Goal: Task Accomplishment & Management: Use online tool/utility

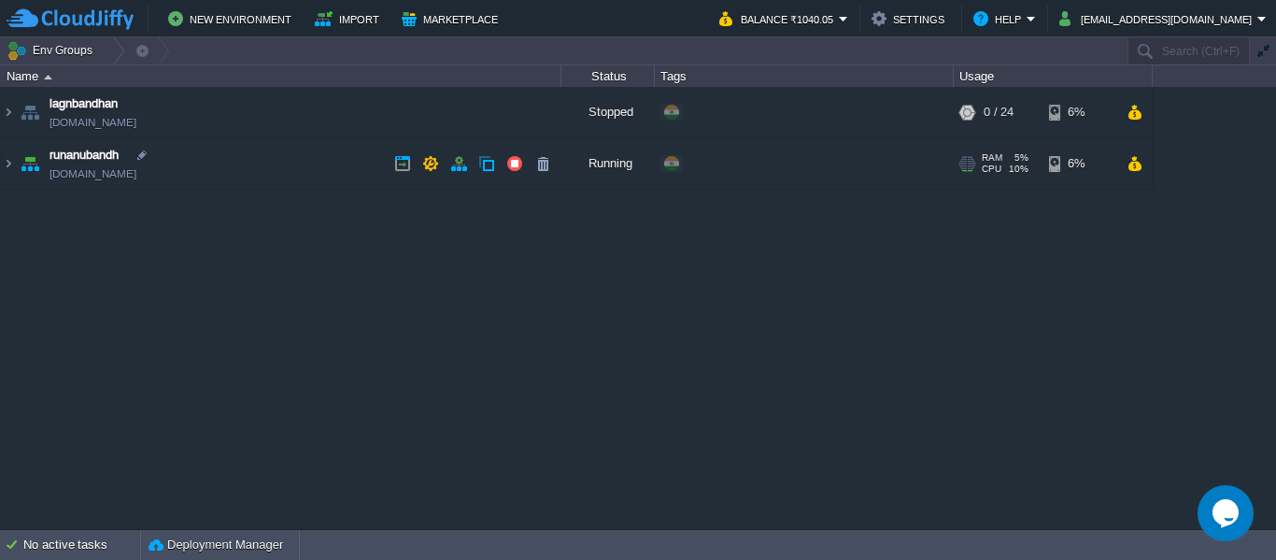
click at [235, 177] on td "runanubandh runanubandh.cloudjiffy.net" at bounding box center [281, 163] width 561 height 51
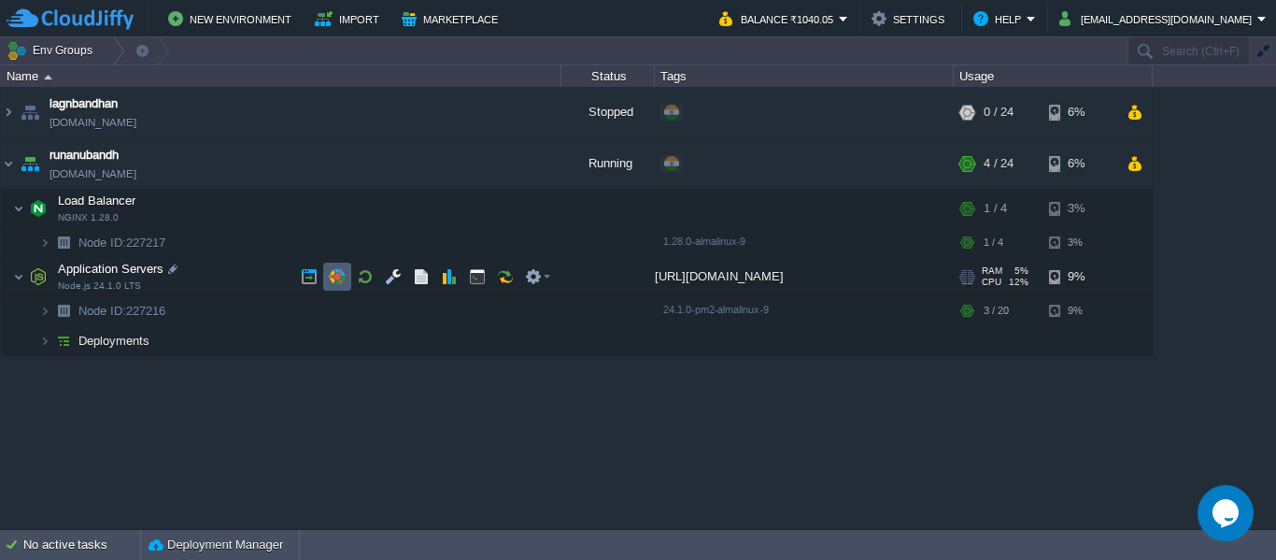
click at [342, 283] on button "button" at bounding box center [337, 276] width 17 height 17
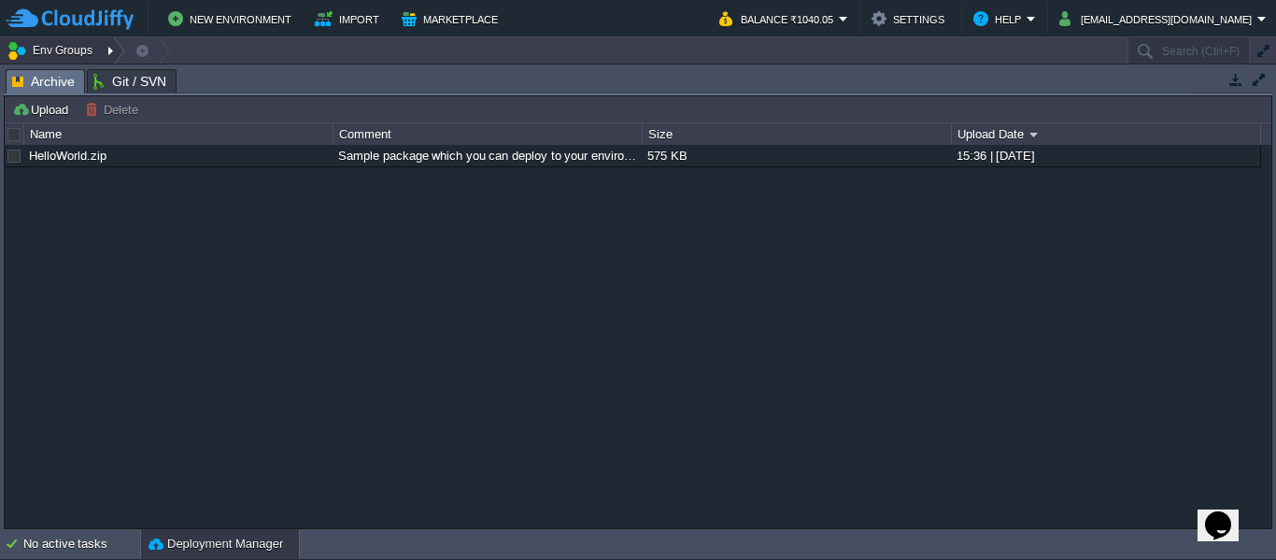
click at [78, 52] on button "Env Groups" at bounding box center [53, 50] width 93 height 26
click at [254, 265] on div "HelloWorld.zip Sample package which you can deploy to your environment. Feel fr…" at bounding box center [638, 336] width 1267 height 382
click at [92, 547] on div "No active tasks" at bounding box center [81, 544] width 117 height 30
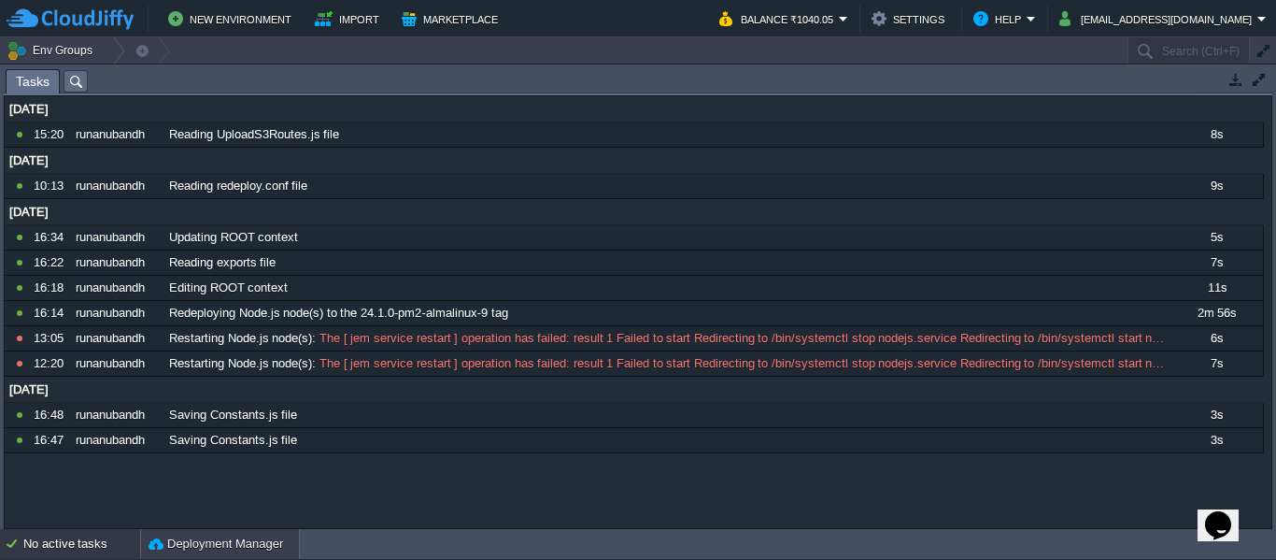
click at [201, 549] on button "Deployment Manager" at bounding box center [216, 544] width 135 height 19
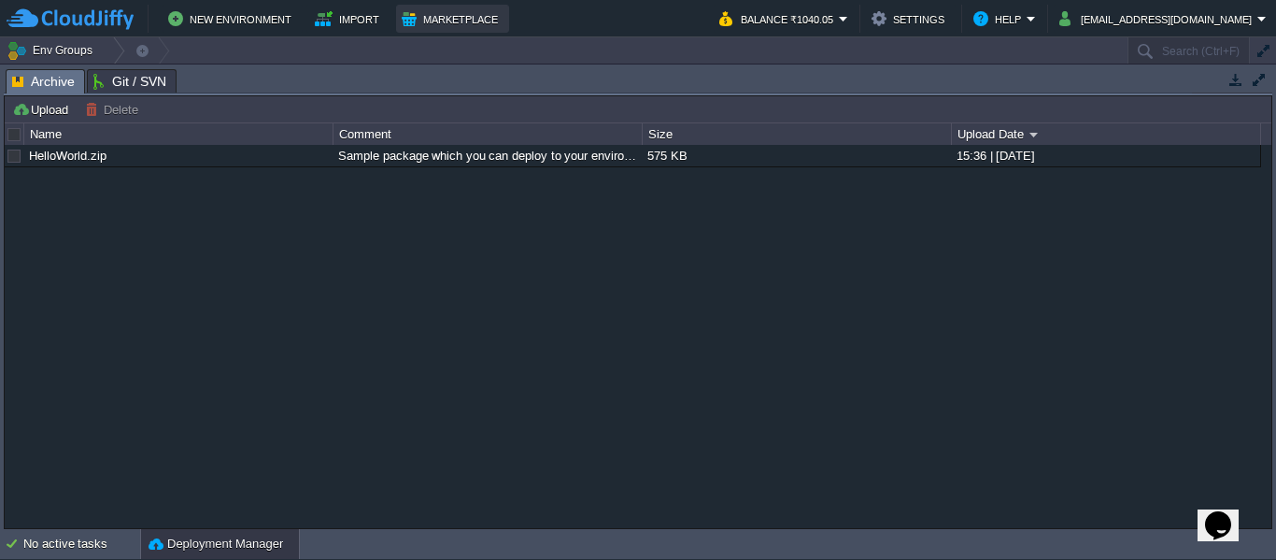
click at [435, 19] on button "Marketplace" at bounding box center [453, 18] width 102 height 22
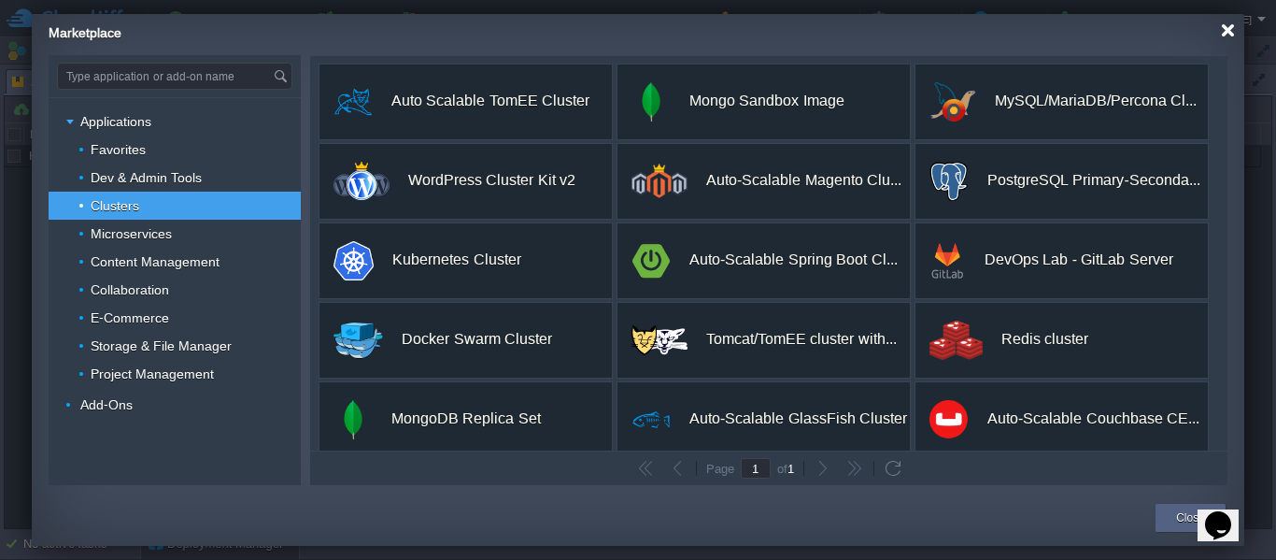
click at [1225, 33] on div at bounding box center [1228, 30] width 14 height 14
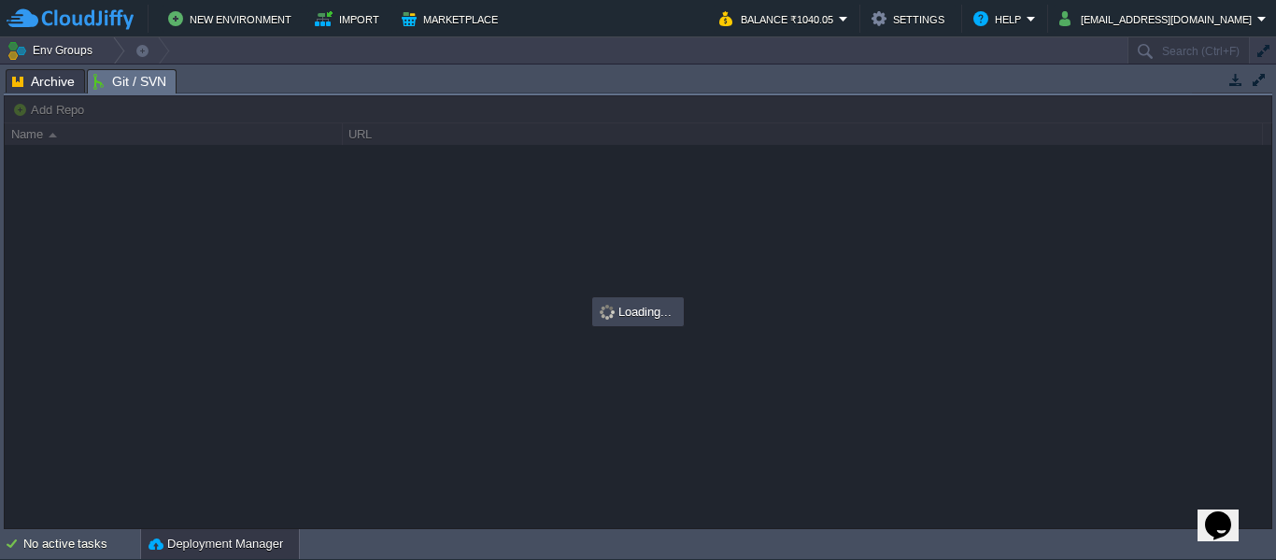
click at [112, 78] on span "Git / SVN" at bounding box center [129, 81] width 73 height 23
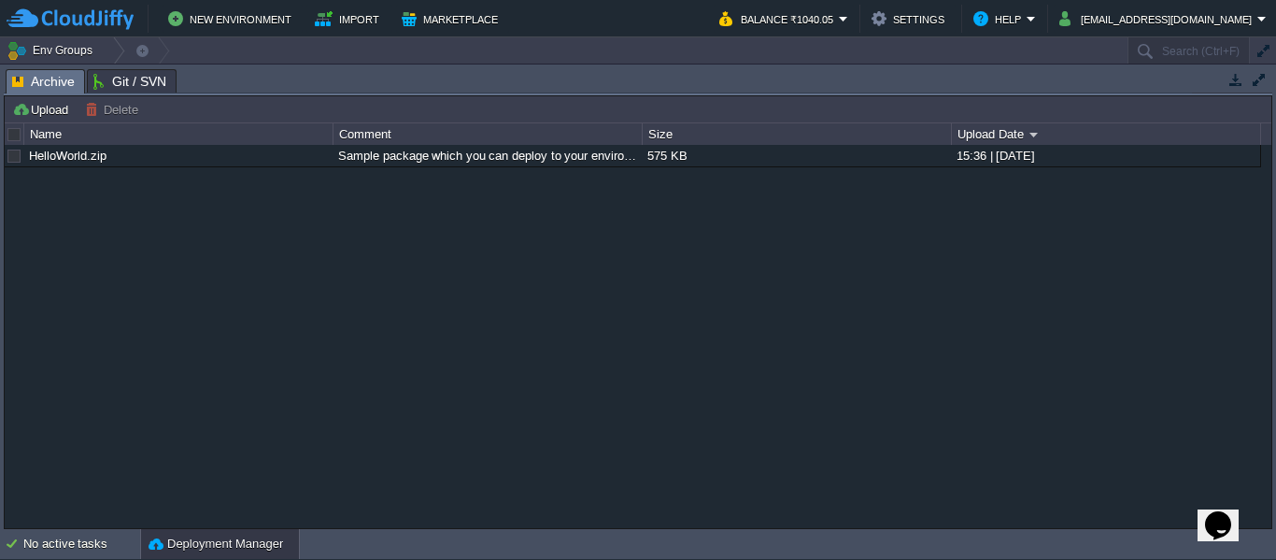
click at [39, 84] on span "Archive" at bounding box center [43, 81] width 63 height 23
click at [55, 46] on button "Env Groups" at bounding box center [53, 50] width 93 height 26
click at [53, 15] on img at bounding box center [70, 18] width 127 height 23
click at [1253, 83] on button "button" at bounding box center [1259, 79] width 17 height 17
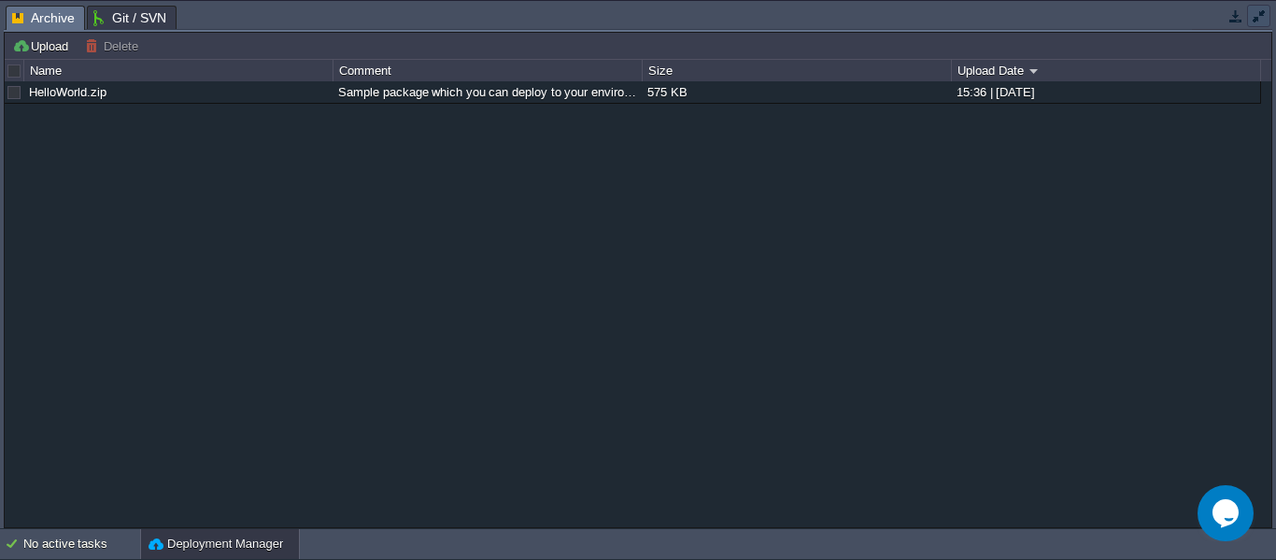
click at [1257, 20] on button "button" at bounding box center [1259, 15] width 17 height 17
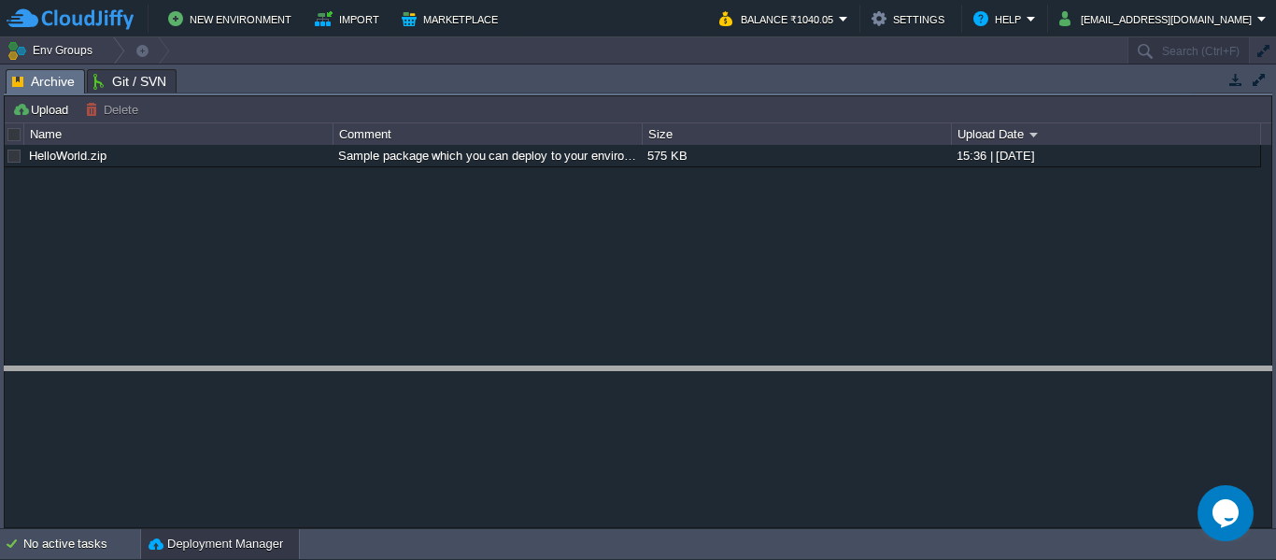
drag, startPoint x: 1088, startPoint y: 71, endPoint x: 1114, endPoint y: 371, distance: 301.1
click at [1114, 371] on body "New Environment Import Marketplace Bonus ₹0.00 Upgrade Account Balance ₹1040.05…" at bounding box center [638, 280] width 1276 height 560
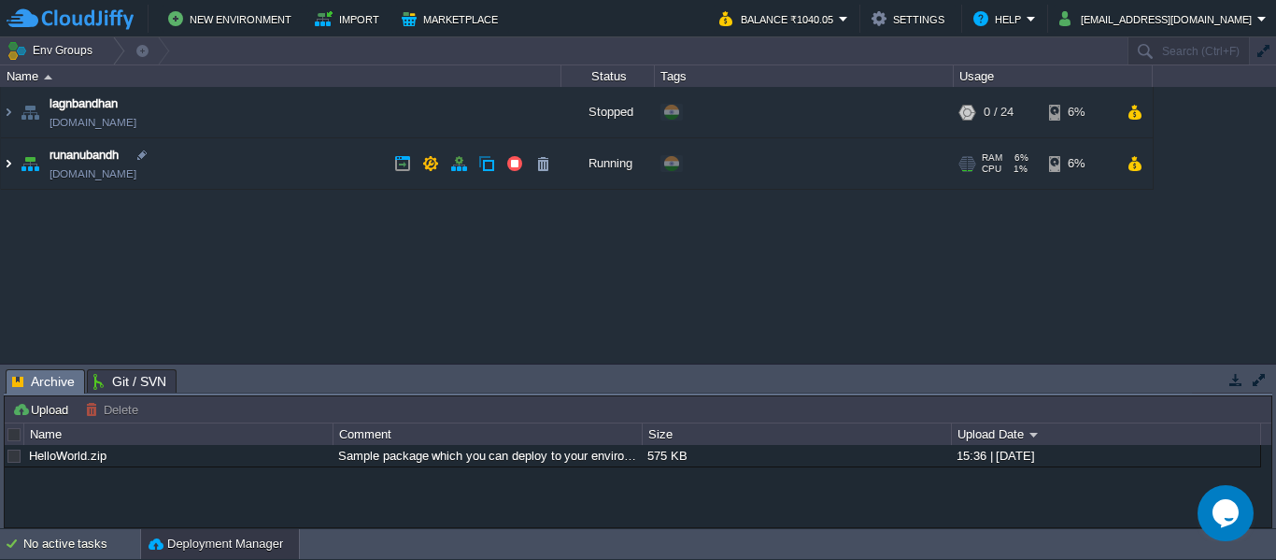
click at [10, 163] on img at bounding box center [8, 163] width 15 height 50
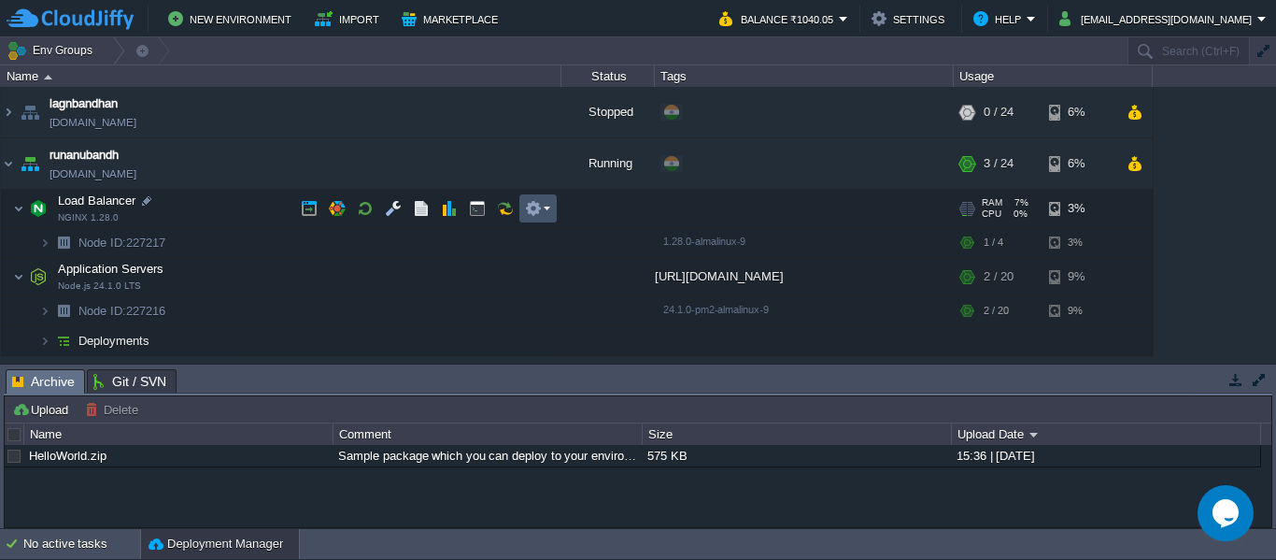
click at [530, 206] on button "button" at bounding box center [533, 208] width 17 height 17
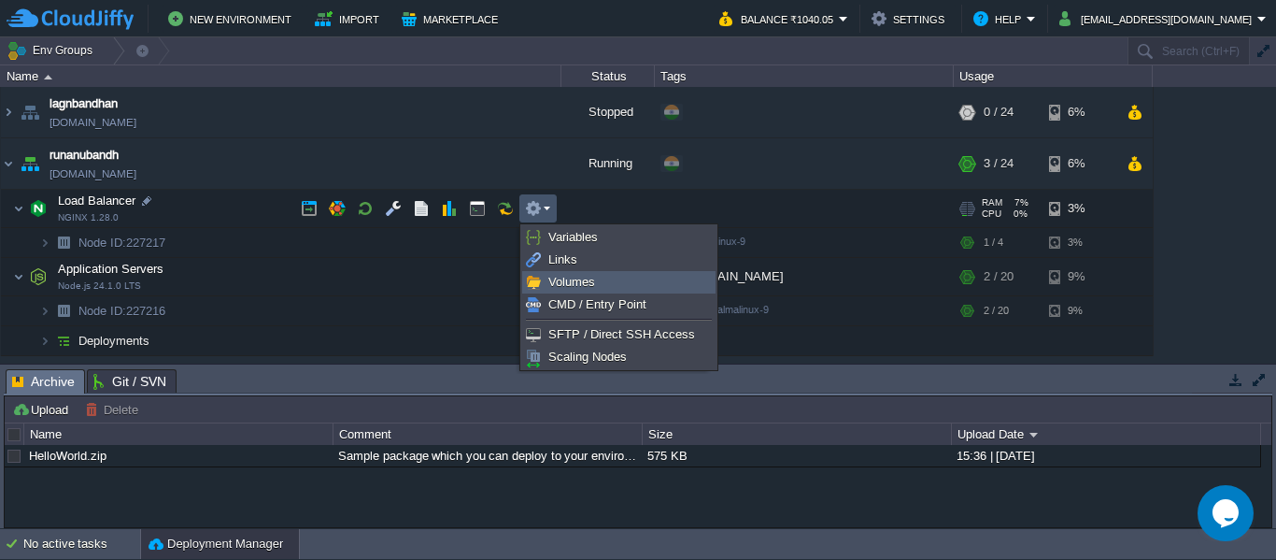
click at [571, 287] on span "Volumes" at bounding box center [572, 282] width 47 height 14
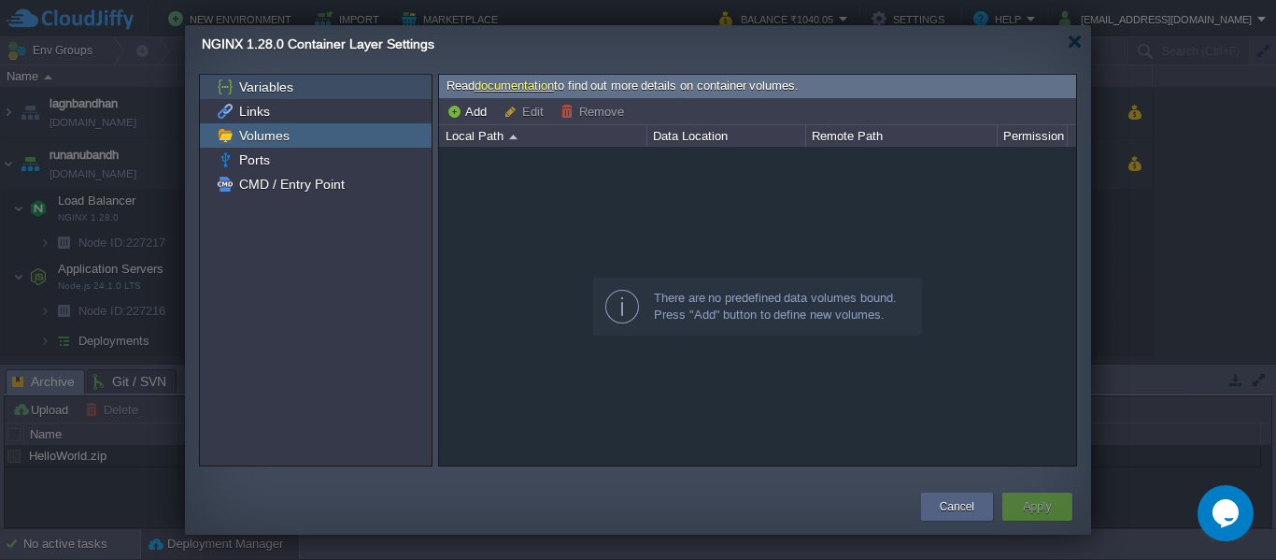
click at [307, 89] on div "Variables" at bounding box center [316, 87] width 232 height 24
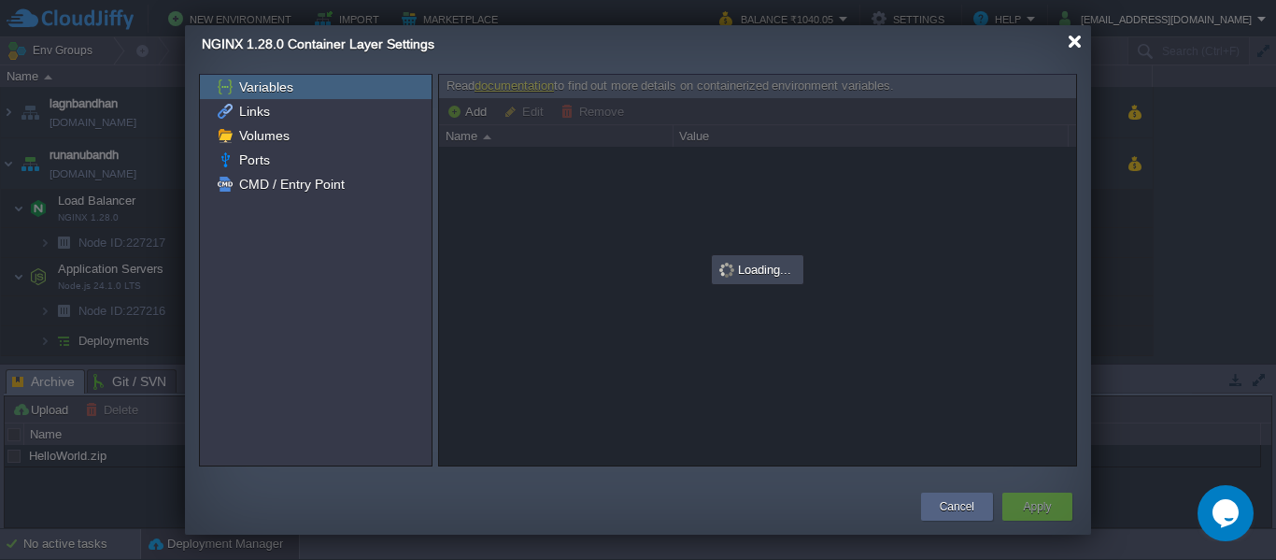
click at [1079, 45] on div at bounding box center [1075, 42] width 14 height 14
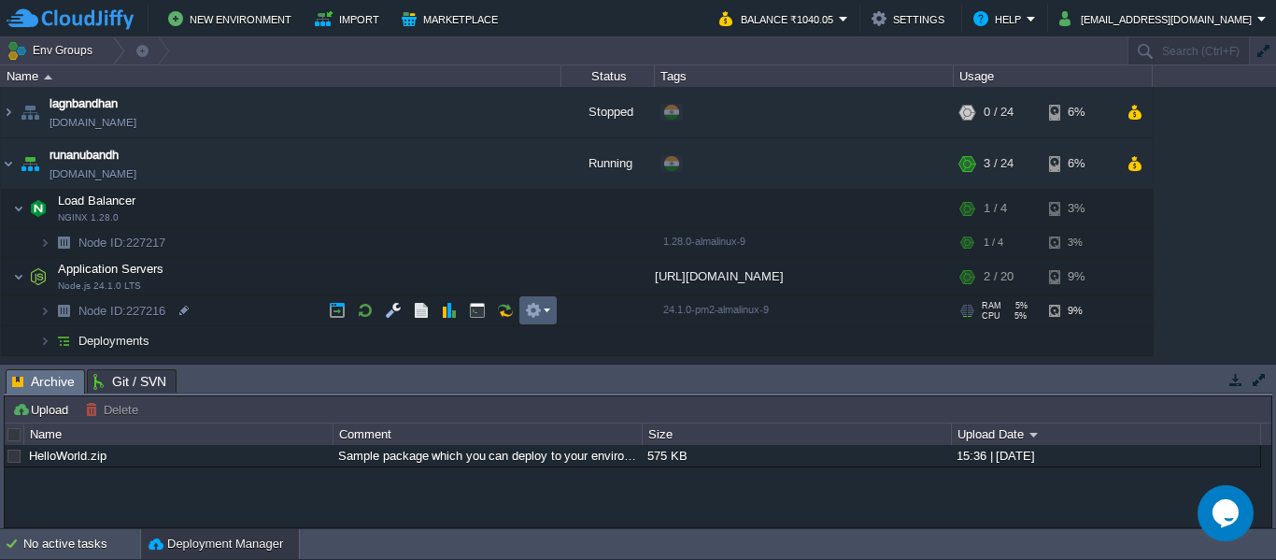
click at [543, 311] on em at bounding box center [537, 310] width 25 height 17
click at [392, 307] on button "button" at bounding box center [393, 310] width 17 height 17
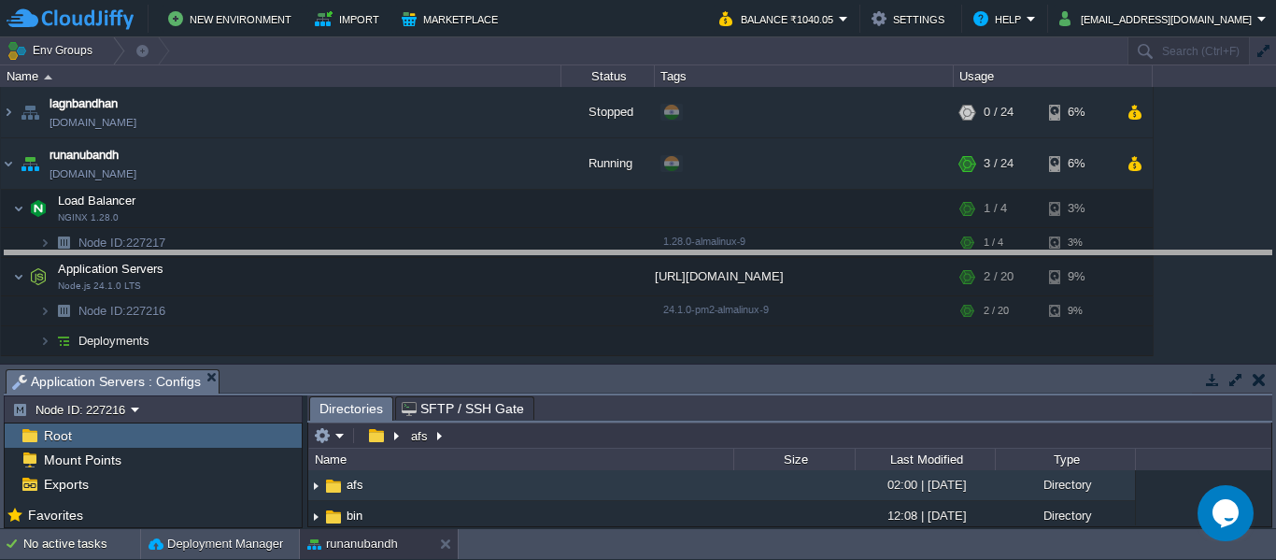
drag, startPoint x: 467, startPoint y: 377, endPoint x: 486, endPoint y: 256, distance: 122.0
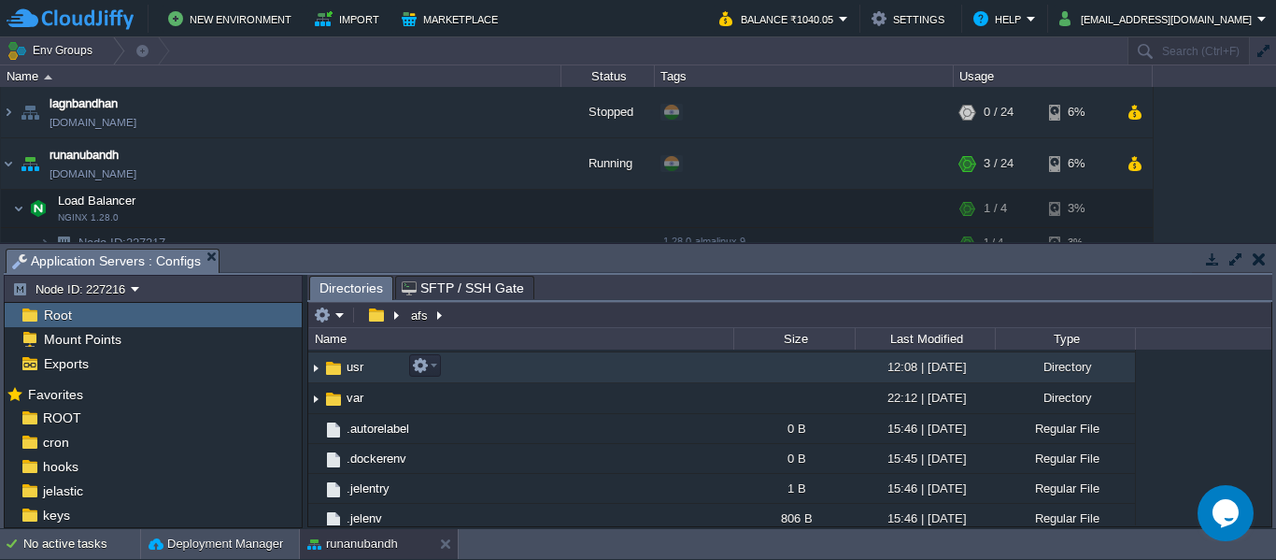
scroll to position [554, 0]
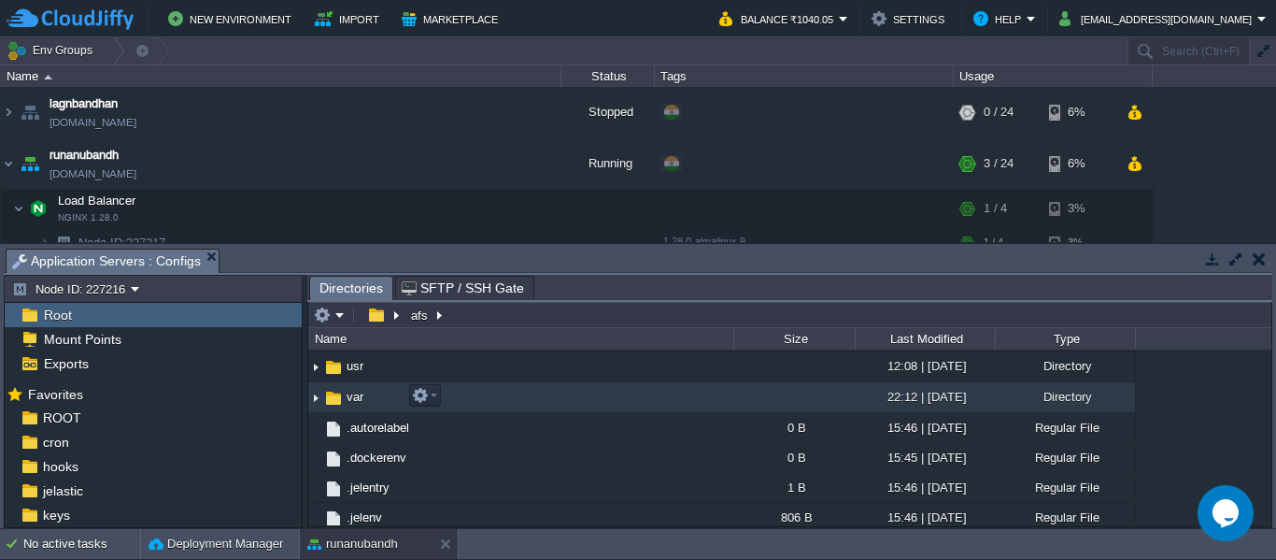
click at [316, 401] on img at bounding box center [315, 397] width 15 height 29
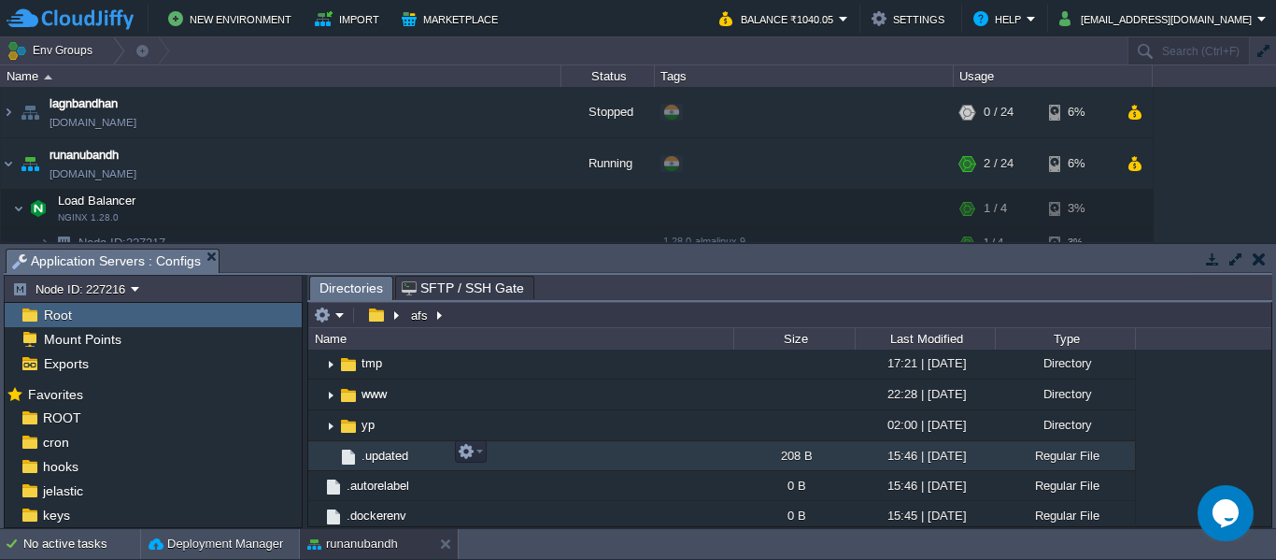
scroll to position [1114, 0]
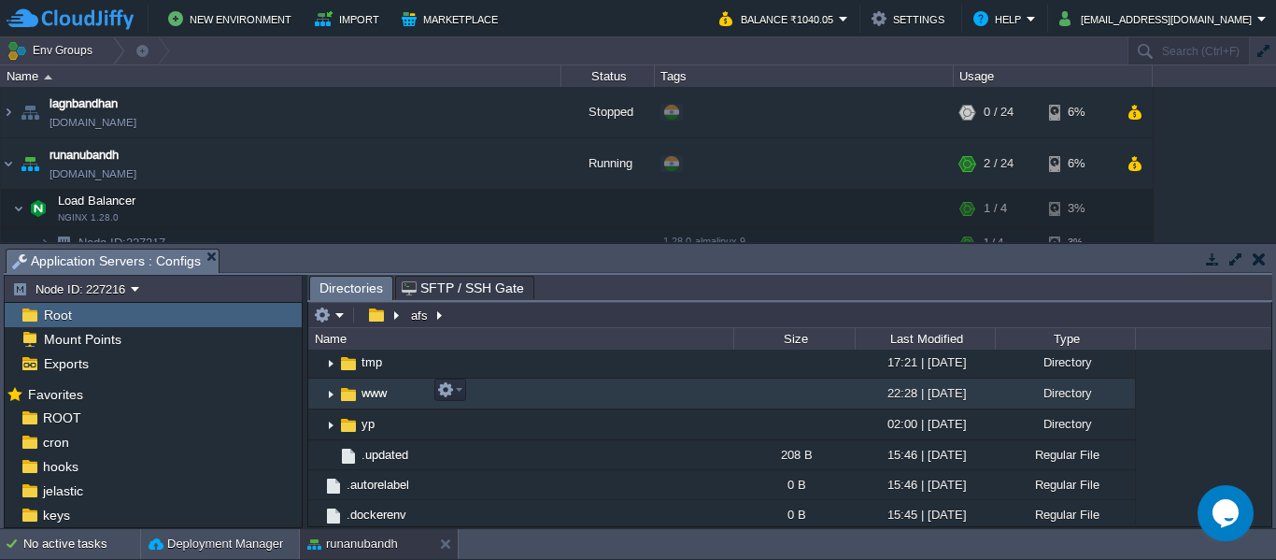
click at [332, 389] on img at bounding box center [330, 393] width 15 height 29
click at [329, 396] on img at bounding box center [330, 393] width 15 height 29
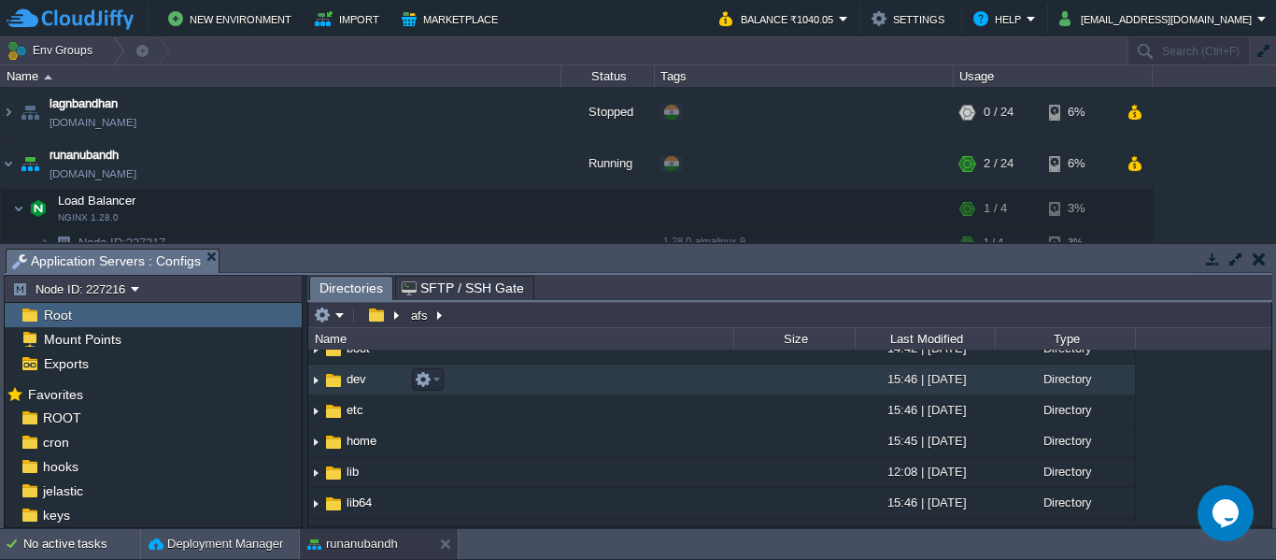
scroll to position [77, 0]
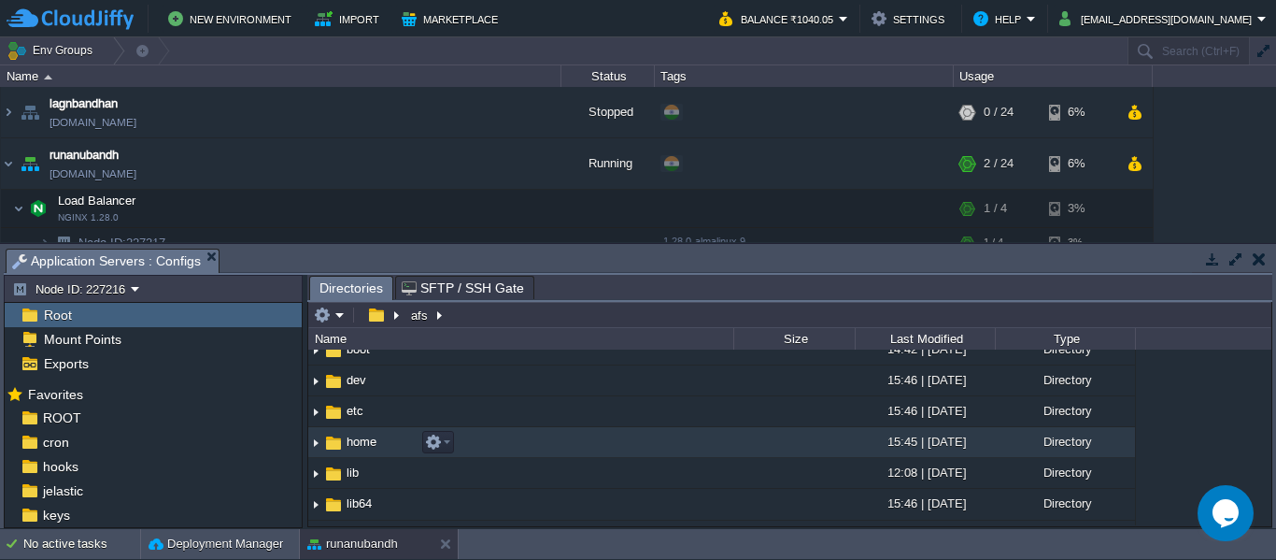
click at [312, 454] on img at bounding box center [315, 442] width 15 height 29
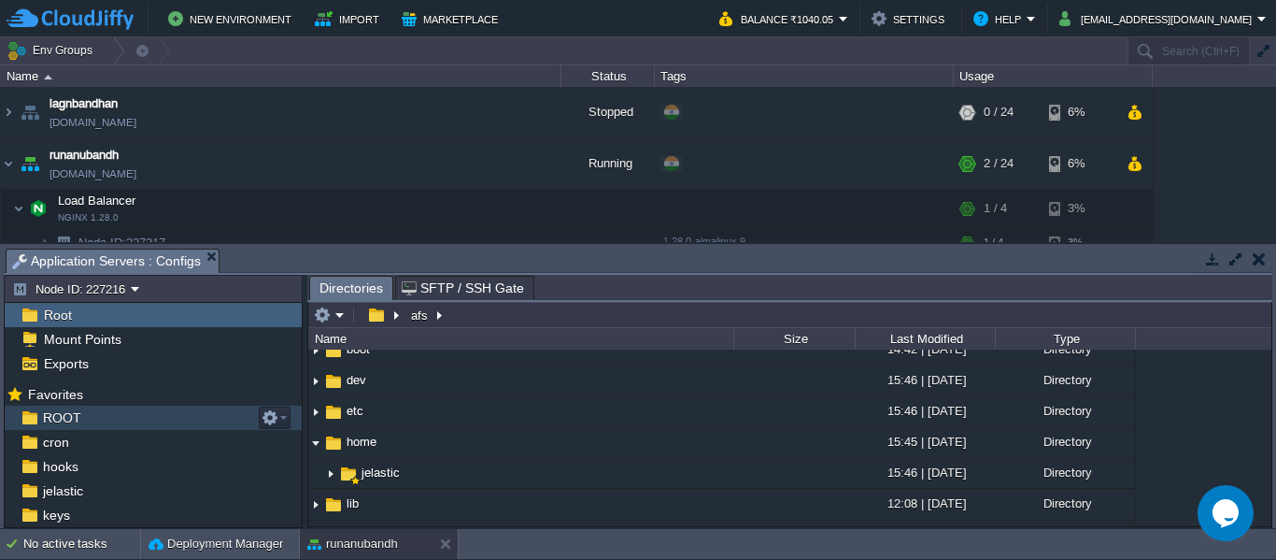
click at [83, 419] on div "ROOT" at bounding box center [153, 418] width 297 height 24
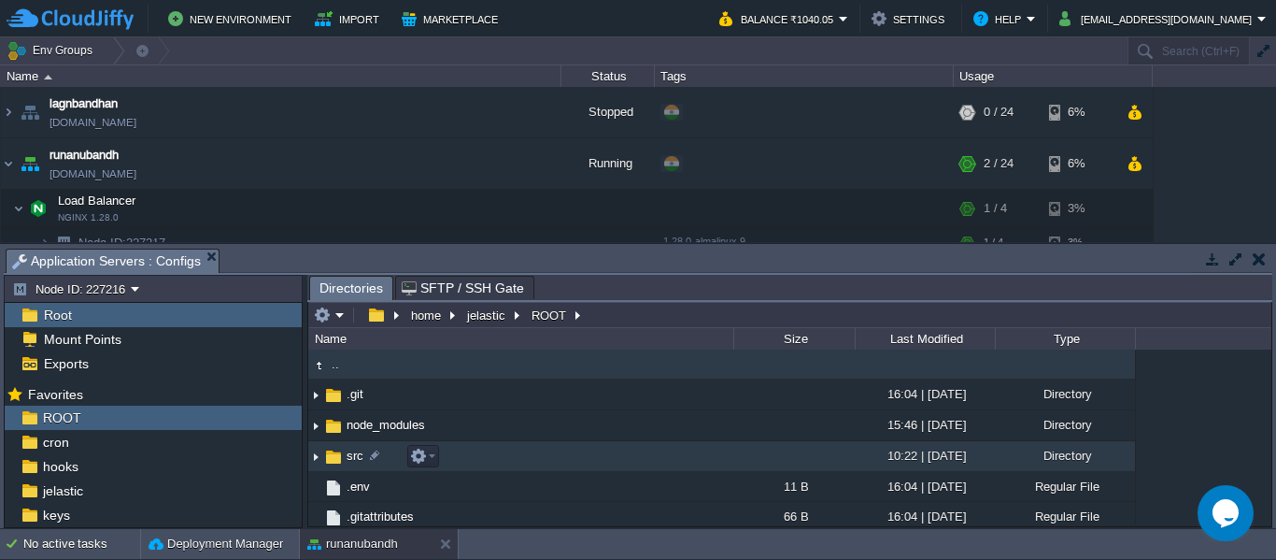
click at [340, 451] on img at bounding box center [333, 457] width 21 height 21
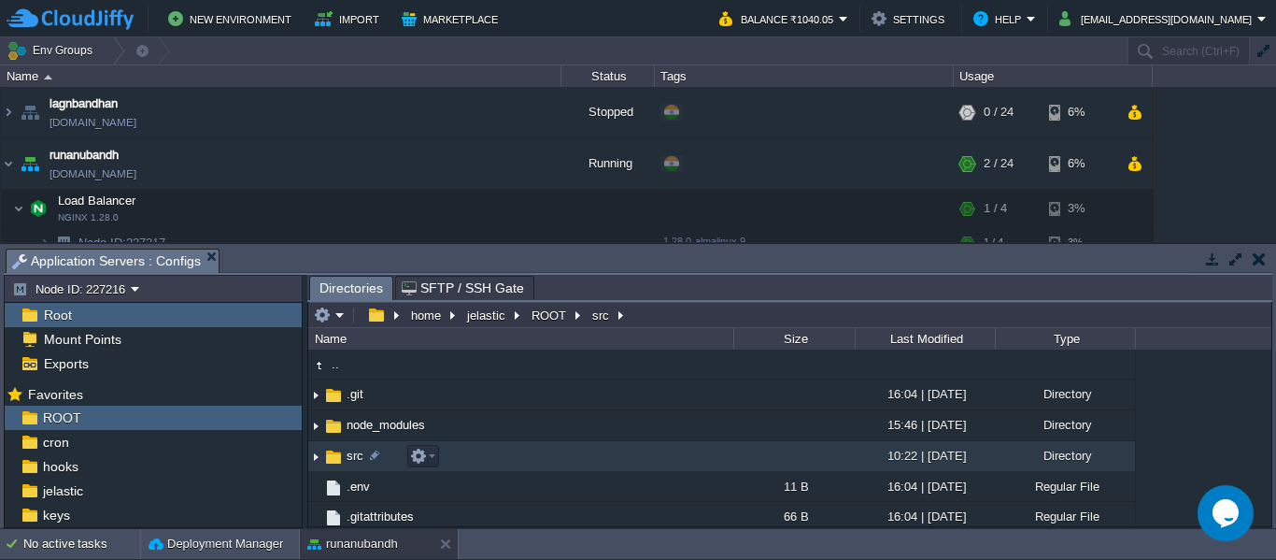
click at [314, 455] on img at bounding box center [315, 456] width 15 height 29
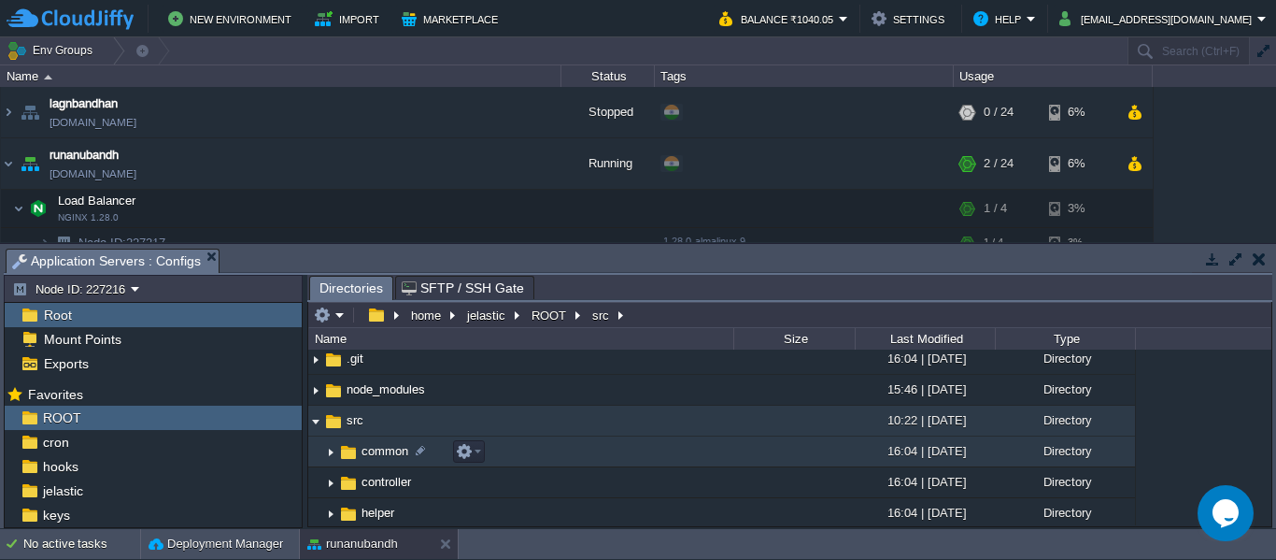
scroll to position [39, 0]
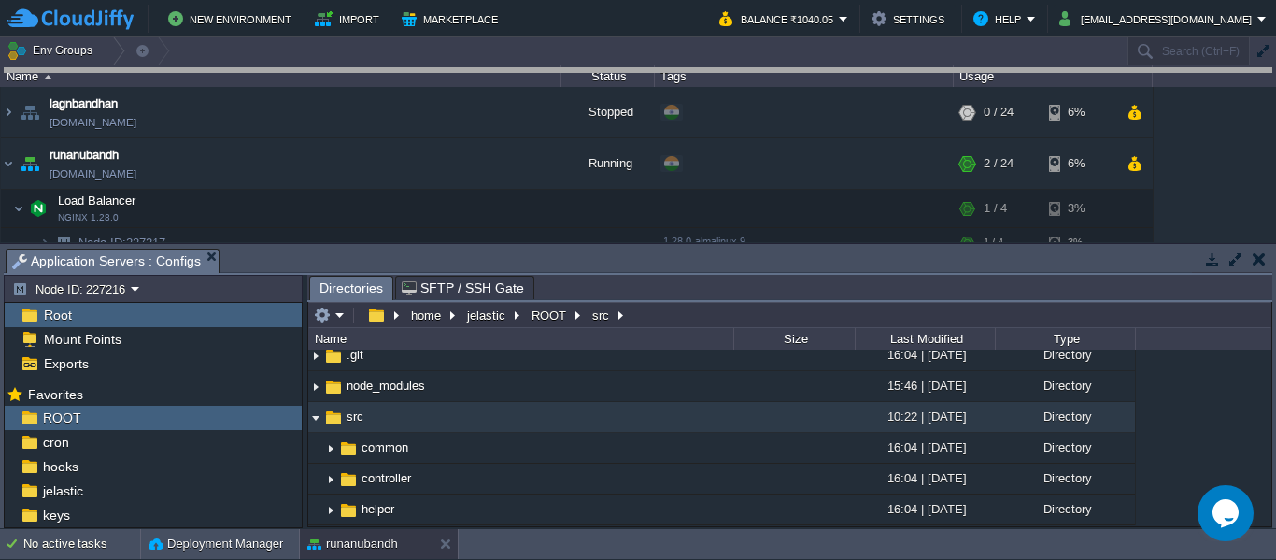
drag, startPoint x: 667, startPoint y: 267, endPoint x: 684, endPoint y: 58, distance: 210.0
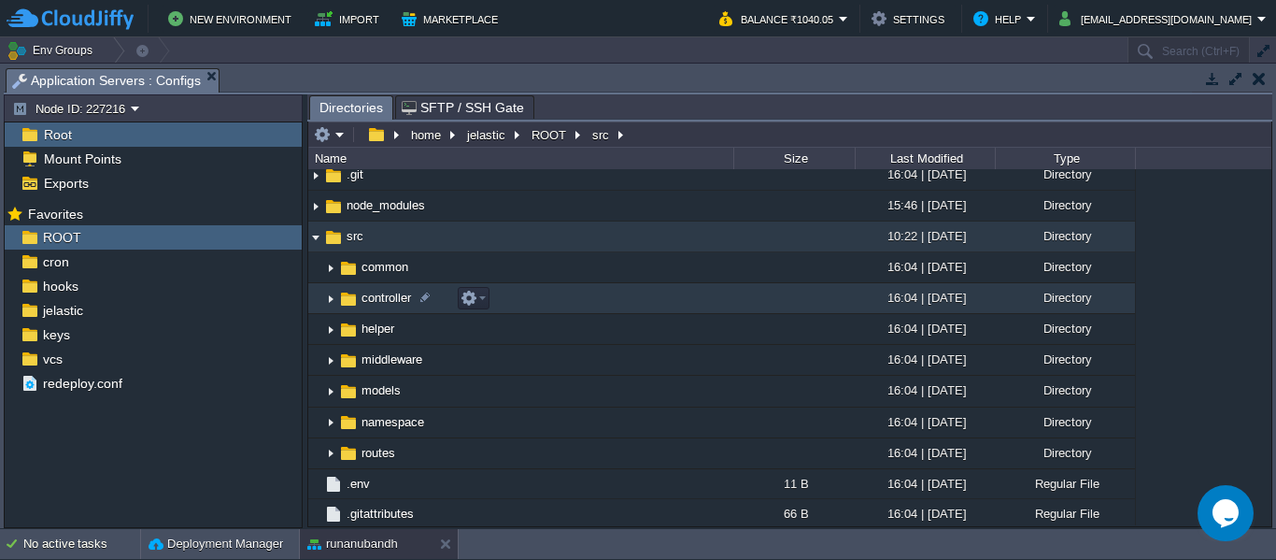
click at [335, 303] on img at bounding box center [330, 298] width 15 height 29
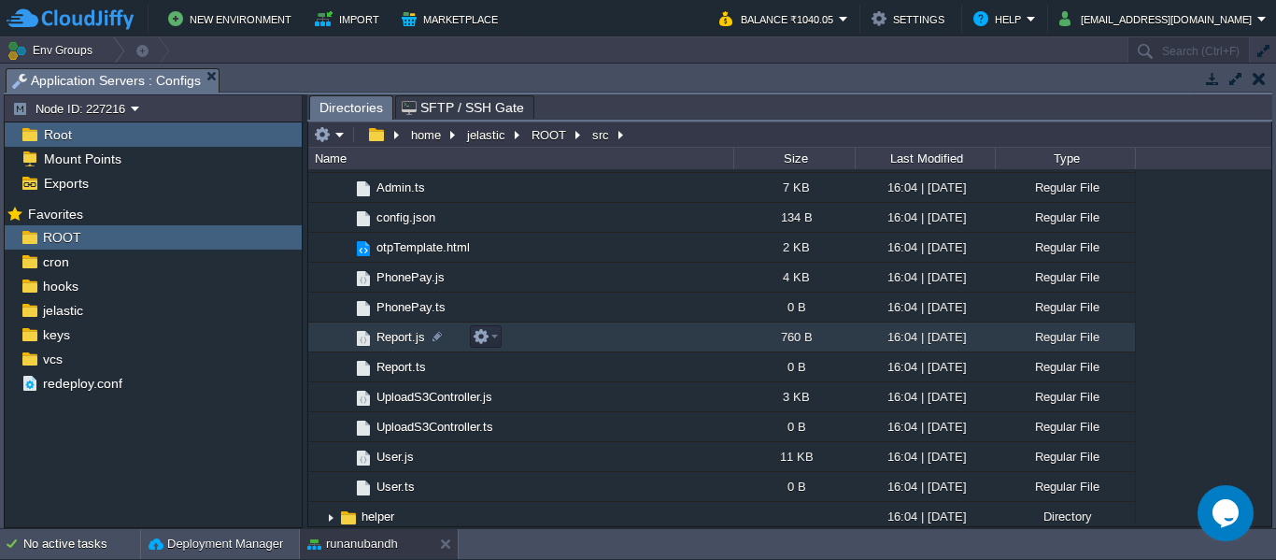
scroll to position [211, 0]
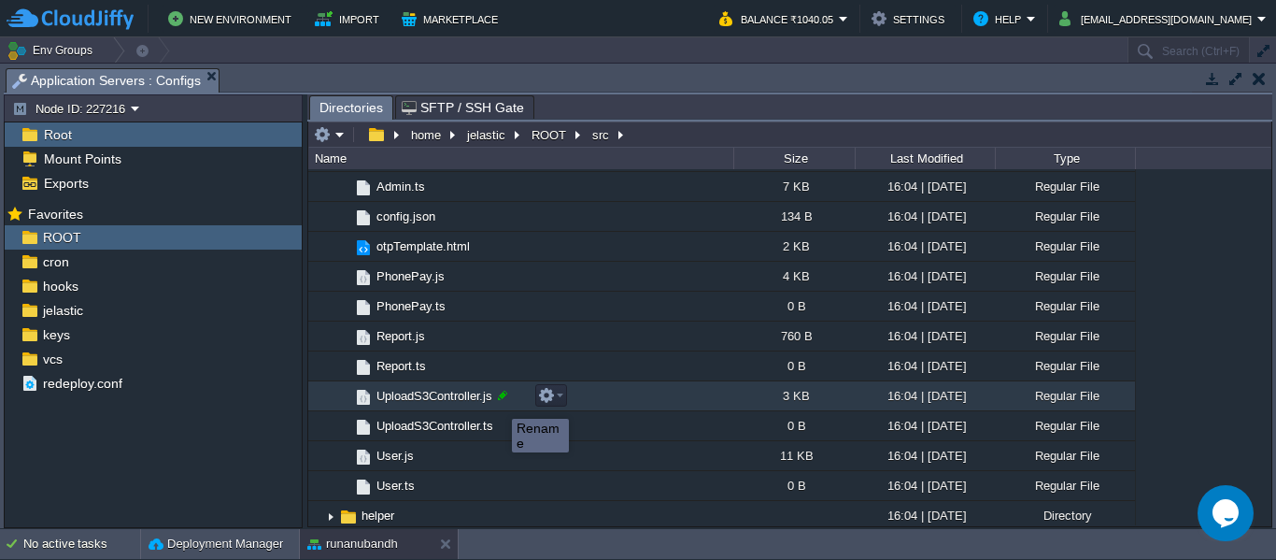
click at [498, 402] on div at bounding box center [502, 395] width 17 height 17
click at [773, 387] on div "3 KB" at bounding box center [794, 395] width 121 height 29
click at [549, 398] on button "button" at bounding box center [546, 395] width 17 height 17
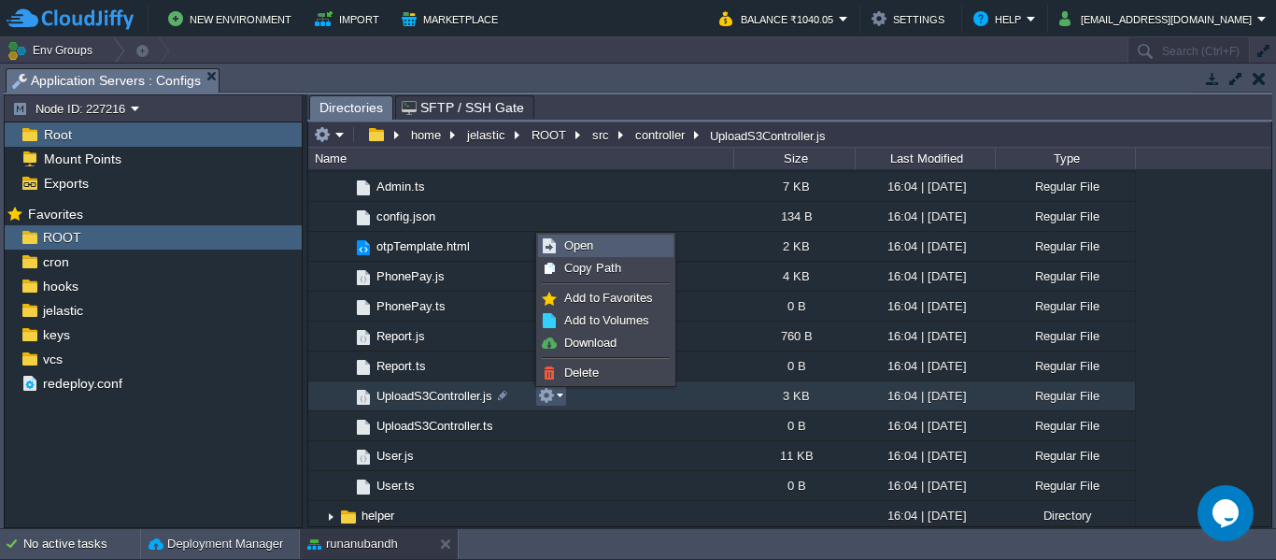
click at [604, 245] on link "Open" at bounding box center [606, 245] width 134 height 21
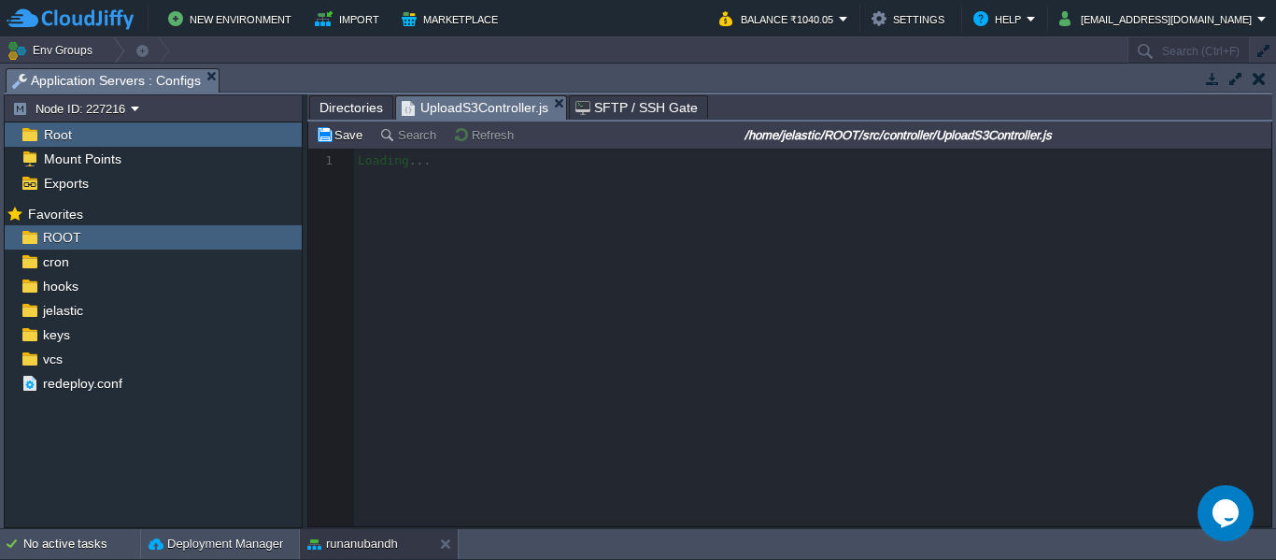
click at [604, 245] on div at bounding box center [789, 338] width 963 height 378
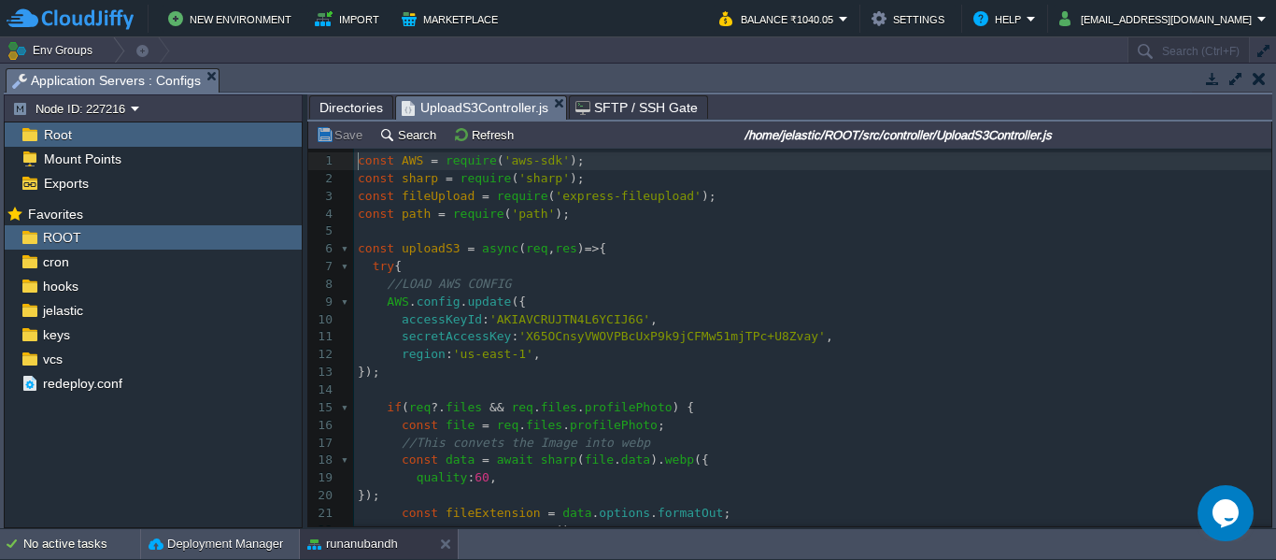
scroll to position [7, 0]
click at [519, 337] on span "'X65OCnsyVWOVPBcUxP9k9jCFMw51mjTPc+U8Zvay'" at bounding box center [672, 336] width 307 height 14
type textarea "-"
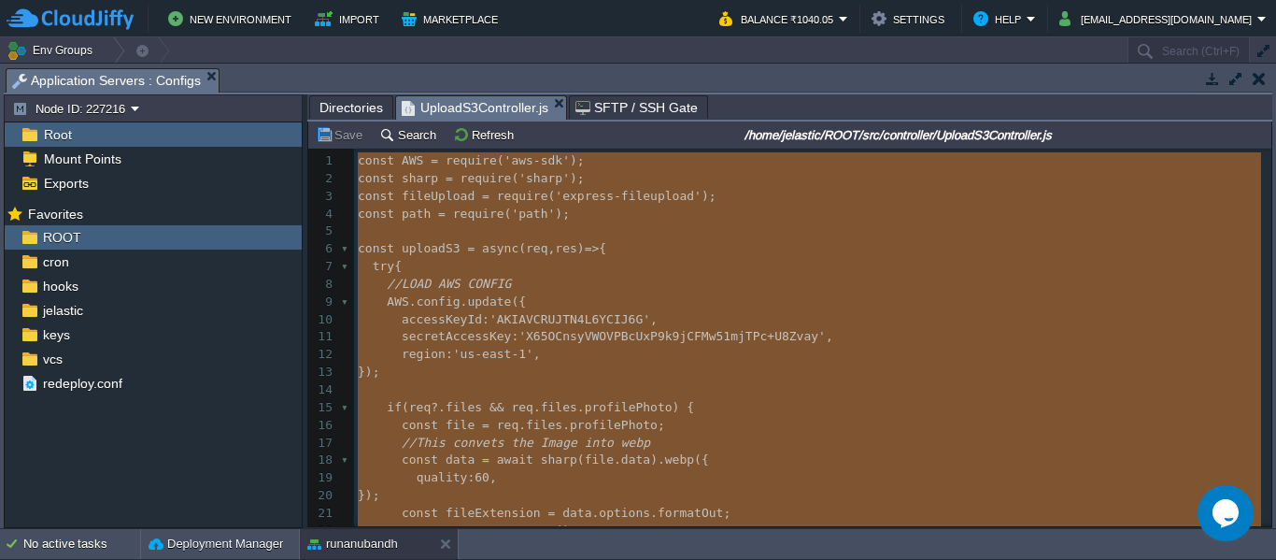
scroll to position [1426, 0]
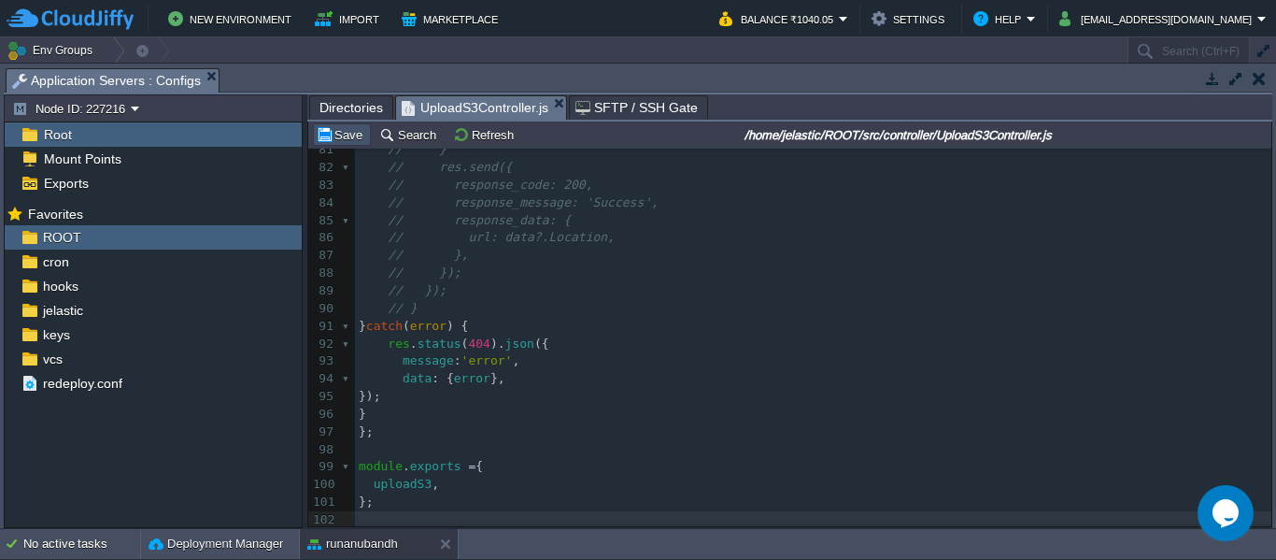
click at [337, 138] on button "Save" at bounding box center [342, 134] width 52 height 17
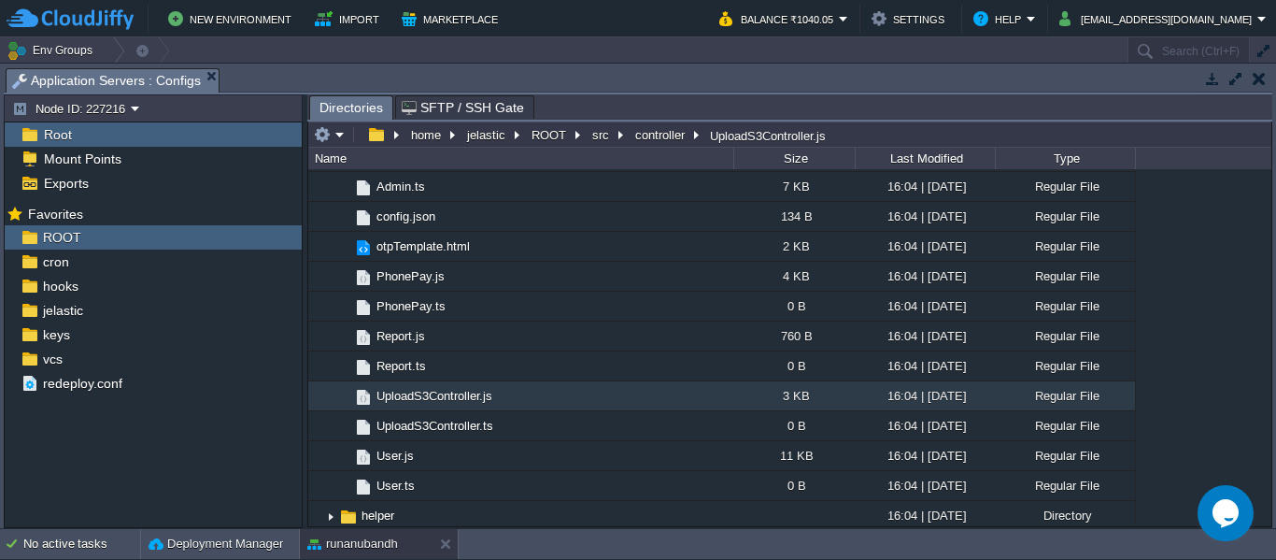
scroll to position [0, 0]
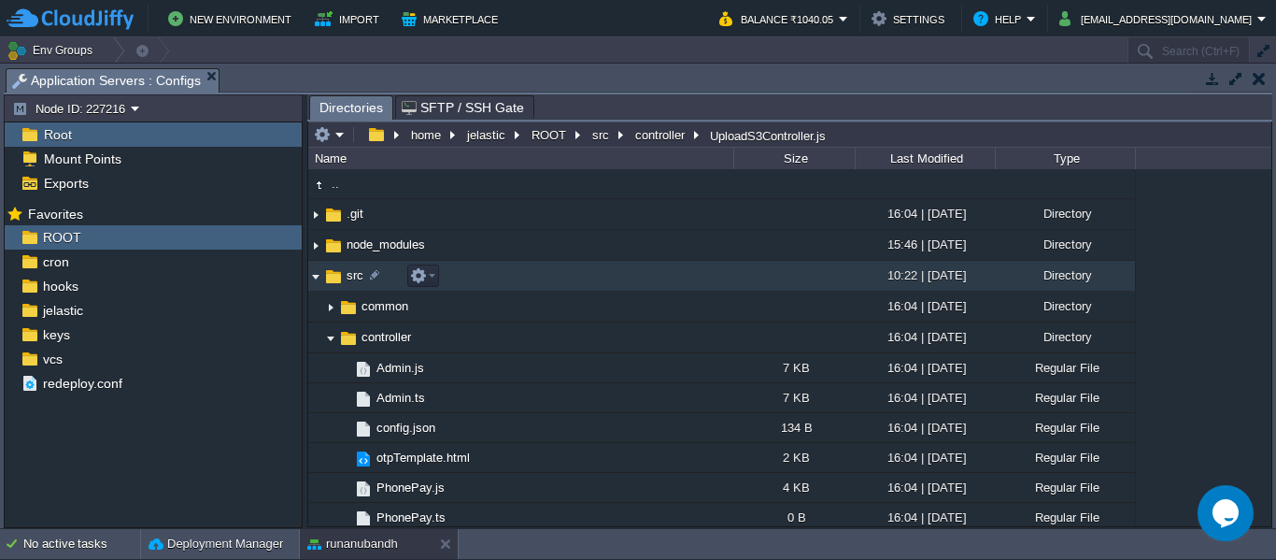
click at [309, 272] on img at bounding box center [315, 276] width 15 height 29
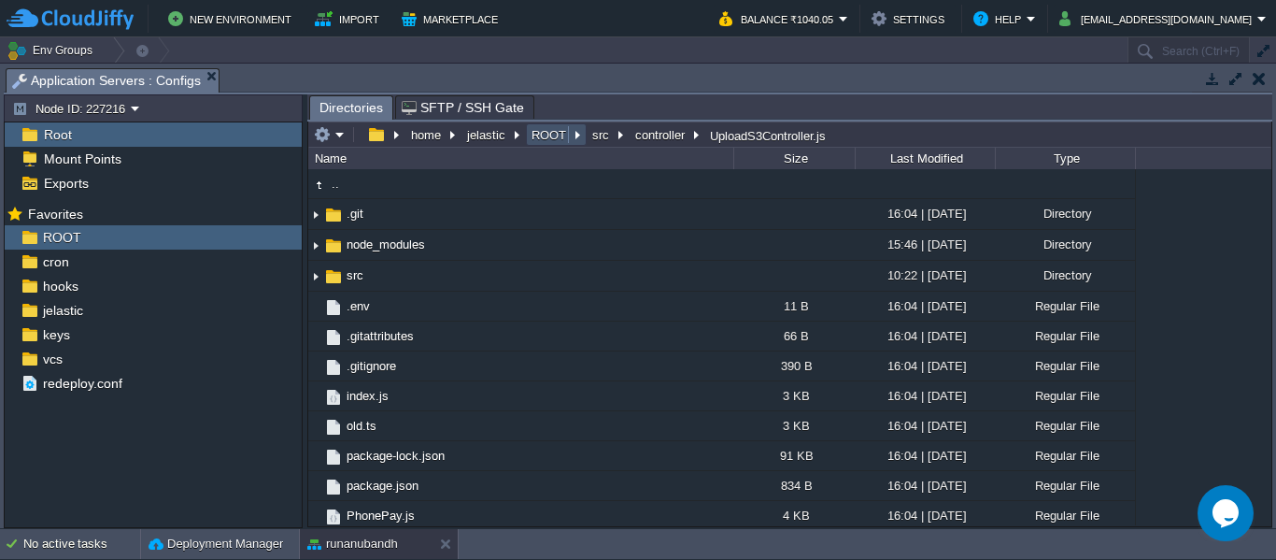
click at [542, 135] on button "ROOT" at bounding box center [550, 134] width 42 height 17
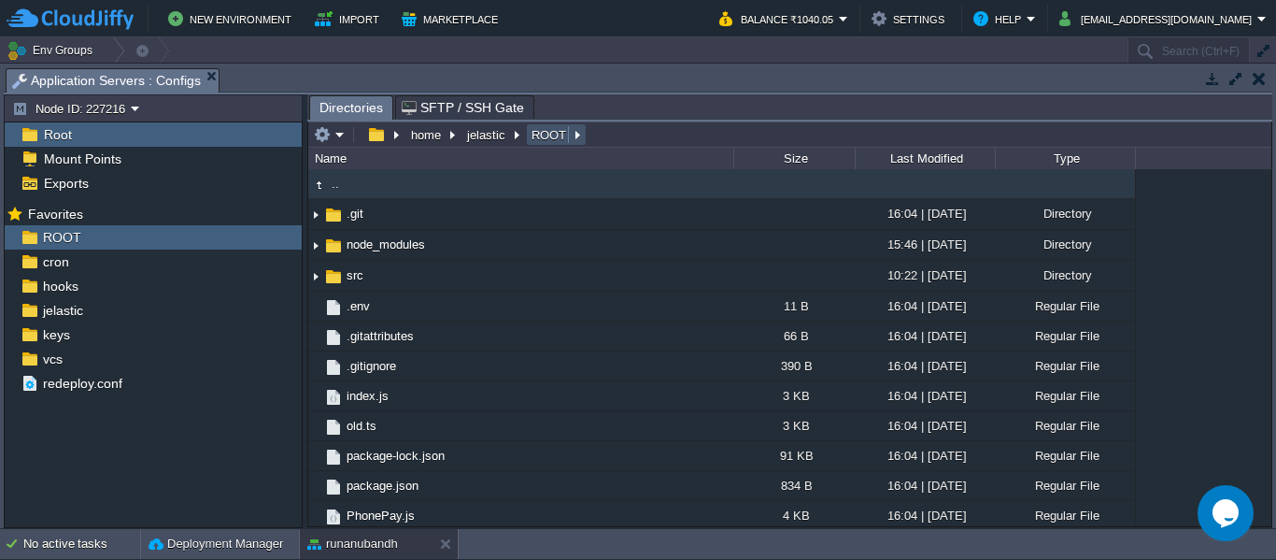
click at [546, 131] on button "ROOT" at bounding box center [550, 134] width 42 height 17
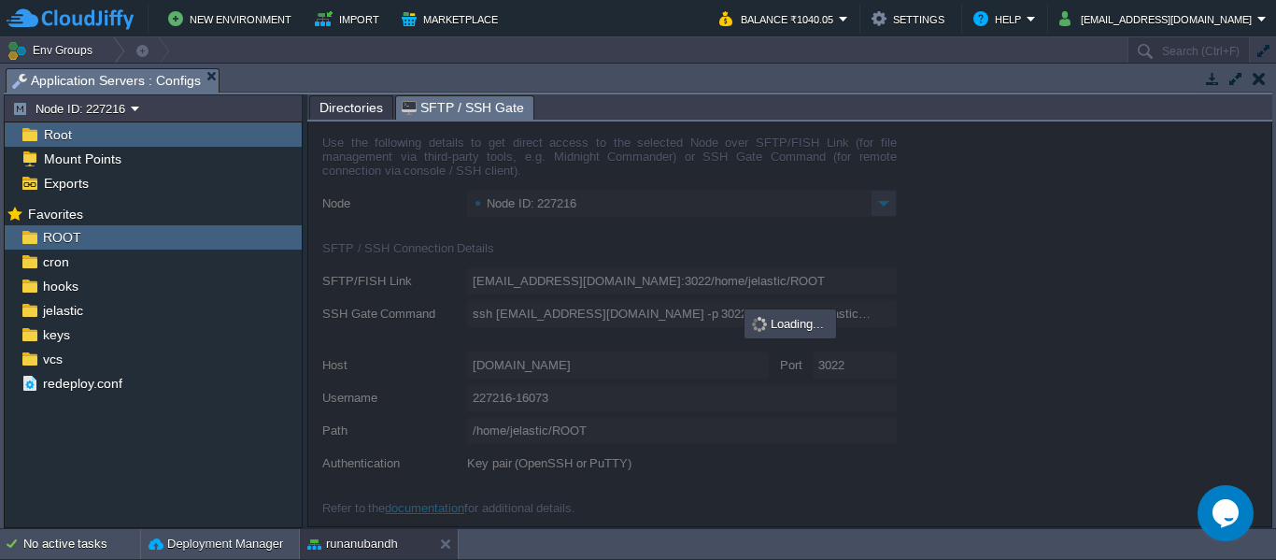
click at [460, 107] on span "SFTP / SSH Gate" at bounding box center [463, 107] width 122 height 23
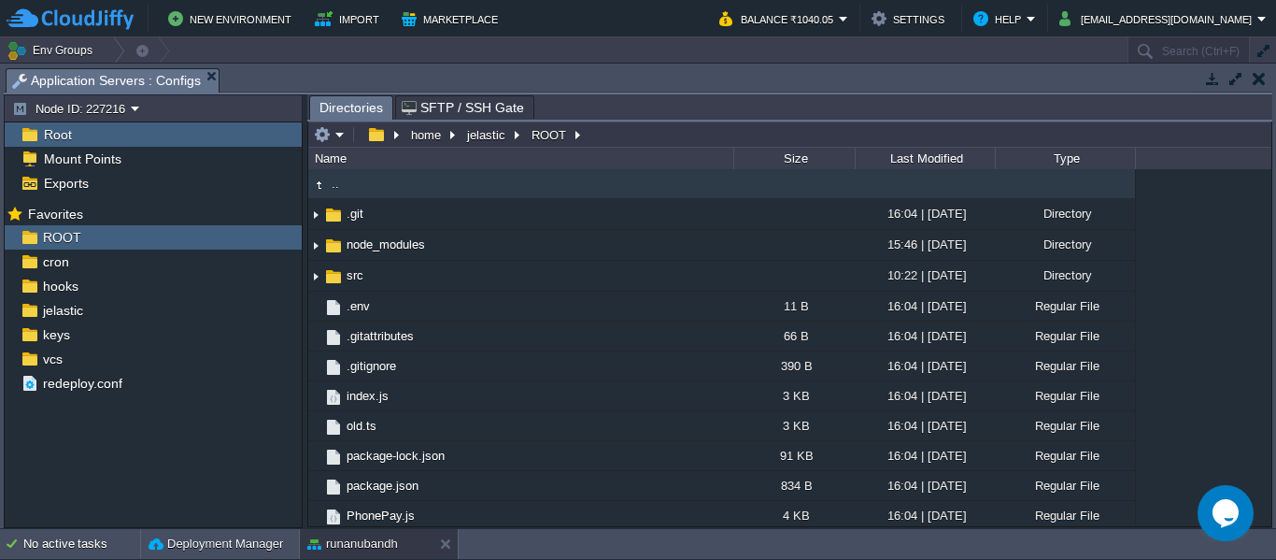
click at [337, 111] on span "Directories" at bounding box center [352, 107] width 64 height 23
drag, startPoint x: 424, startPoint y: 48, endPoint x: 441, endPoint y: 74, distance: 31.1
click at [441, 74] on div "Env Groups Search (Ctrl+F) auto-gen Name Status Tags Usage lagnbandhan [DOMAIN_…" at bounding box center [638, 283] width 1276 height 492
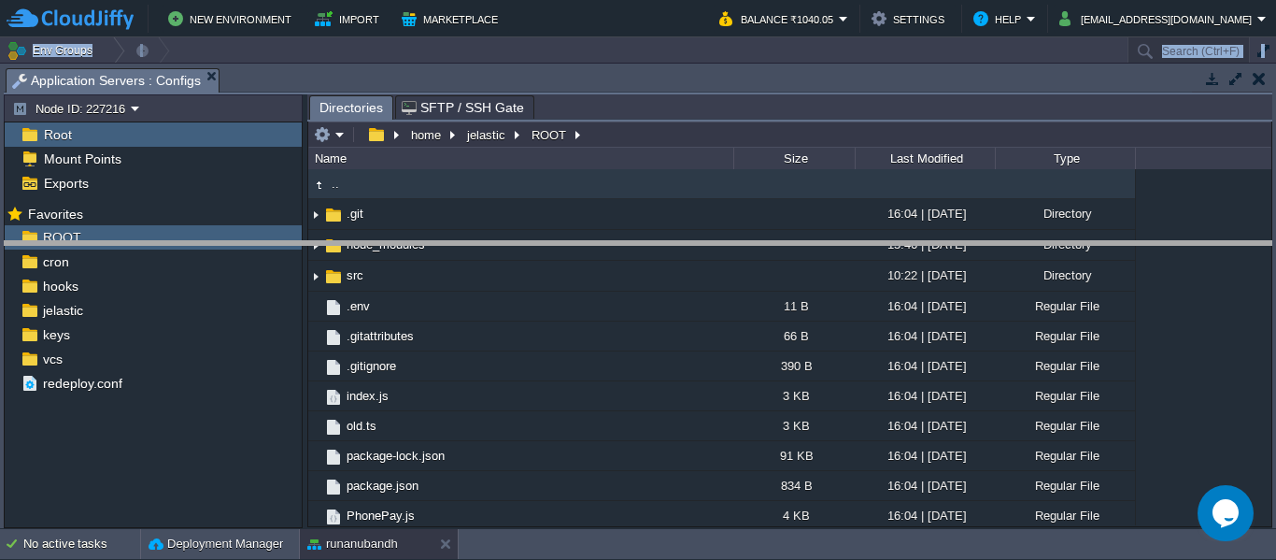
drag, startPoint x: 441, startPoint y: 74, endPoint x: 428, endPoint y: 247, distance: 173.4
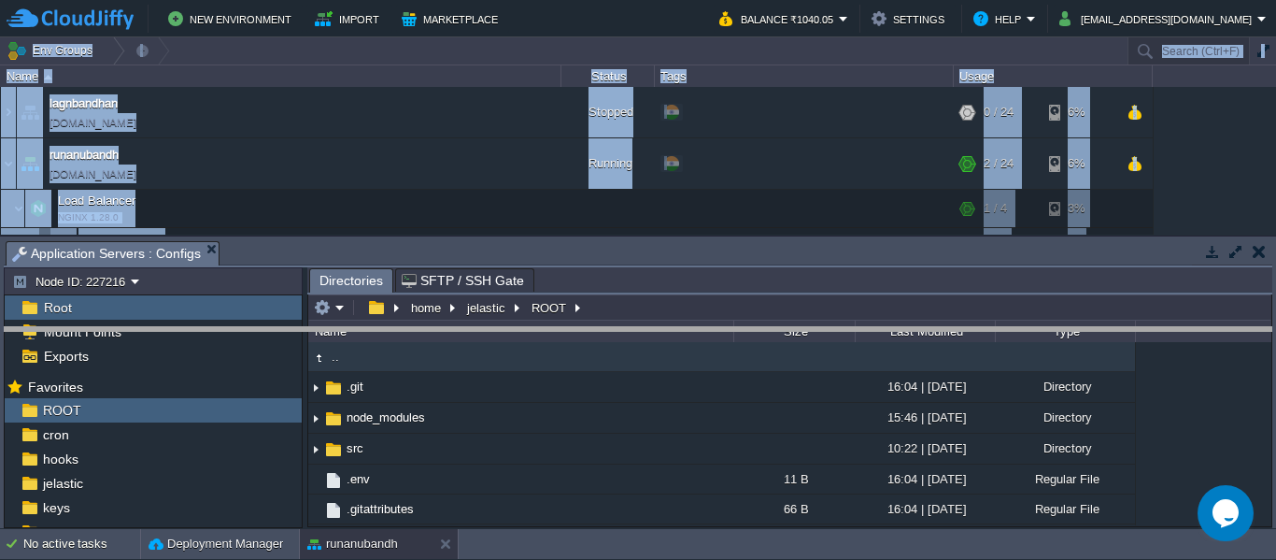
drag, startPoint x: 419, startPoint y: 247, endPoint x: 421, endPoint y: 339, distance: 92.6
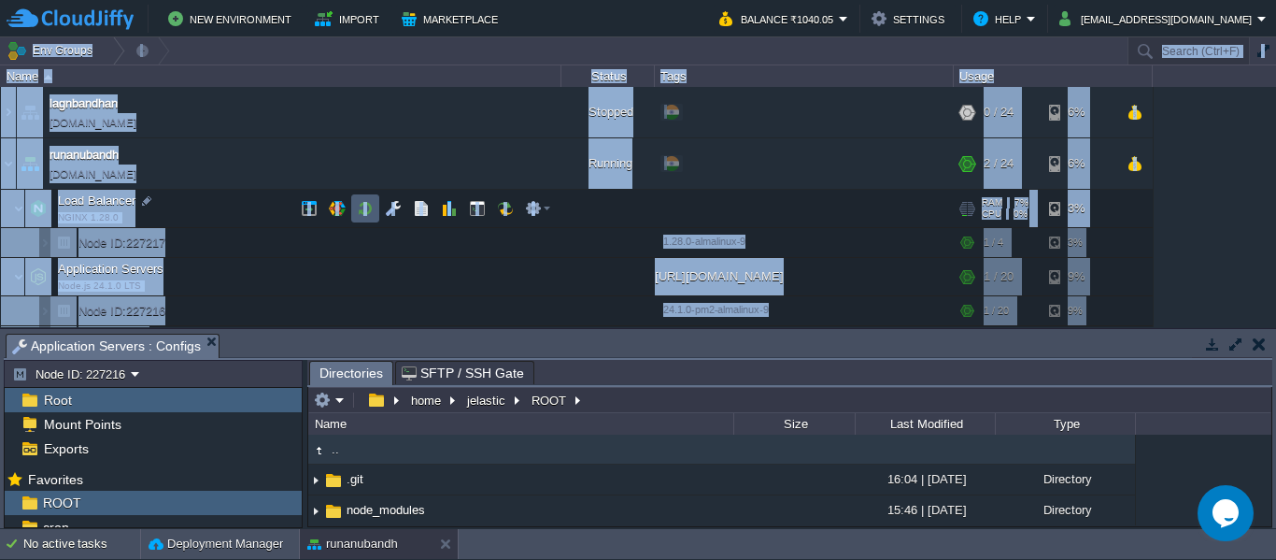
scroll to position [29, 0]
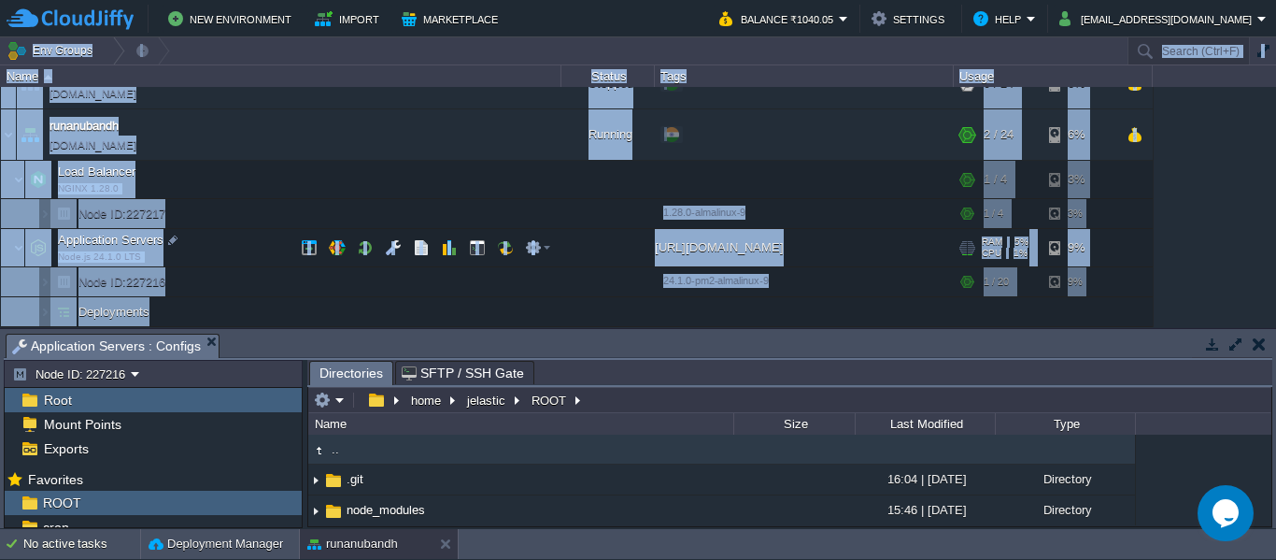
click at [221, 230] on td "Application Servers Node.js 24.1.0 LTS" at bounding box center [281, 248] width 561 height 38
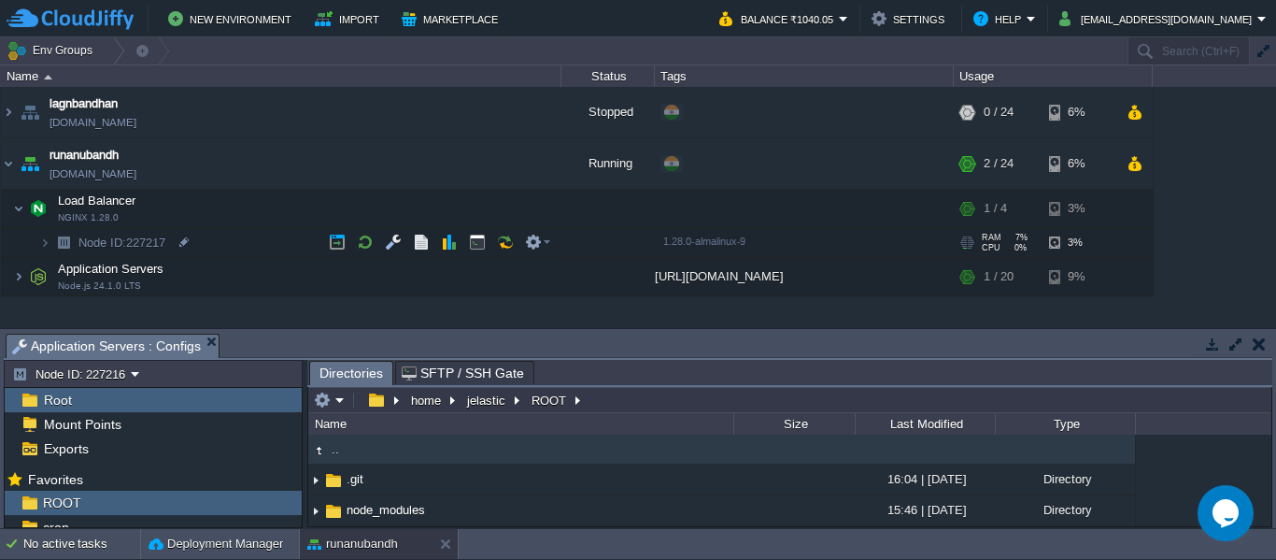
scroll to position [0, 0]
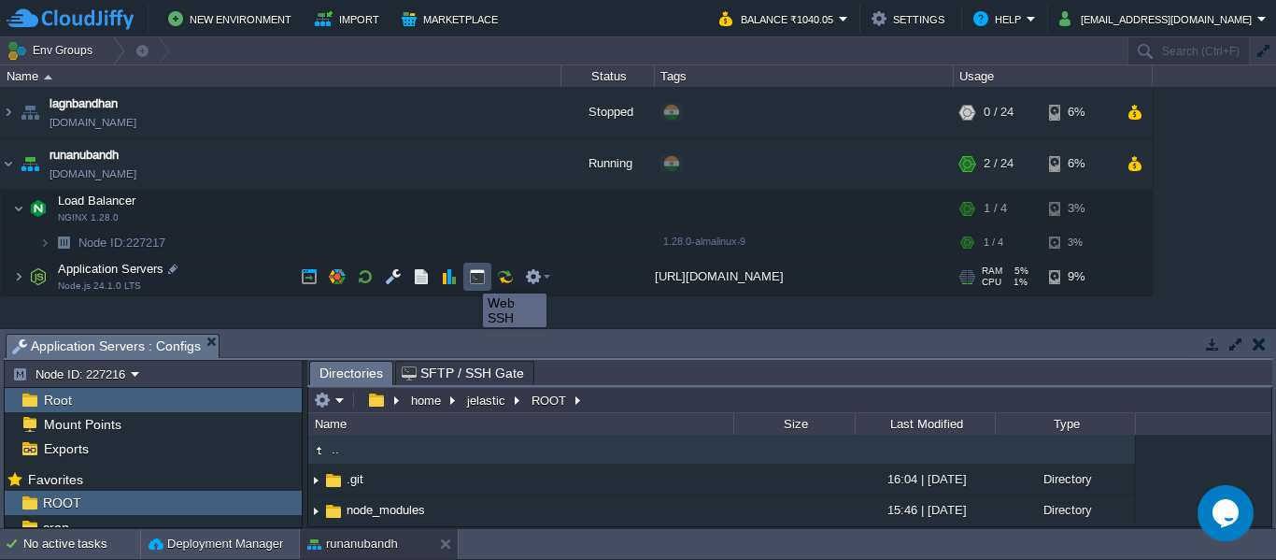
click at [469, 277] on button "button" at bounding box center [477, 276] width 17 height 17
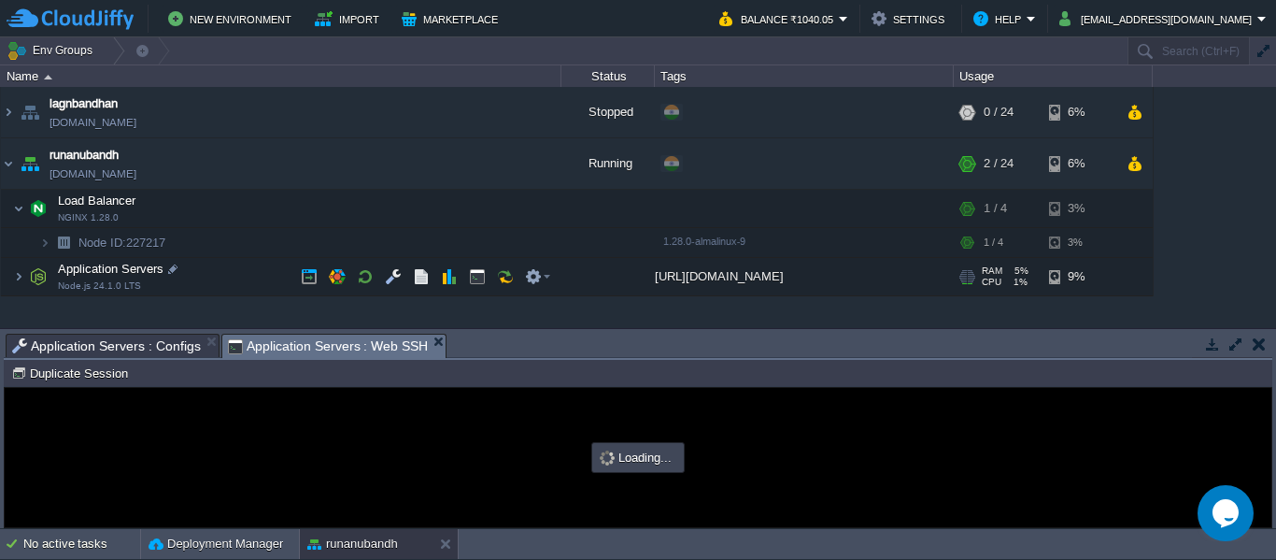
click at [435, 452] on div at bounding box center [638, 457] width 1267 height 139
type input "#000000"
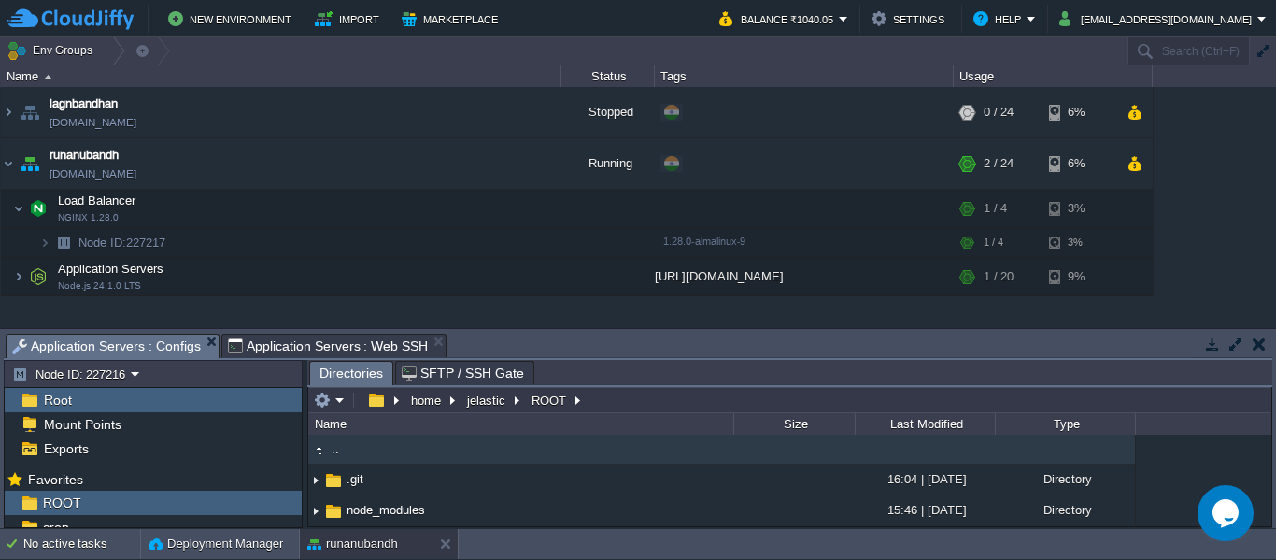
click at [117, 348] on span "Application Servers : Configs" at bounding box center [106, 346] width 189 height 23
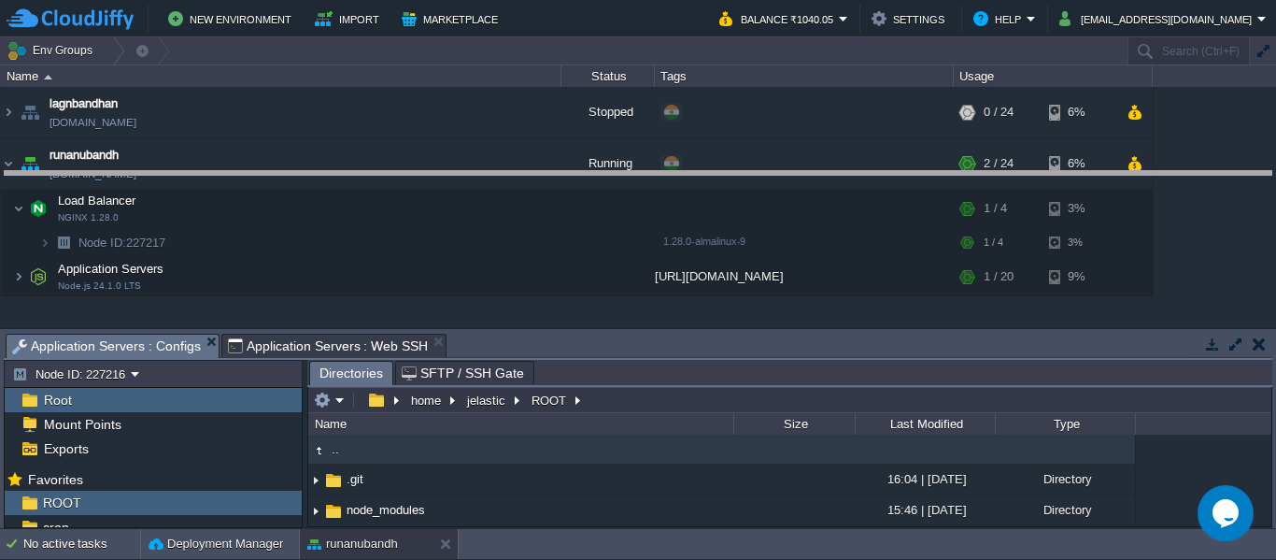
drag, startPoint x: 919, startPoint y: 336, endPoint x: 920, endPoint y: 174, distance: 162.6
click at [920, 174] on body "New Environment Import Marketplace Bonus ₹0.00 Upgrade Account Balance ₹1040.05…" at bounding box center [638, 280] width 1276 height 560
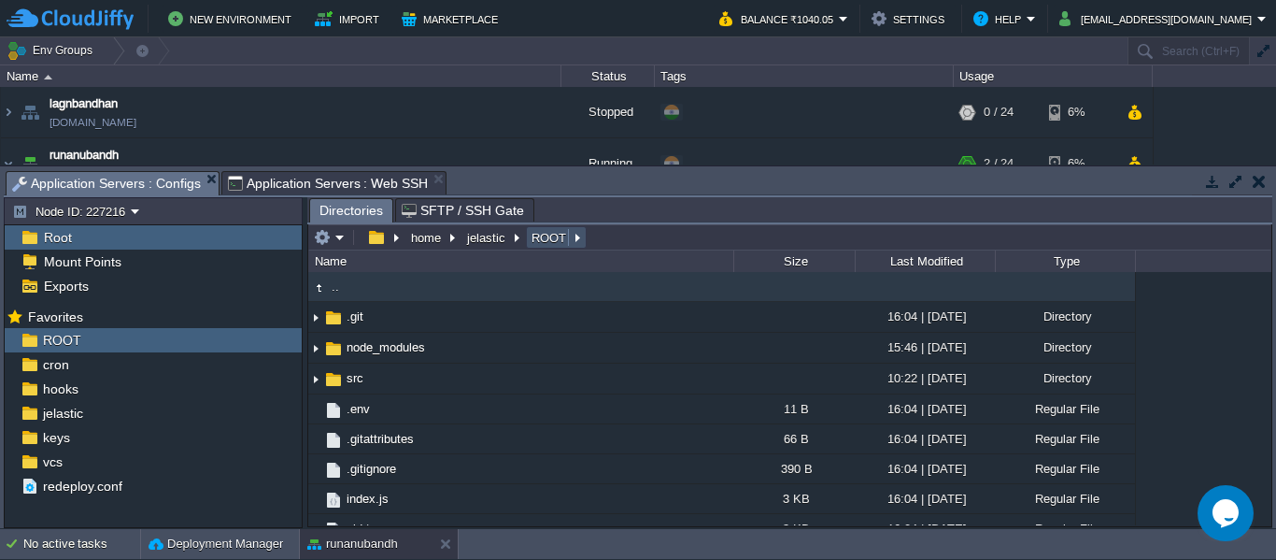
click at [545, 240] on button "ROOT" at bounding box center [550, 237] width 42 height 17
click at [481, 229] on td "jelastic" at bounding box center [494, 237] width 64 height 22
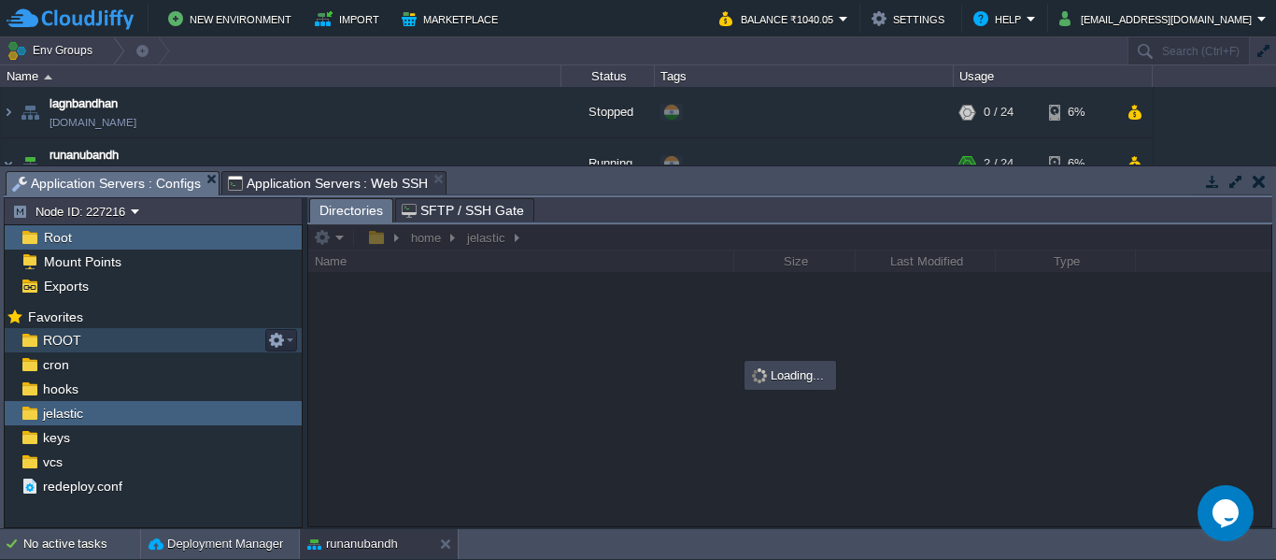
click at [113, 345] on div "ROOT" at bounding box center [153, 340] width 297 height 24
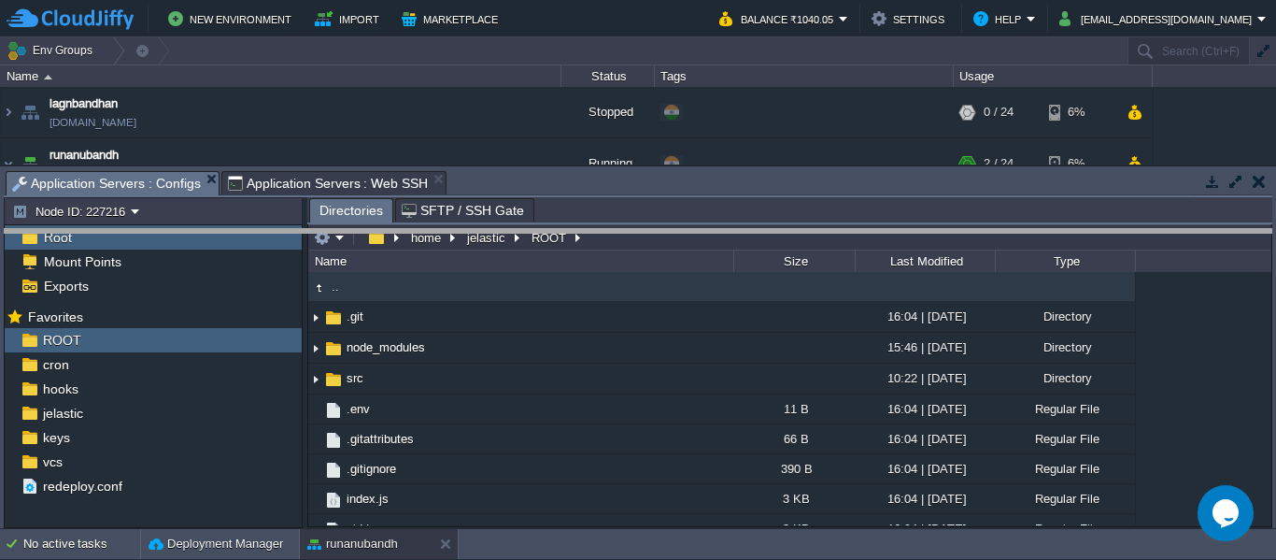
drag, startPoint x: 723, startPoint y: 178, endPoint x: 726, endPoint y: 283, distance: 105.6
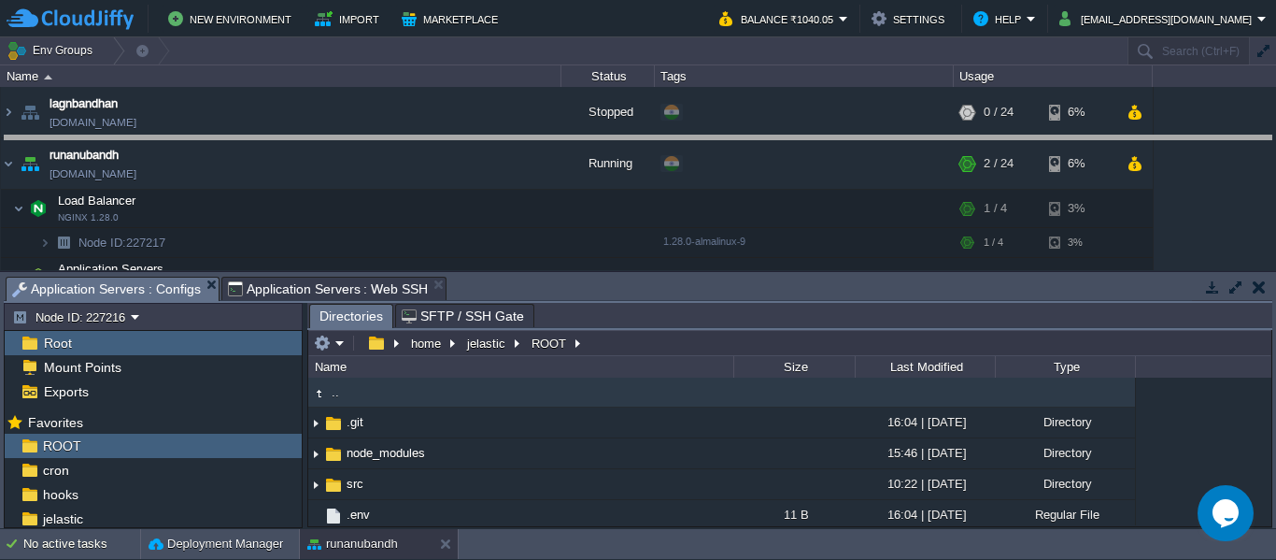
drag, startPoint x: 726, startPoint y: 283, endPoint x: 744, endPoint y: 145, distance: 139.4
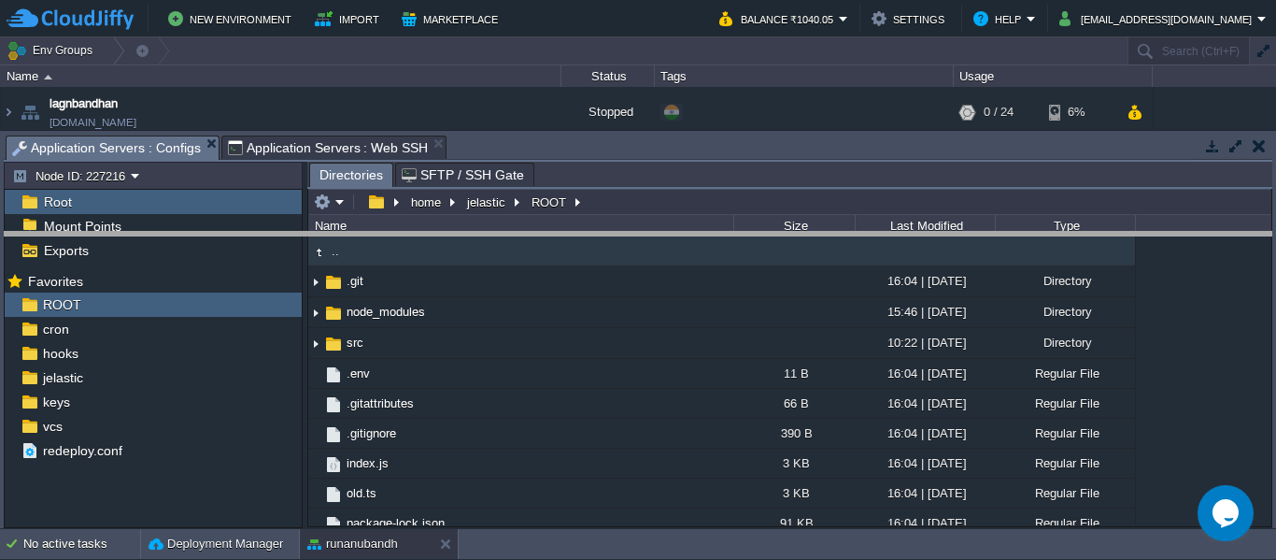
drag, startPoint x: 744, startPoint y: 142, endPoint x: 745, endPoint y: 242, distance: 100.0
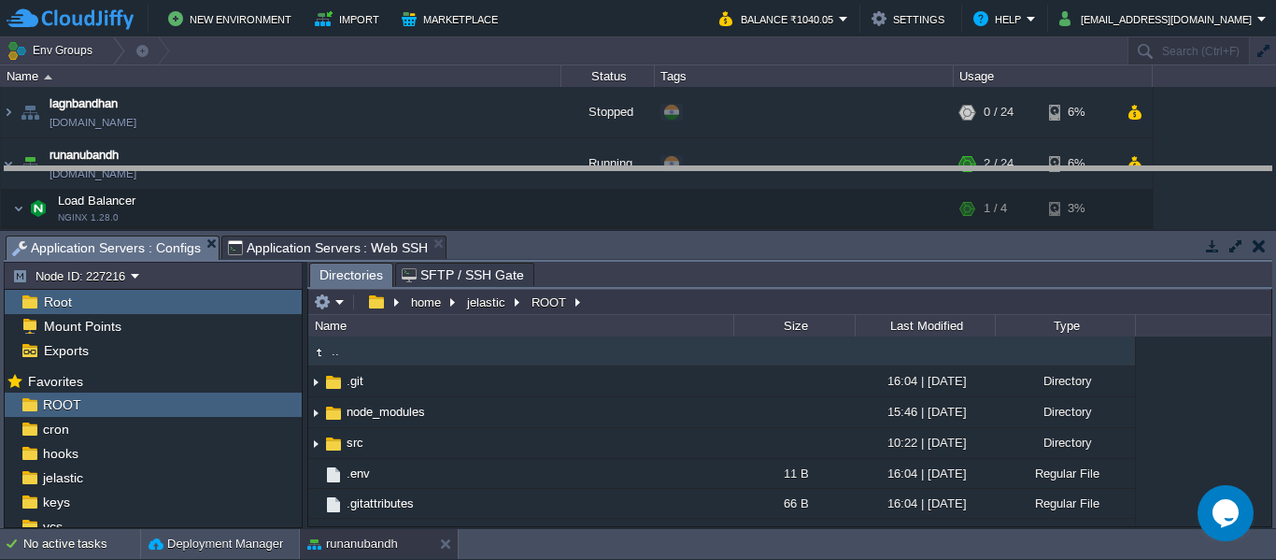
drag, startPoint x: 745, startPoint y: 242, endPoint x: 751, endPoint y: 176, distance: 66.7
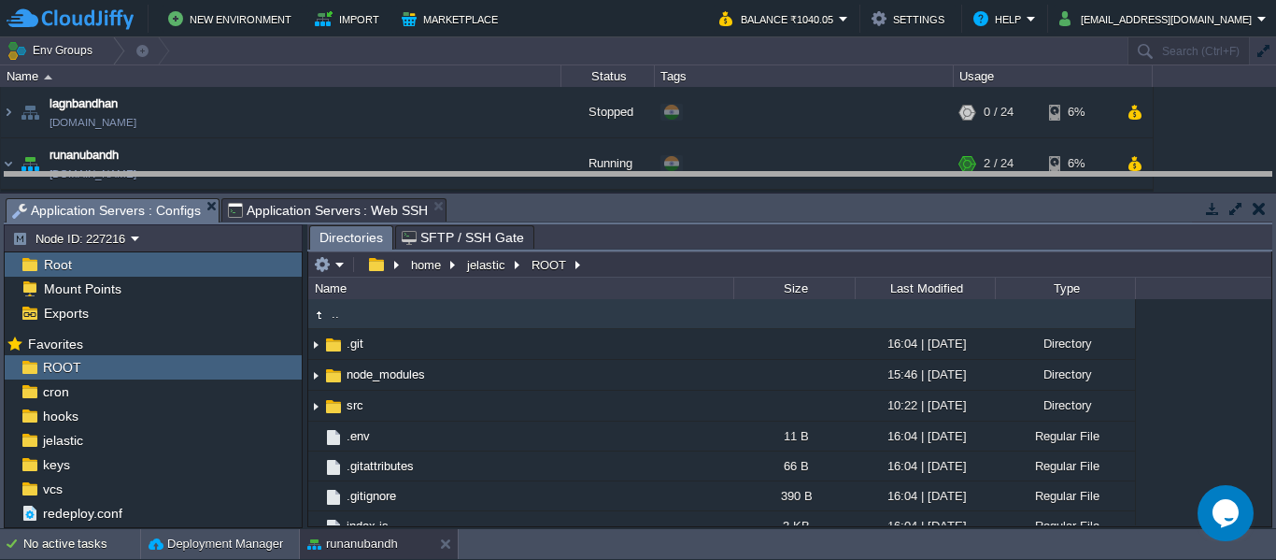
drag, startPoint x: 751, startPoint y: 205, endPoint x: 753, endPoint y: 112, distance: 92.5
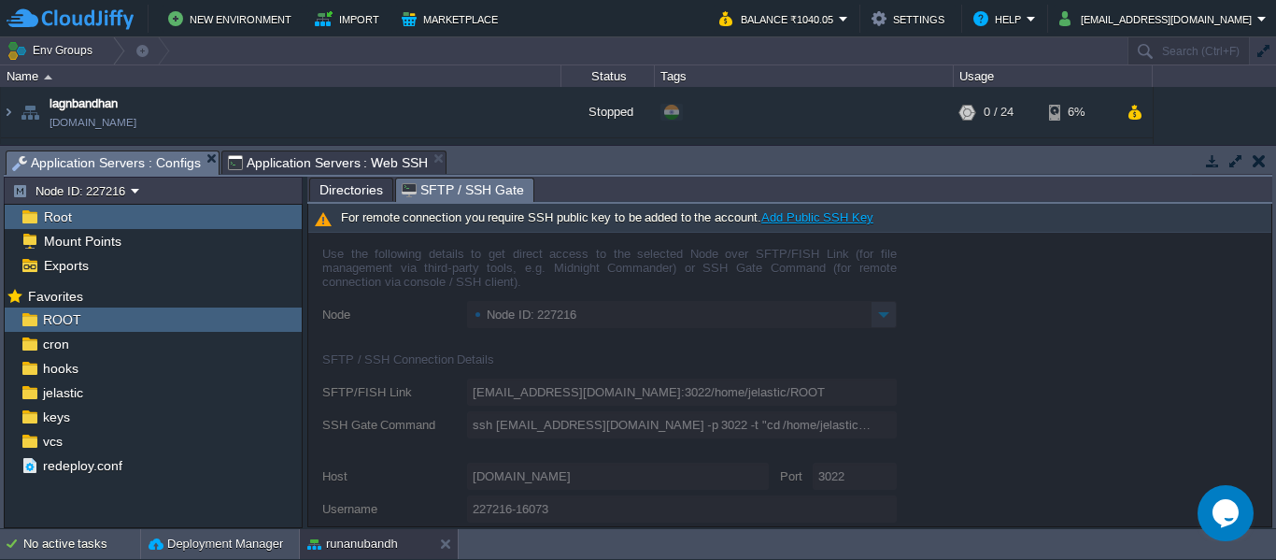
click at [441, 188] on span "SFTP / SSH Gate" at bounding box center [463, 189] width 122 height 23
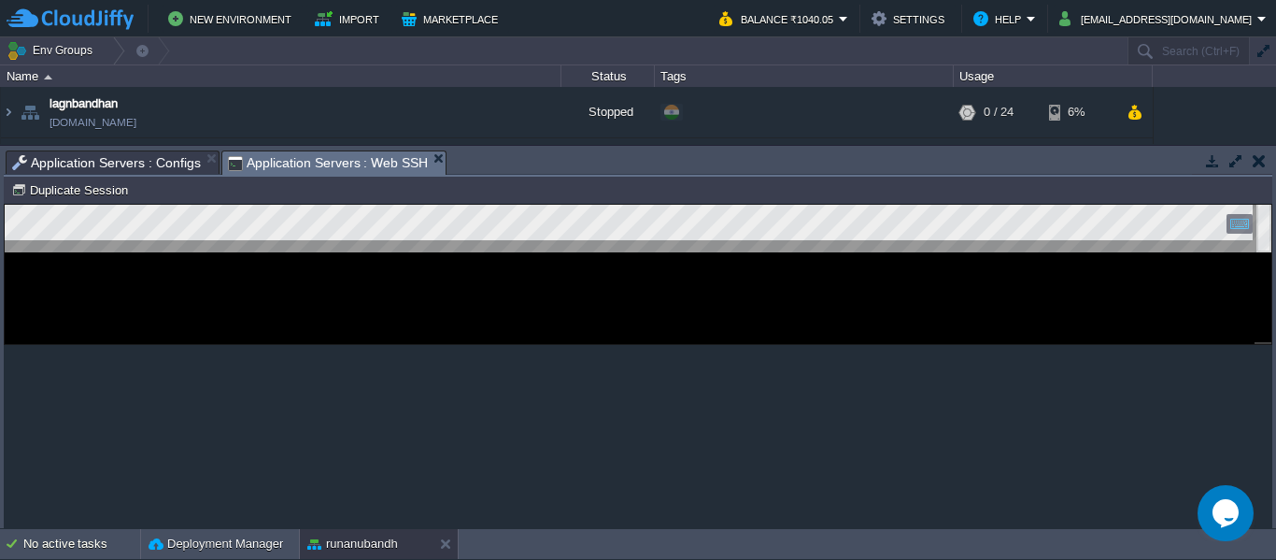
click at [306, 161] on span "Application Servers : Web SSH" at bounding box center [328, 162] width 201 height 23
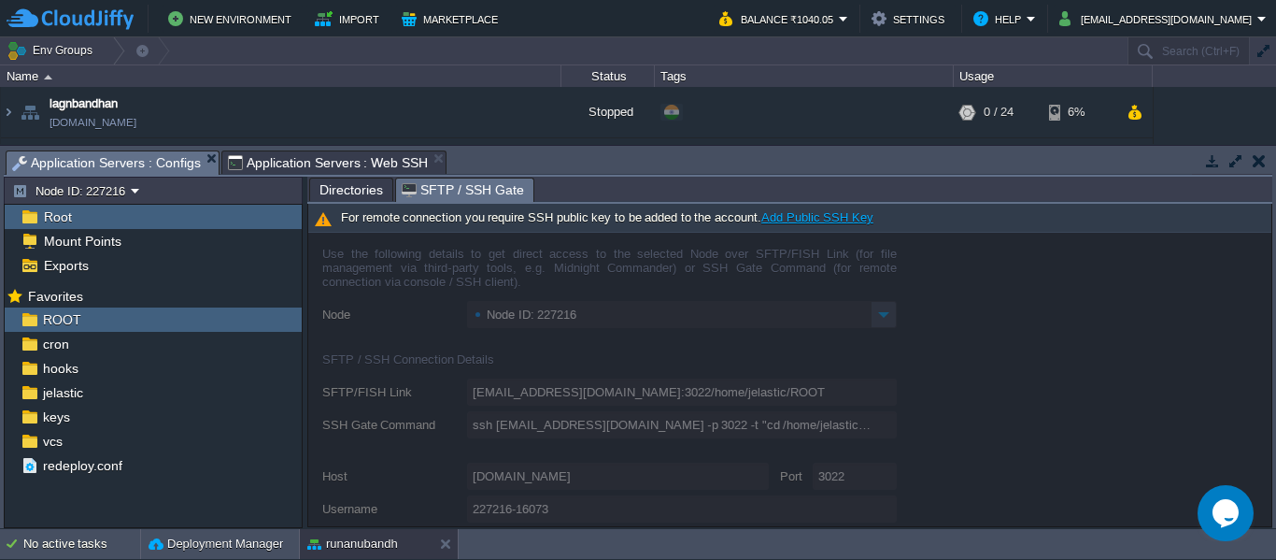
click at [69, 163] on span "Application Servers : Configs" at bounding box center [106, 162] width 189 height 23
click at [107, 316] on div "ROOT" at bounding box center [153, 319] width 297 height 24
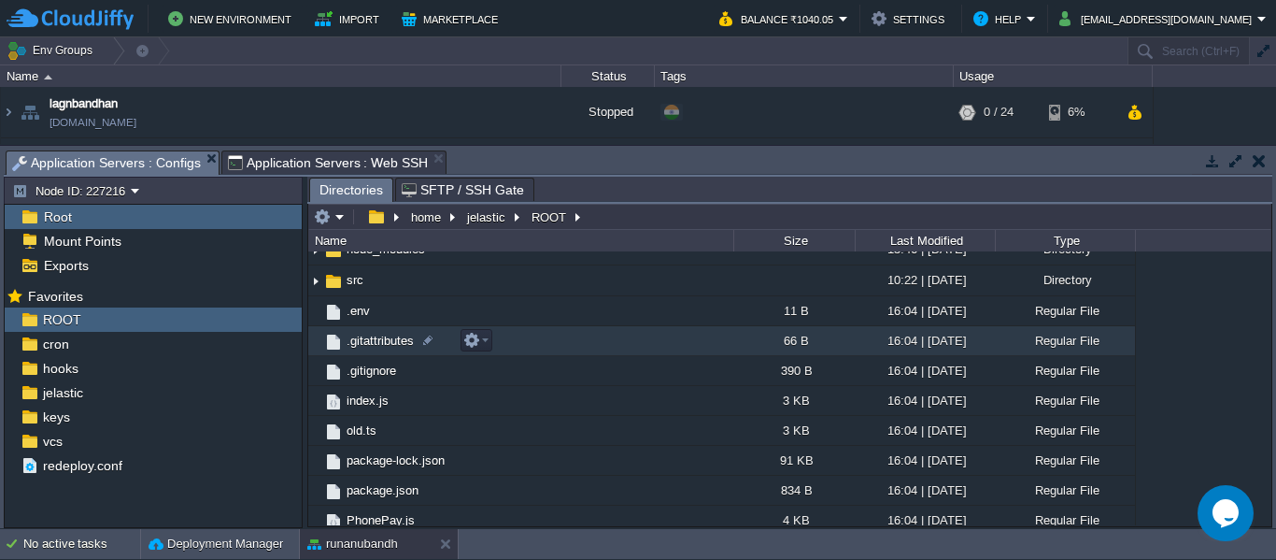
scroll to position [78, 0]
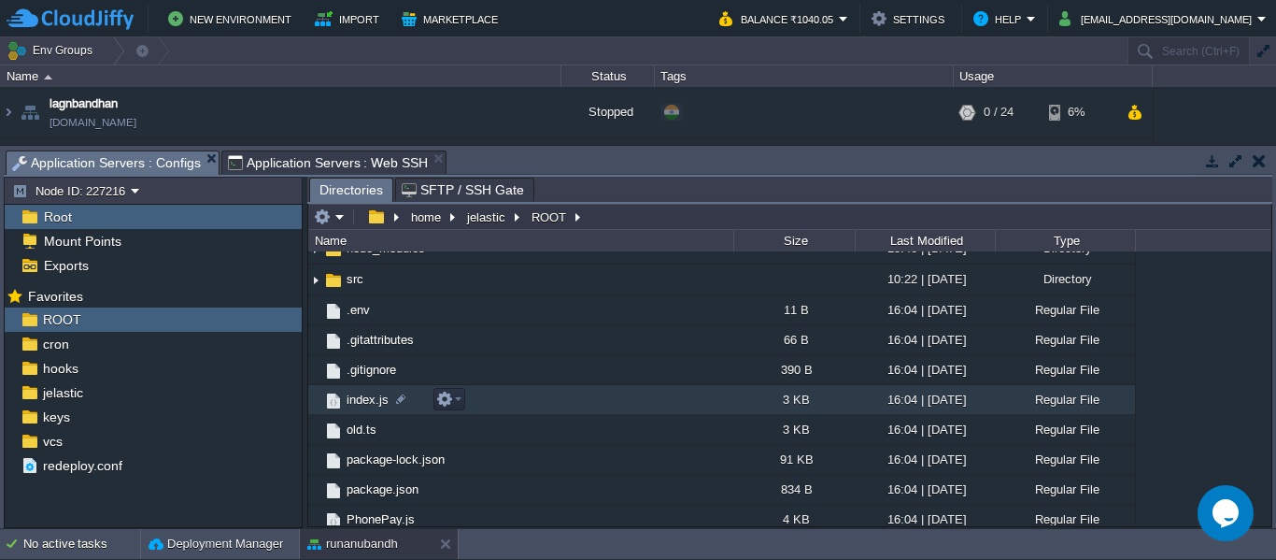
click at [362, 406] on span "index.js" at bounding box center [368, 400] width 48 height 16
click at [406, 403] on div at bounding box center [400, 399] width 17 height 17
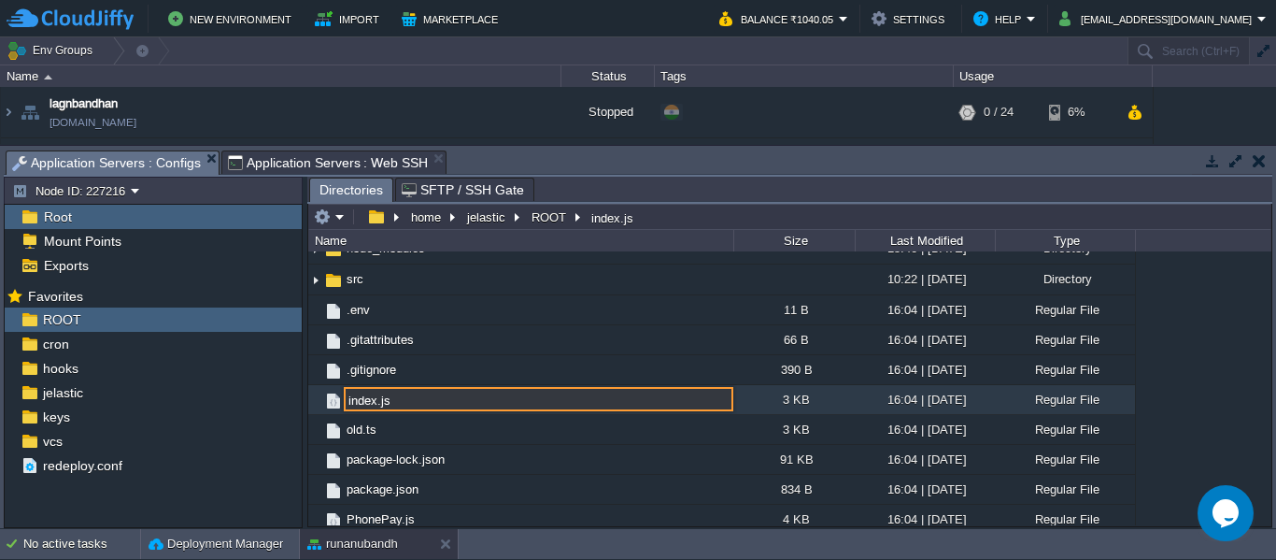
click at [521, 405] on input "index.js" at bounding box center [539, 399] width 390 height 24
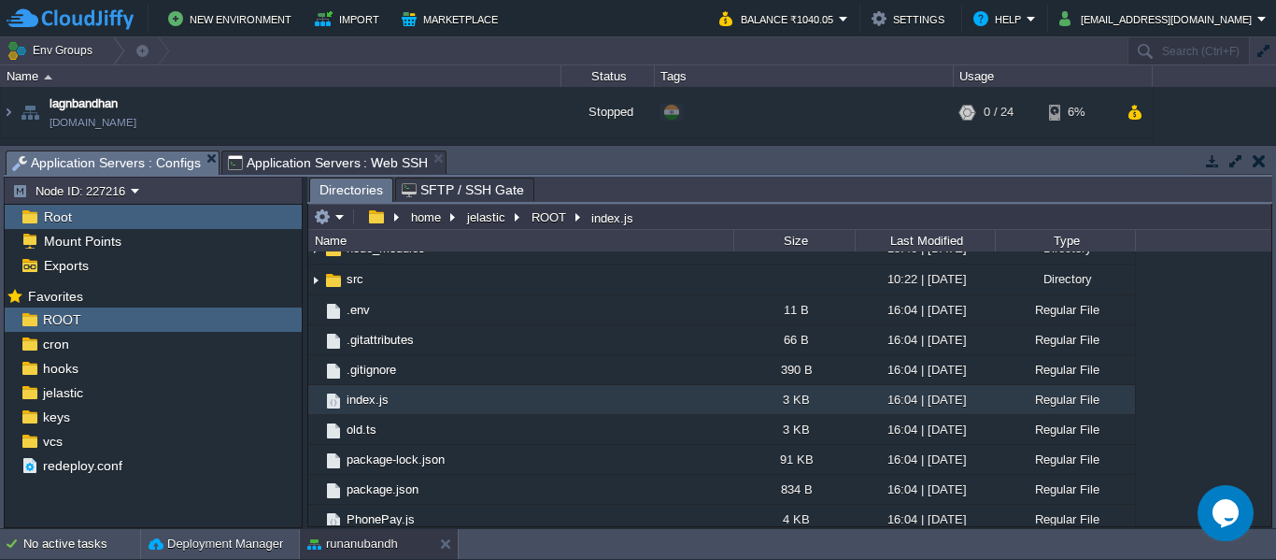
click at [786, 395] on div "3 KB" at bounding box center [794, 399] width 121 height 29
click at [437, 404] on button "button" at bounding box center [444, 399] width 17 height 17
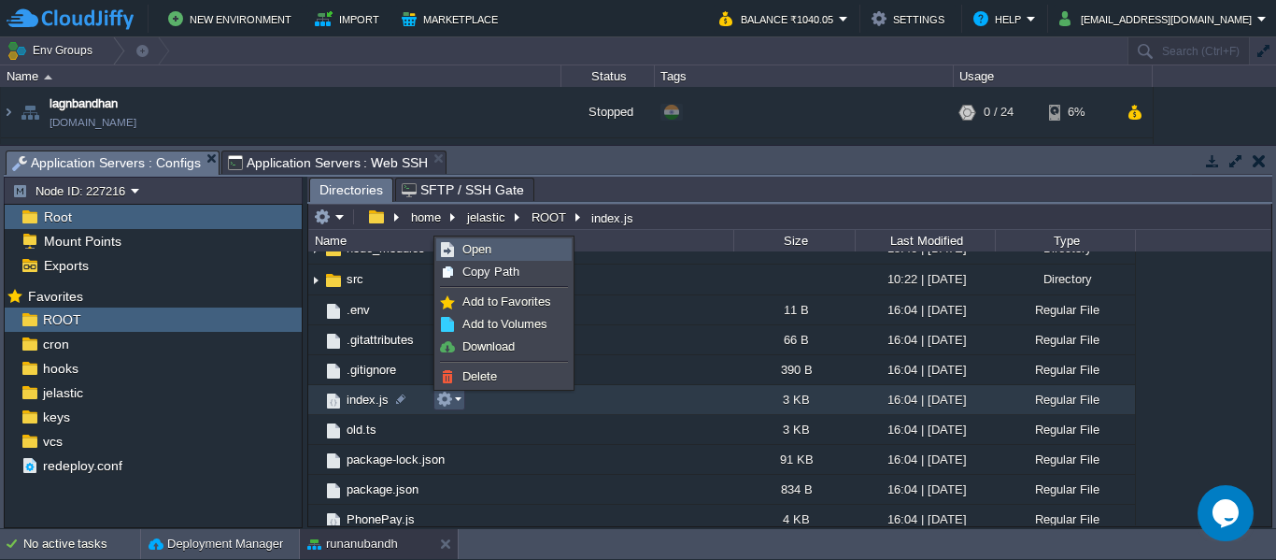
click at [477, 246] on span "Open" at bounding box center [477, 249] width 29 height 14
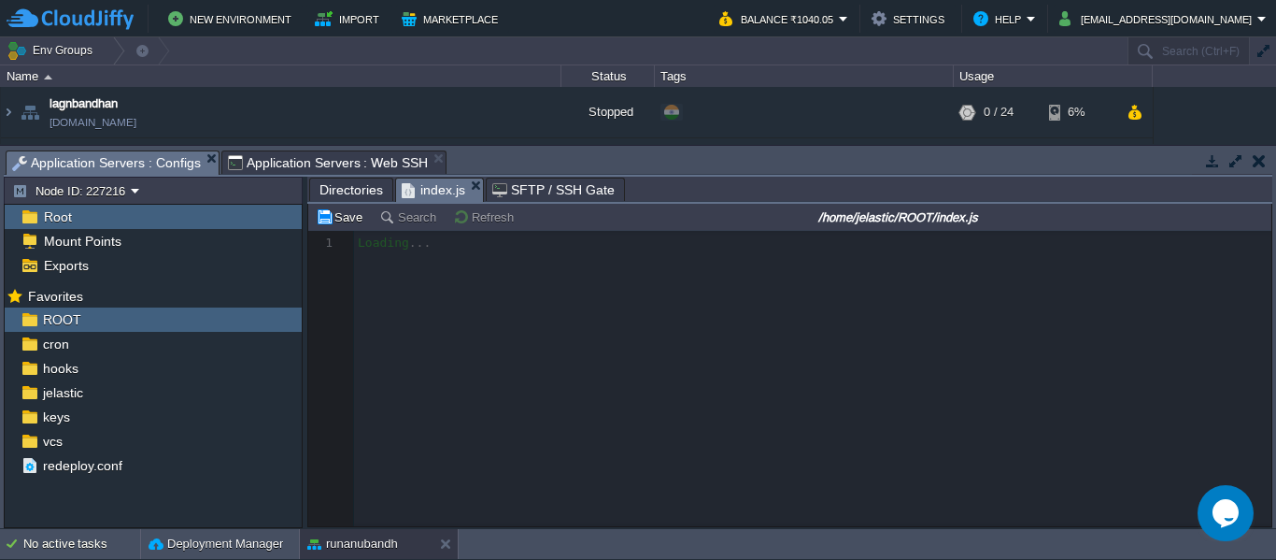
click at [637, 325] on div at bounding box center [789, 378] width 963 height 295
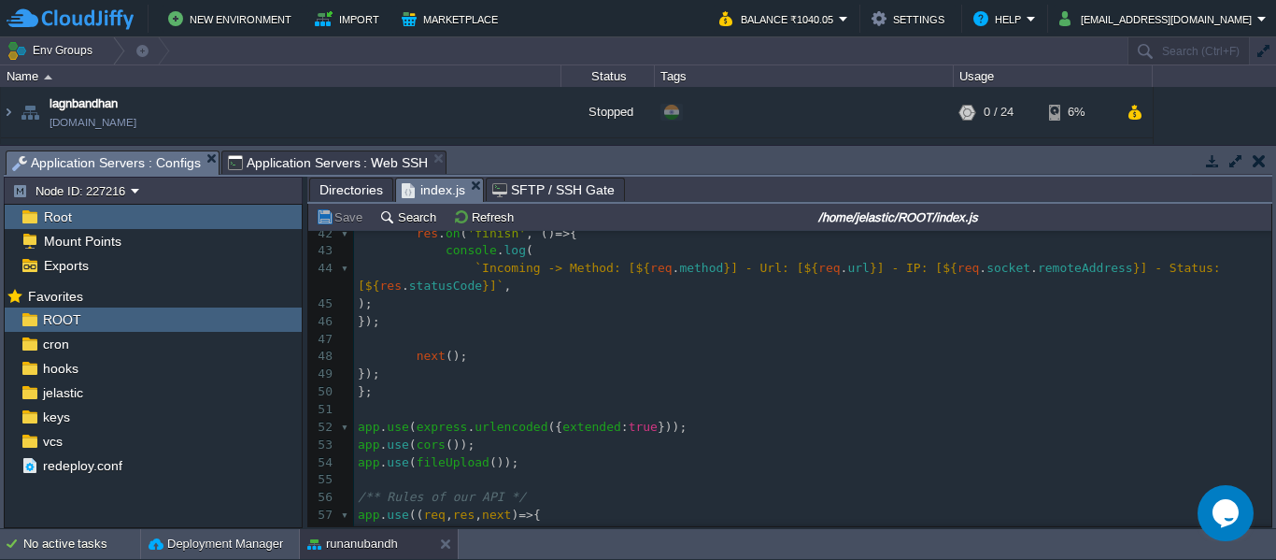
scroll to position [692, 0]
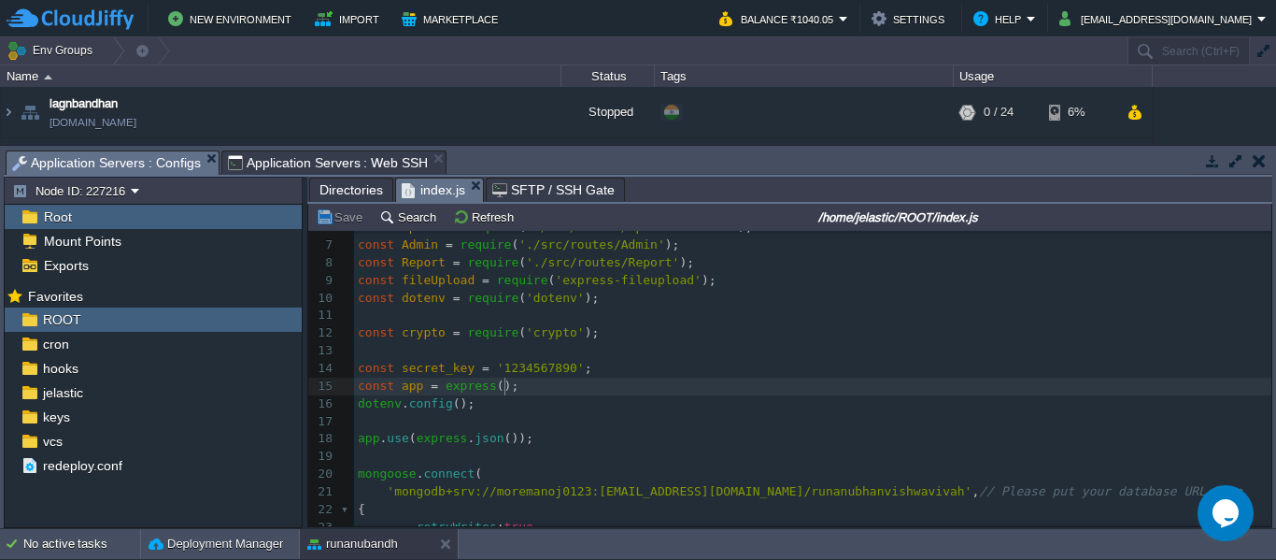
click at [514, 389] on pre "const app = express ();" at bounding box center [813, 387] width 918 height 18
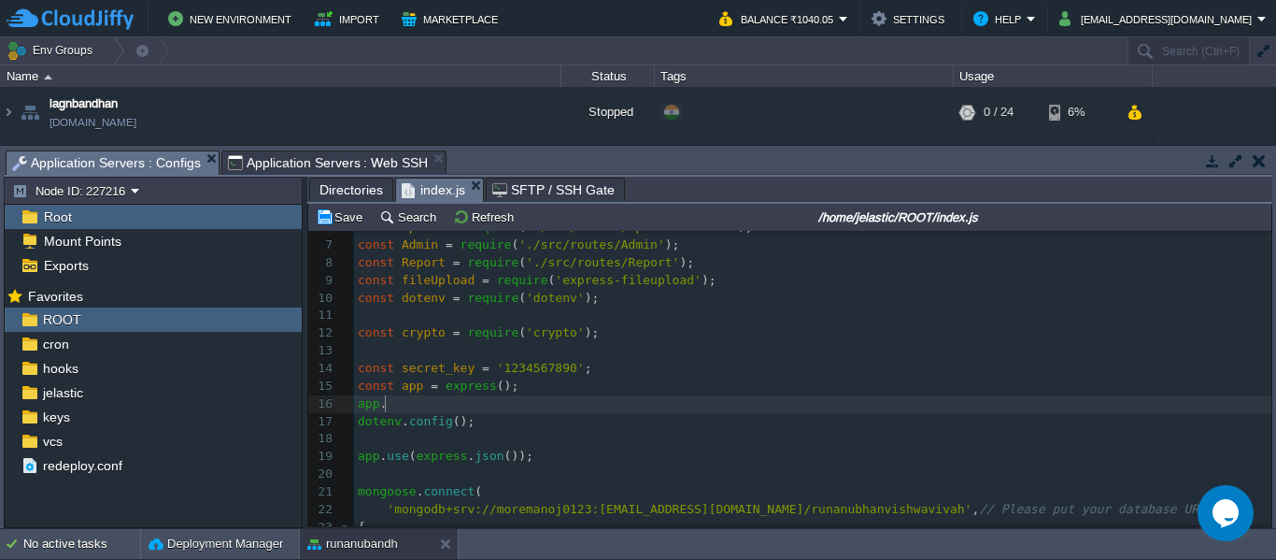
type textarea "app.i"
type textarea "use();"
type textarea "express.static()"
type textarea """"
type textarea "o"
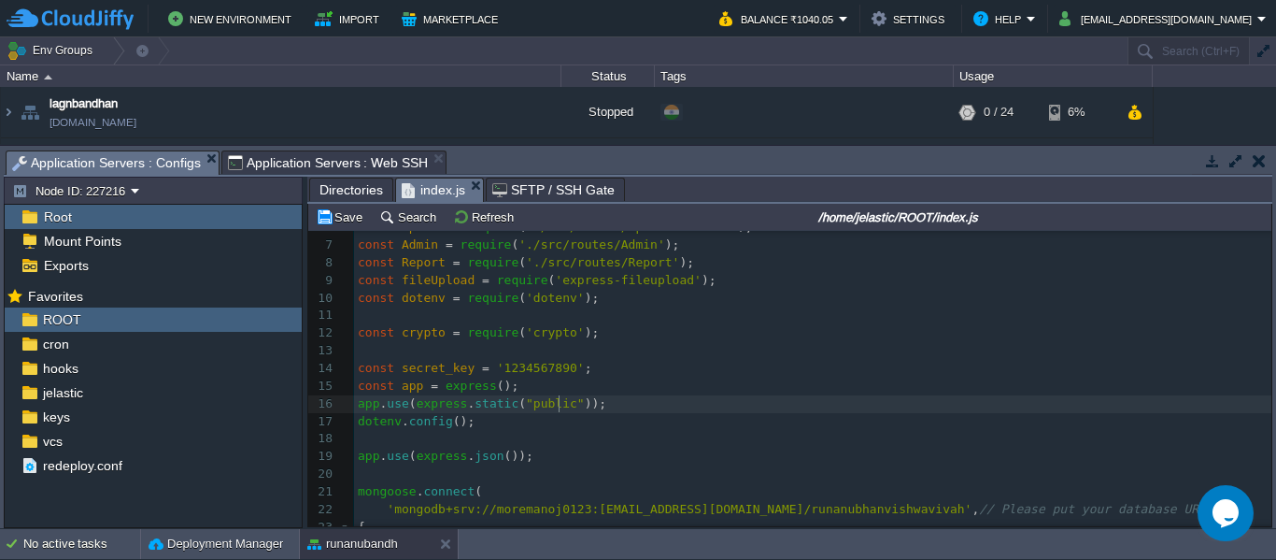
type textarea "public."
type textarea "/"
click at [709, 389] on pre "const app = express ();" at bounding box center [813, 387] width 918 height 18
click at [333, 222] on button "Save" at bounding box center [342, 216] width 52 height 17
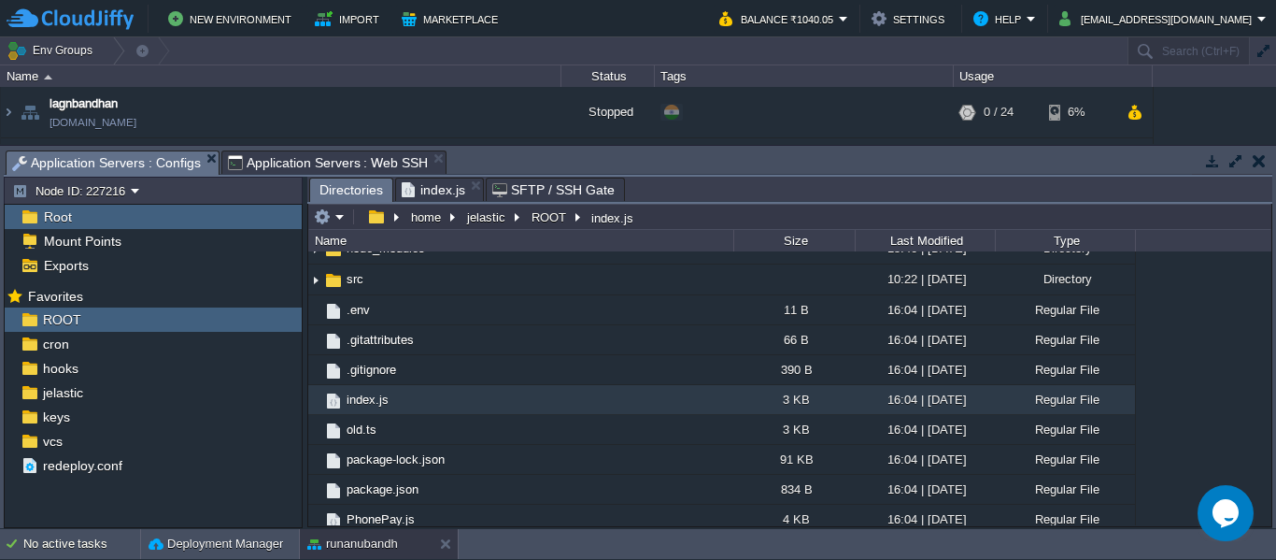
click at [346, 184] on span "Directories" at bounding box center [352, 189] width 64 height 23
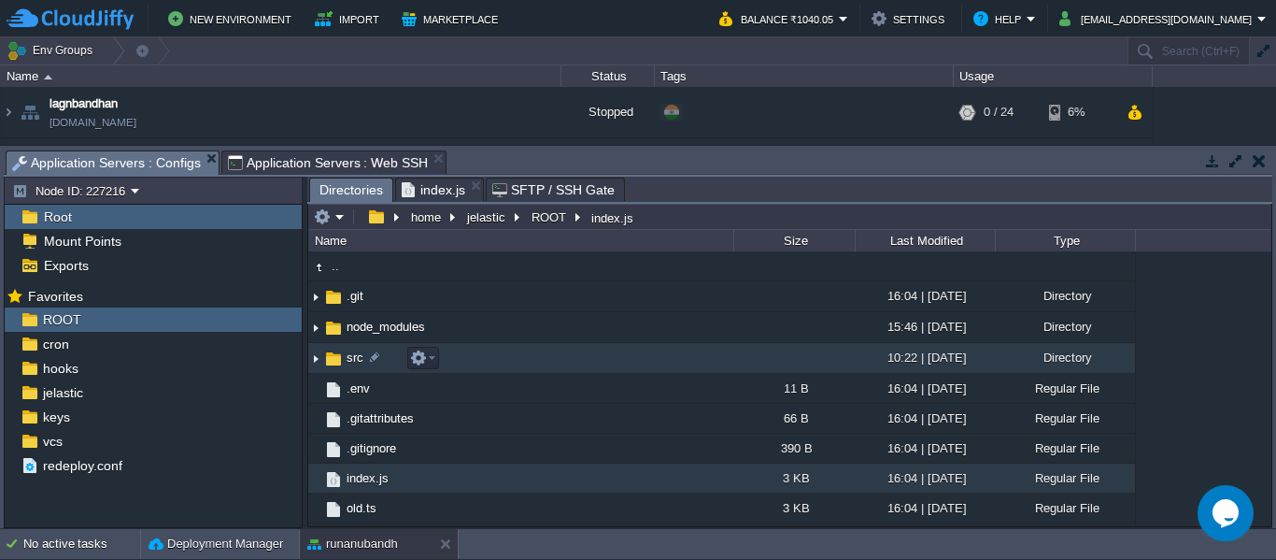
click at [316, 355] on img at bounding box center [315, 358] width 15 height 29
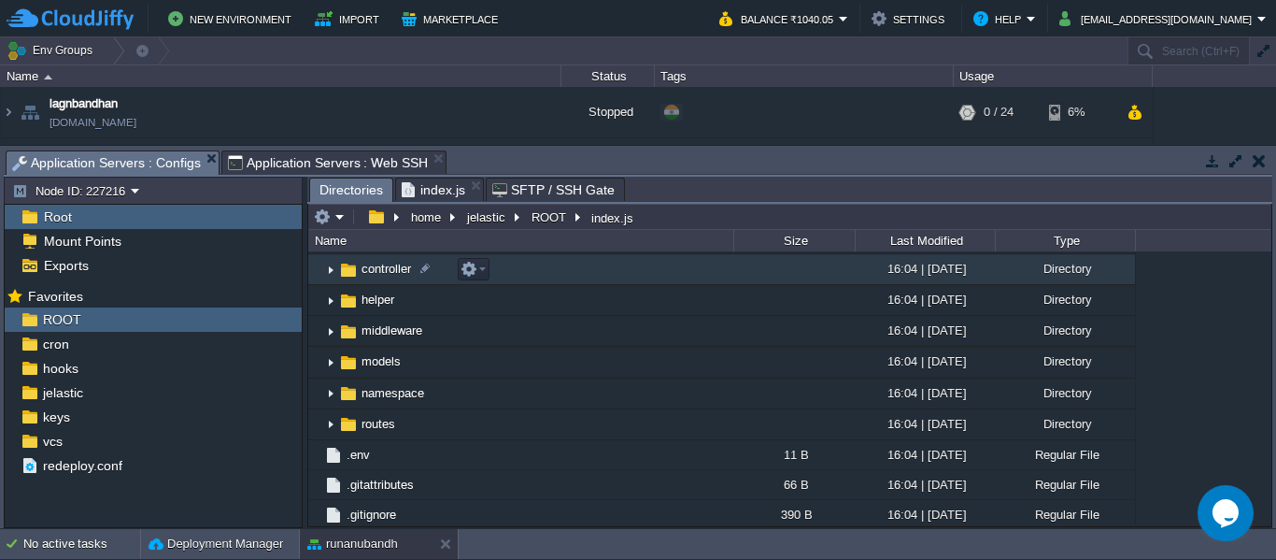
click at [330, 271] on img at bounding box center [330, 269] width 15 height 29
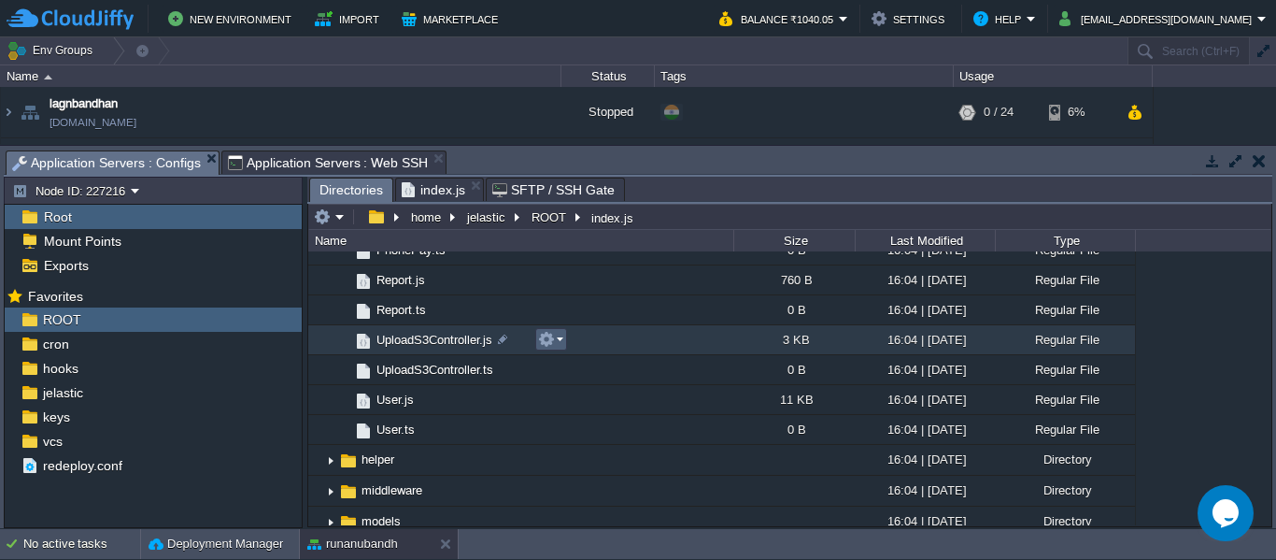
click at [558, 340] on em at bounding box center [550, 339] width 25 height 17
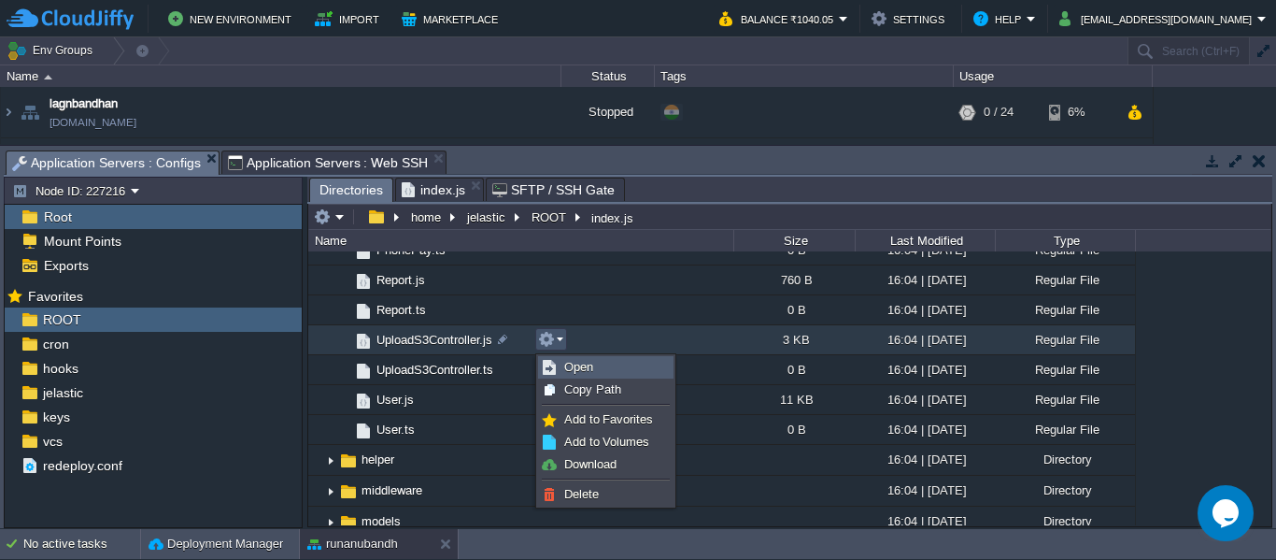
click at [593, 368] on link "Open" at bounding box center [606, 367] width 134 height 21
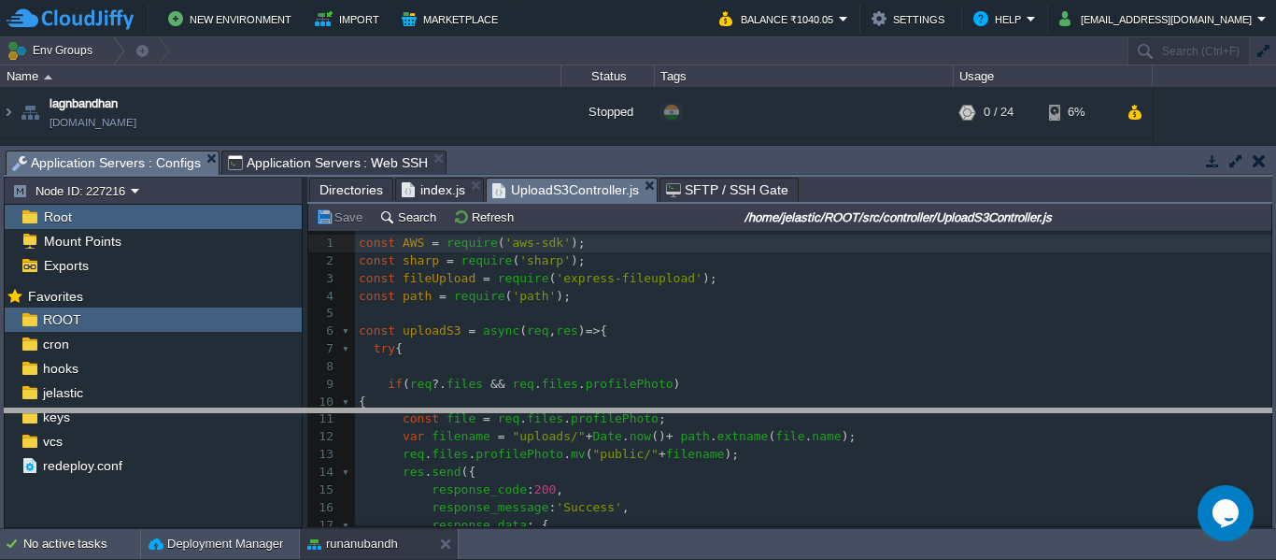
drag, startPoint x: 806, startPoint y: 154, endPoint x: 819, endPoint y: 413, distance: 259.2
click at [819, 413] on body "New Environment Import Marketplace Bonus ₹0.00 Upgrade Account Balance ₹1040.05…" at bounding box center [638, 280] width 1276 height 560
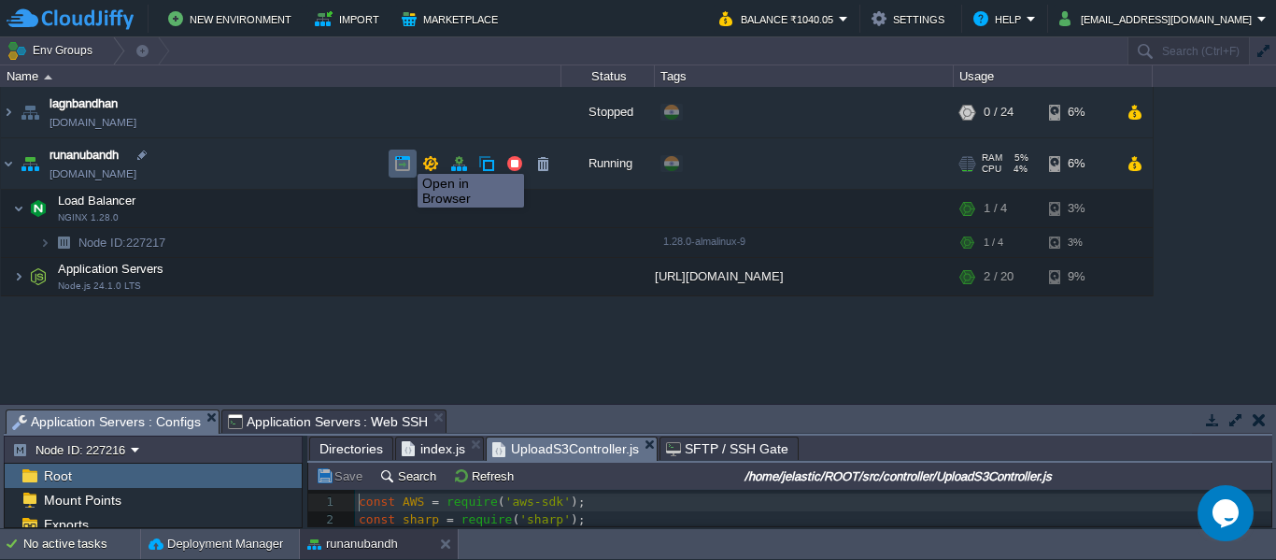
click at [404, 157] on button "button" at bounding box center [402, 163] width 17 height 17
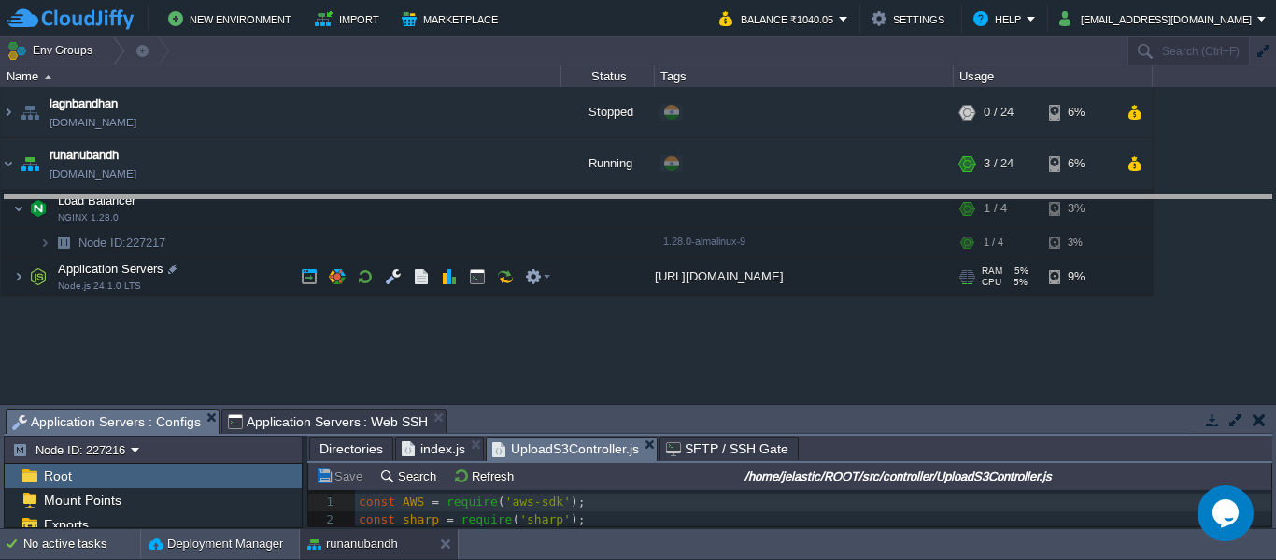
drag, startPoint x: 764, startPoint y: 423, endPoint x: 717, endPoint y: 207, distance: 222.0
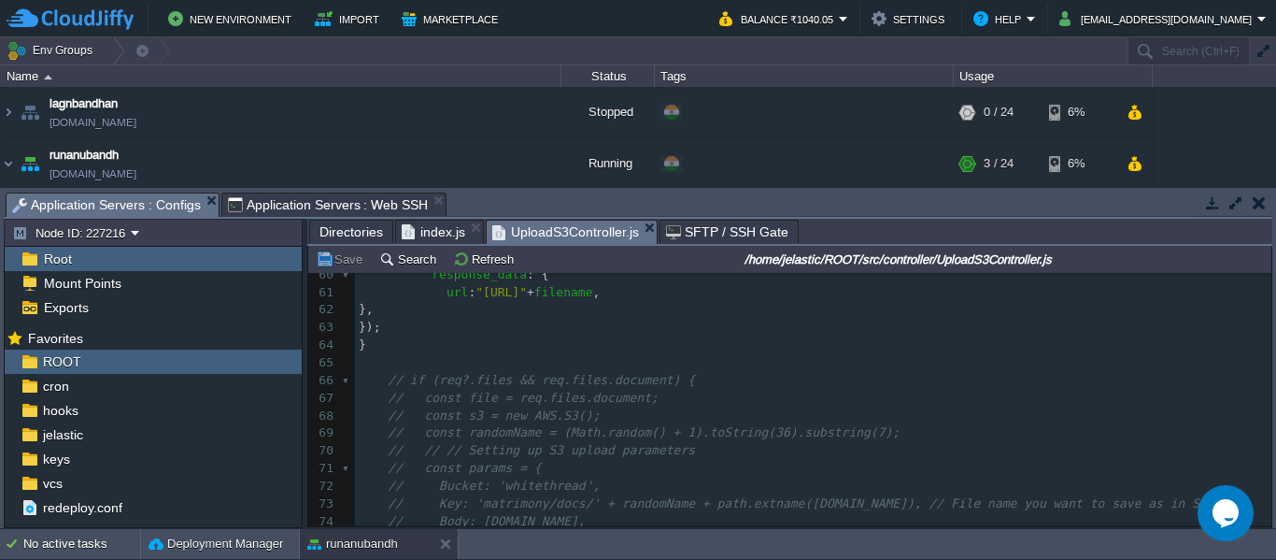
scroll to position [872, 0]
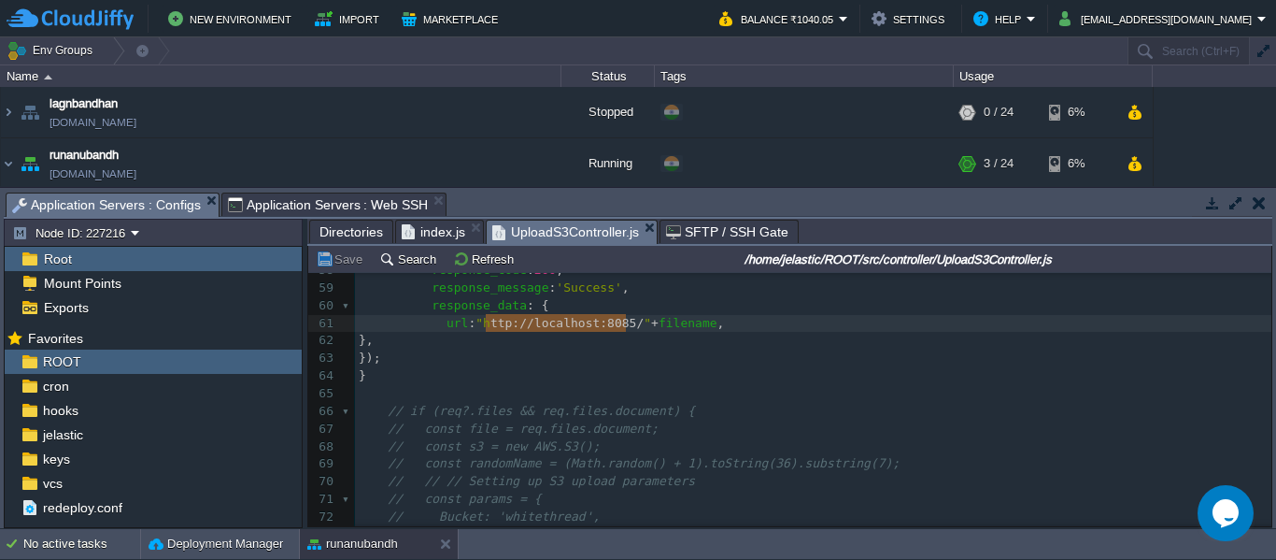
type textarea "[URL]"
drag, startPoint x: 626, startPoint y: 327, endPoint x: 478, endPoint y: 323, distance: 147.7
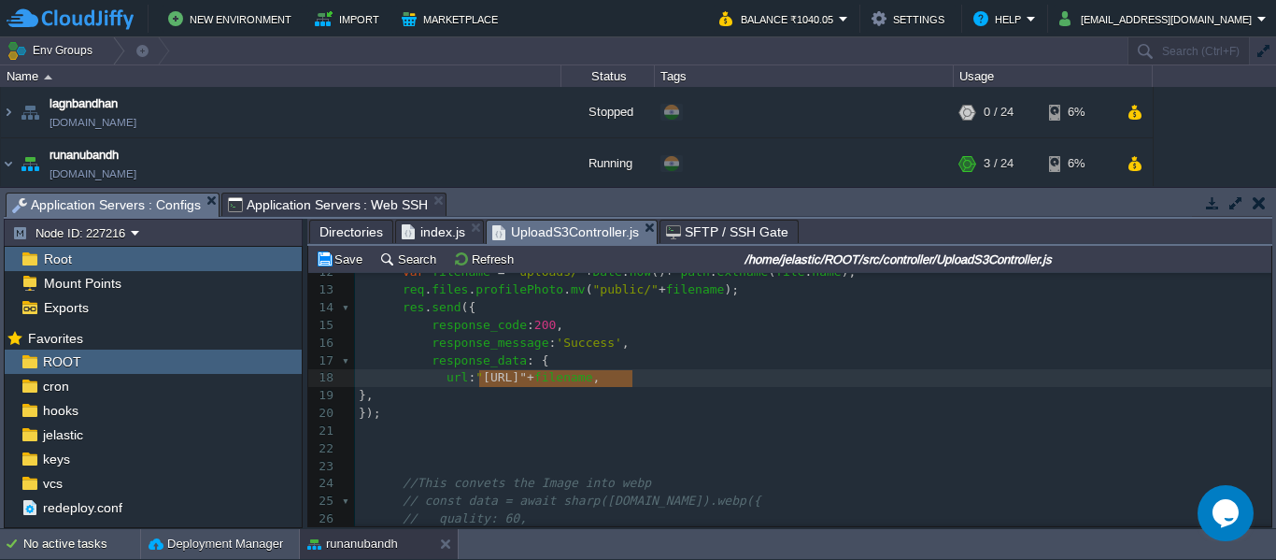
type textarea "[URL]"
drag, startPoint x: 478, startPoint y: 380, endPoint x: 629, endPoint y: 375, distance: 151.5
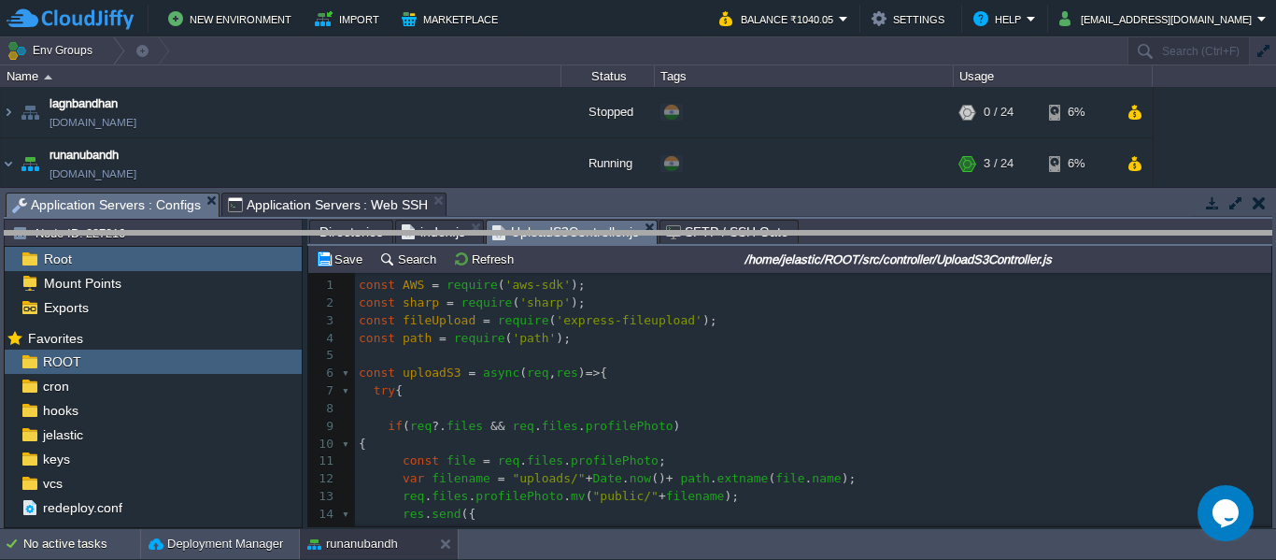
drag, startPoint x: 730, startPoint y: 211, endPoint x: 334, endPoint y: 260, distance: 399.2
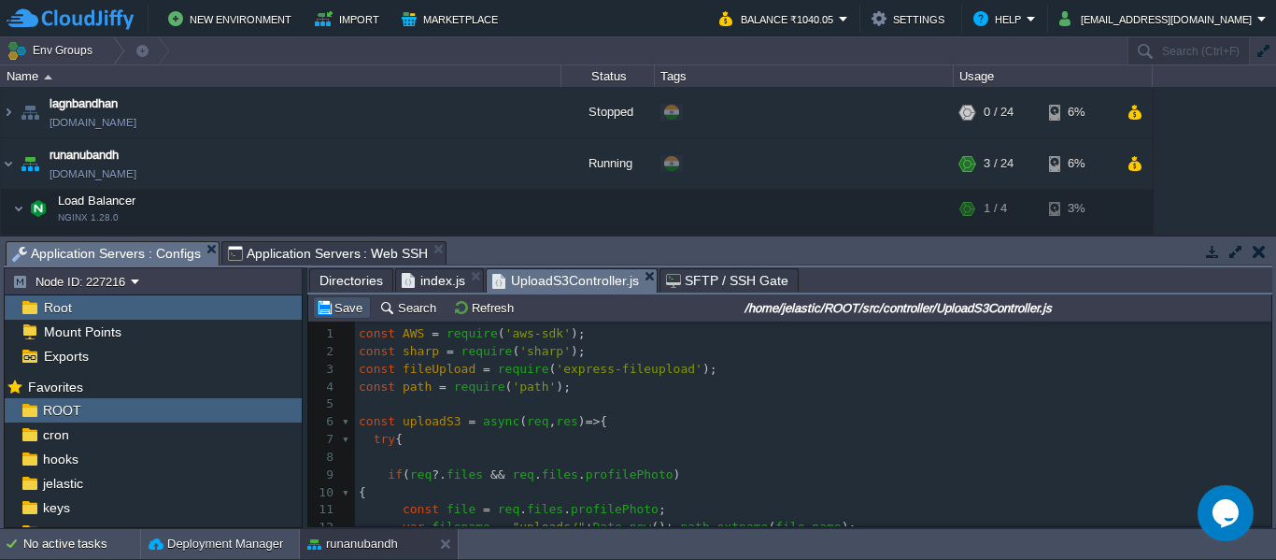
click at [337, 311] on button "Save" at bounding box center [342, 307] width 52 height 17
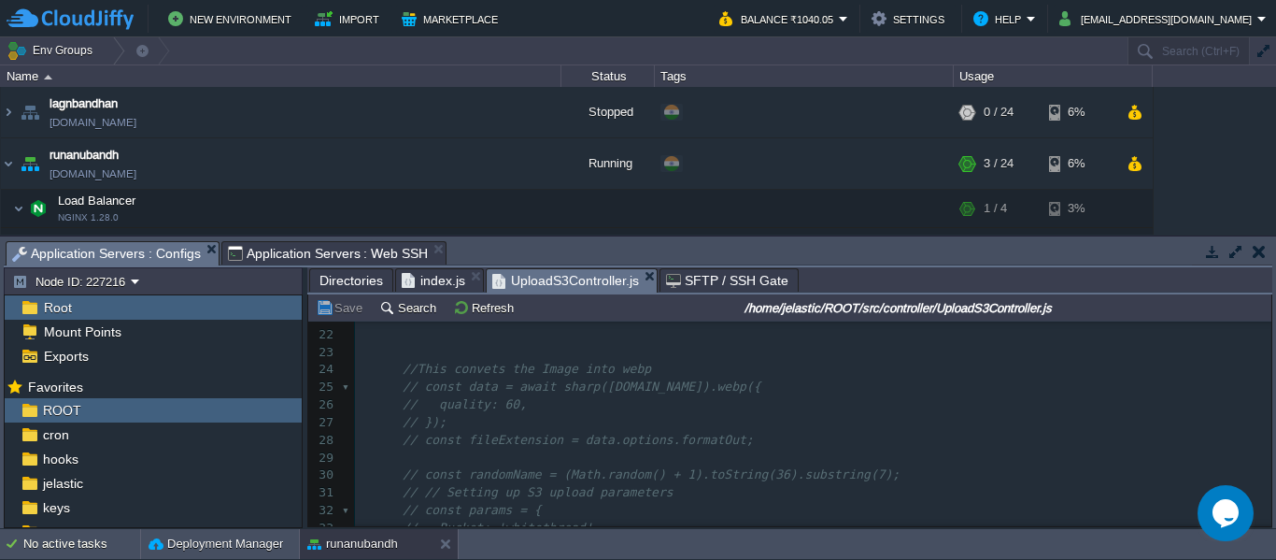
scroll to position [369, 0]
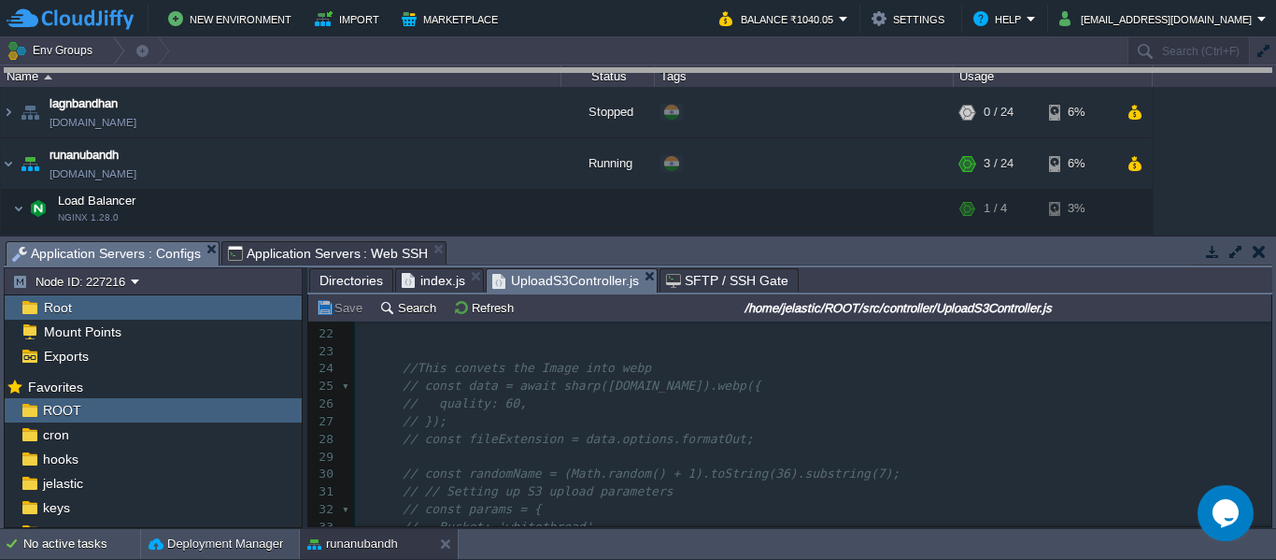
drag, startPoint x: 826, startPoint y: 254, endPoint x: 767, endPoint y: 78, distance: 185.3
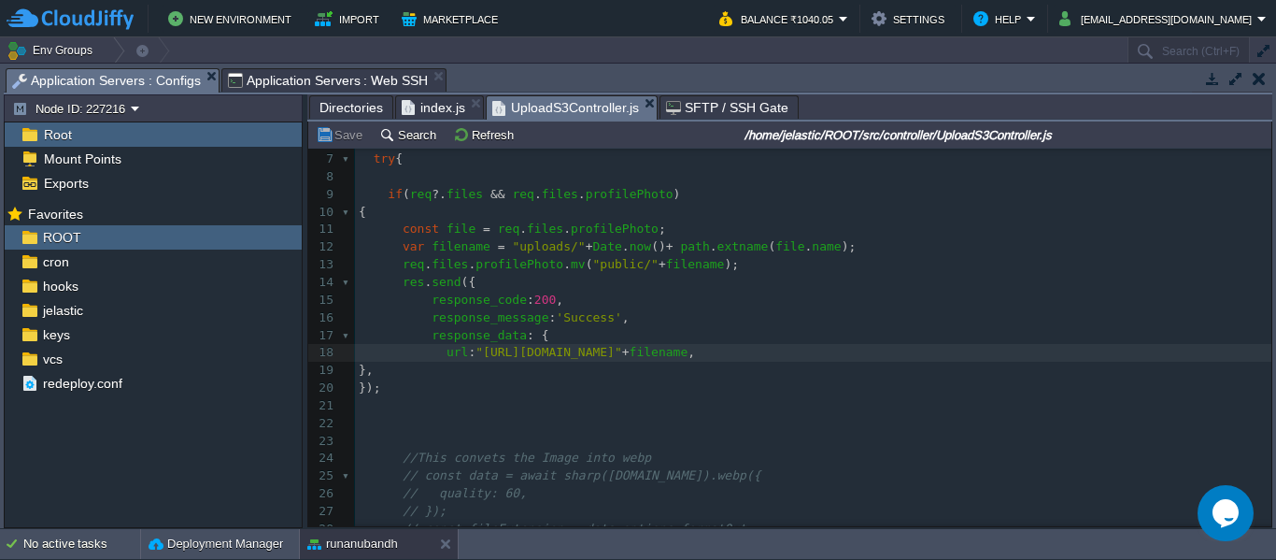
scroll to position [107, 0]
click at [133, 242] on div "ROOT" at bounding box center [153, 237] width 297 height 24
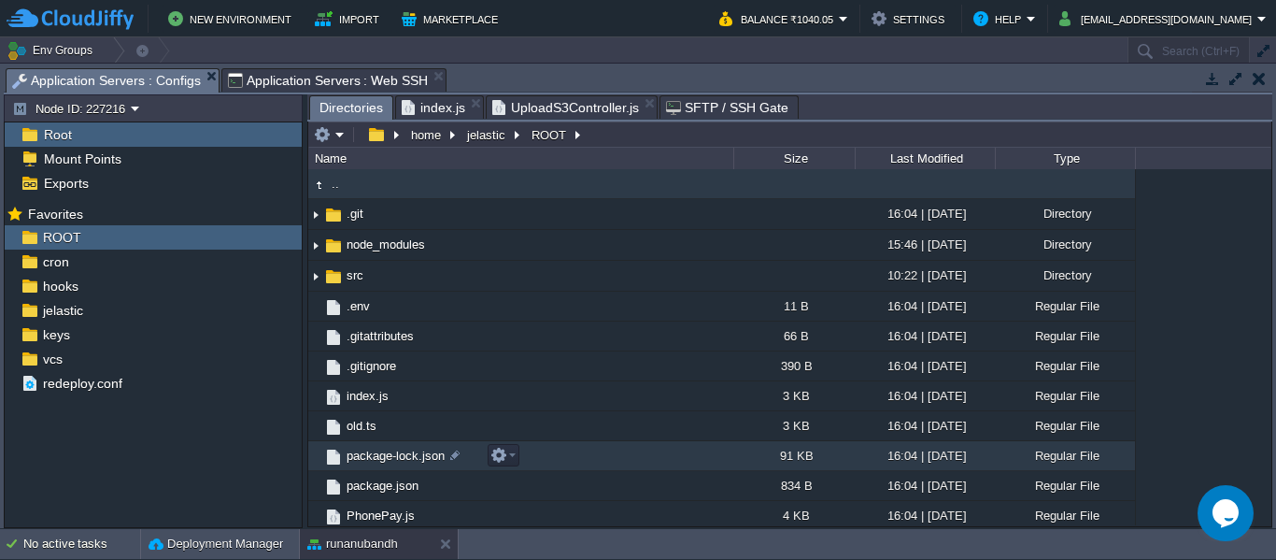
scroll to position [104, 0]
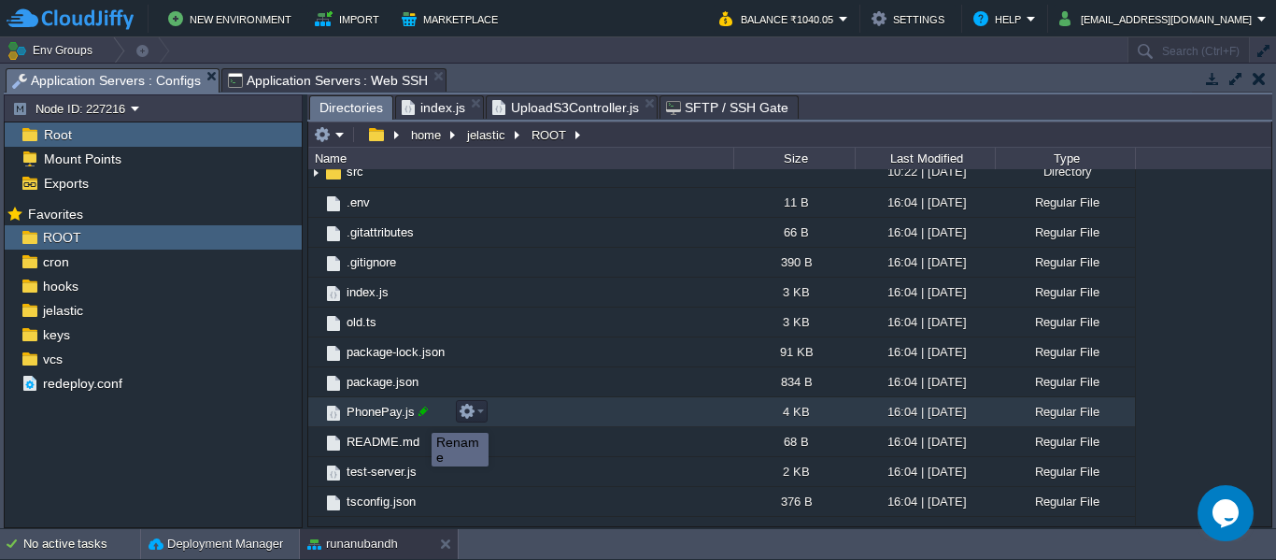
click at [418, 416] on div at bounding box center [423, 411] width 17 height 17
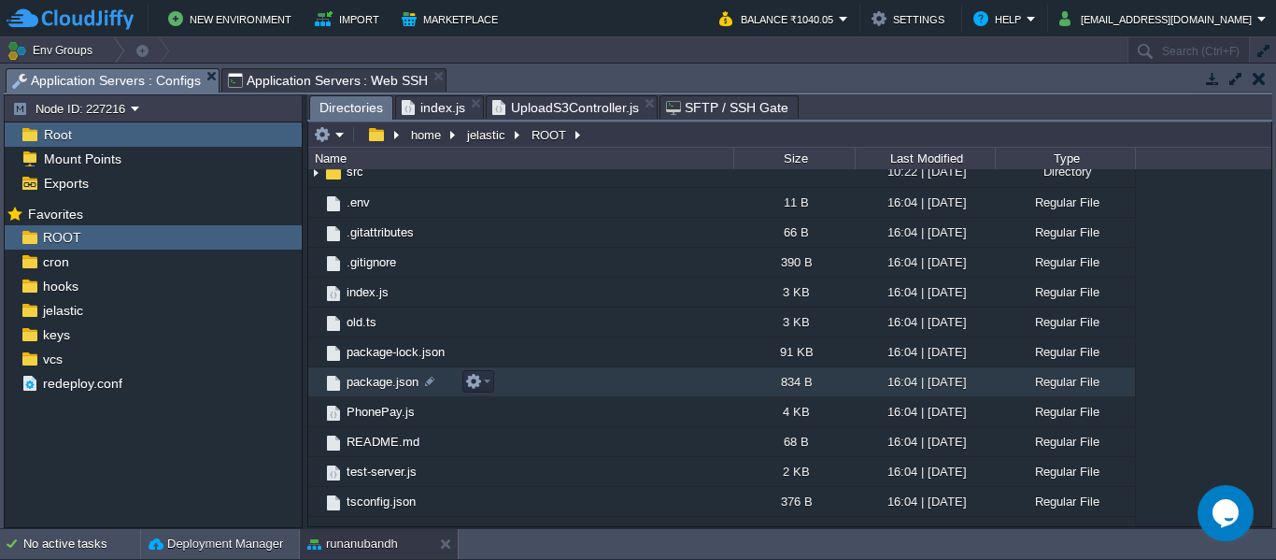
click at [668, 378] on td "package.json" at bounding box center [520, 382] width 425 height 30
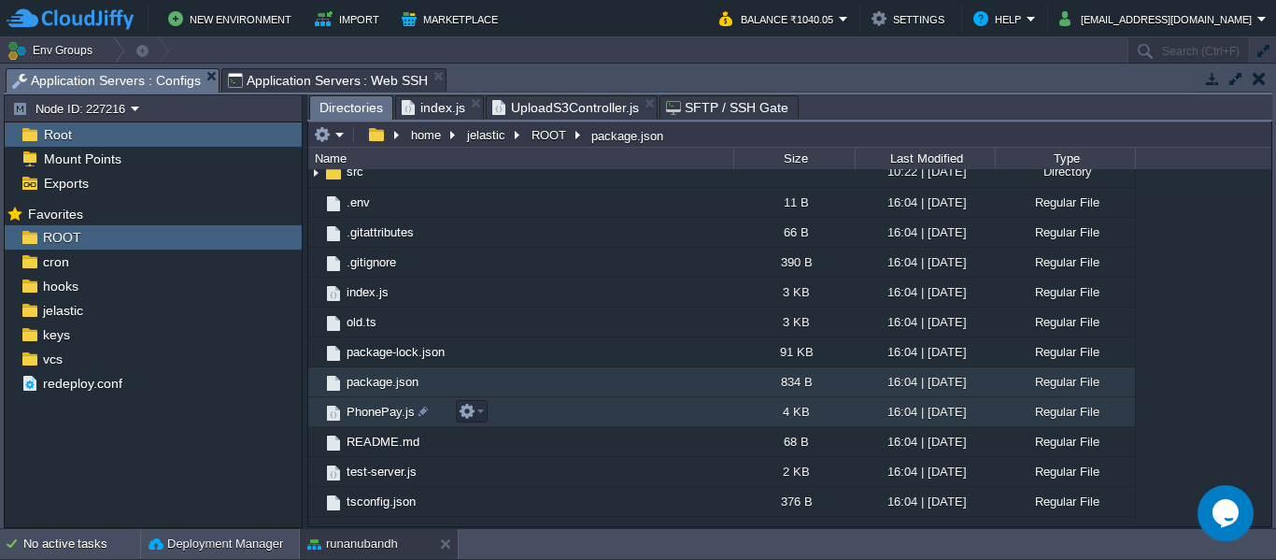
click at [535, 414] on td "PhonePay.js" at bounding box center [520, 412] width 425 height 30
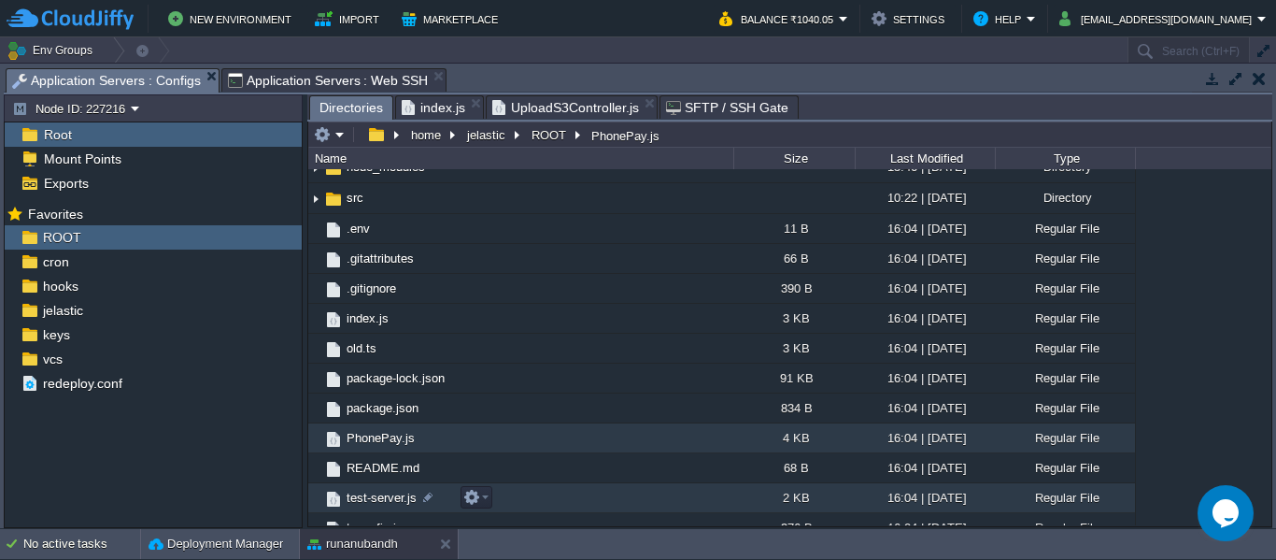
scroll to position [125, 0]
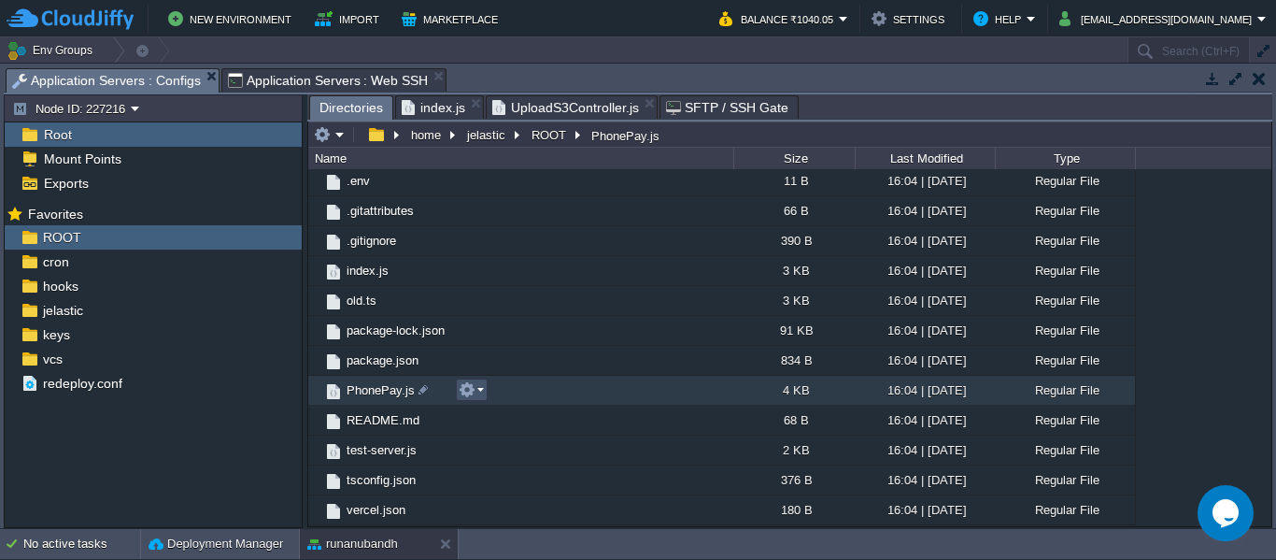
click at [474, 398] on button "button" at bounding box center [467, 389] width 17 height 17
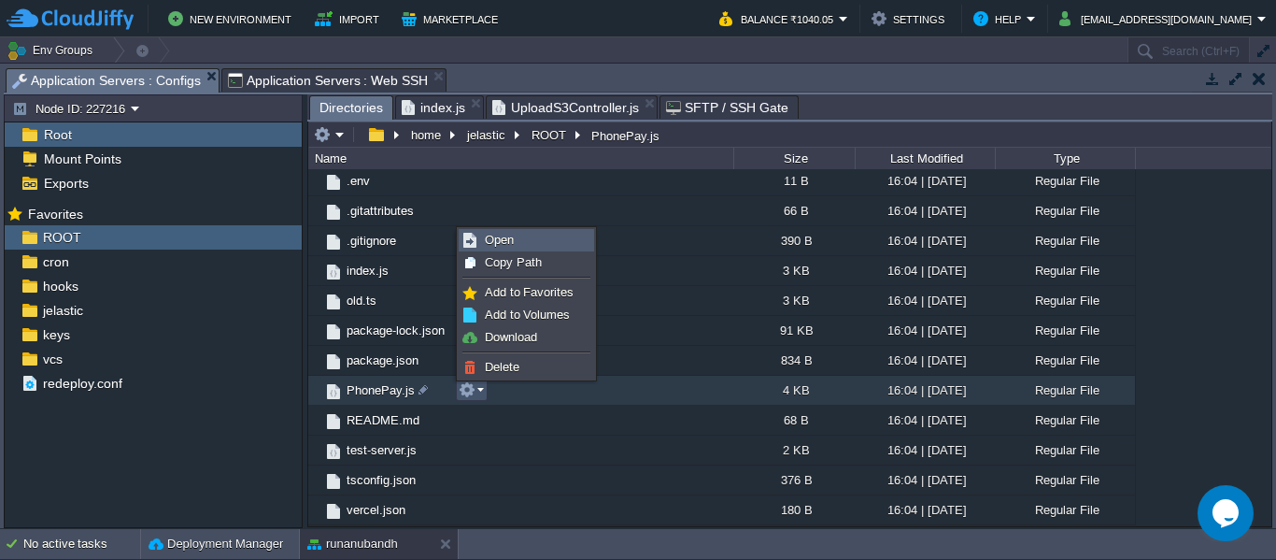
click at [503, 247] on span "Open" at bounding box center [499, 240] width 29 height 14
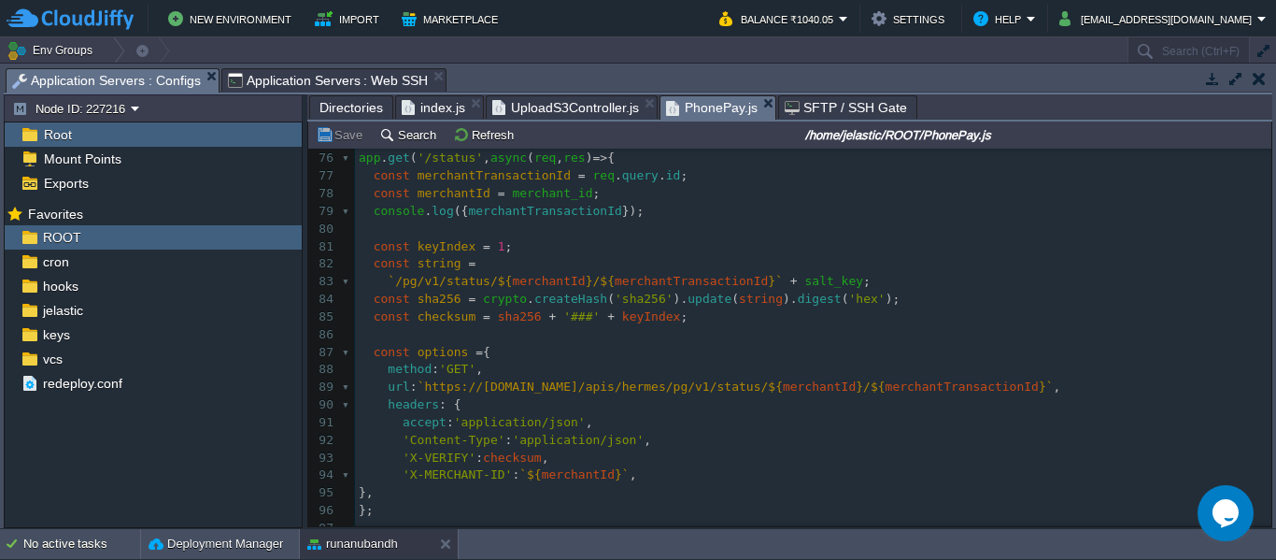
scroll to position [1455, 0]
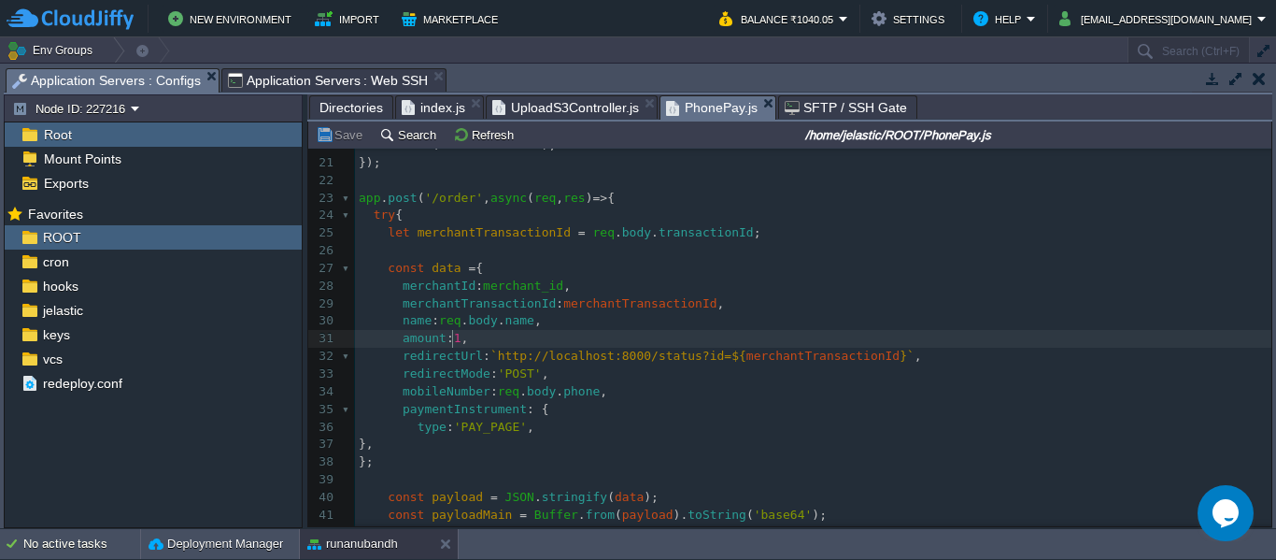
click at [451, 342] on span ":" at bounding box center [450, 338] width 7 height 14
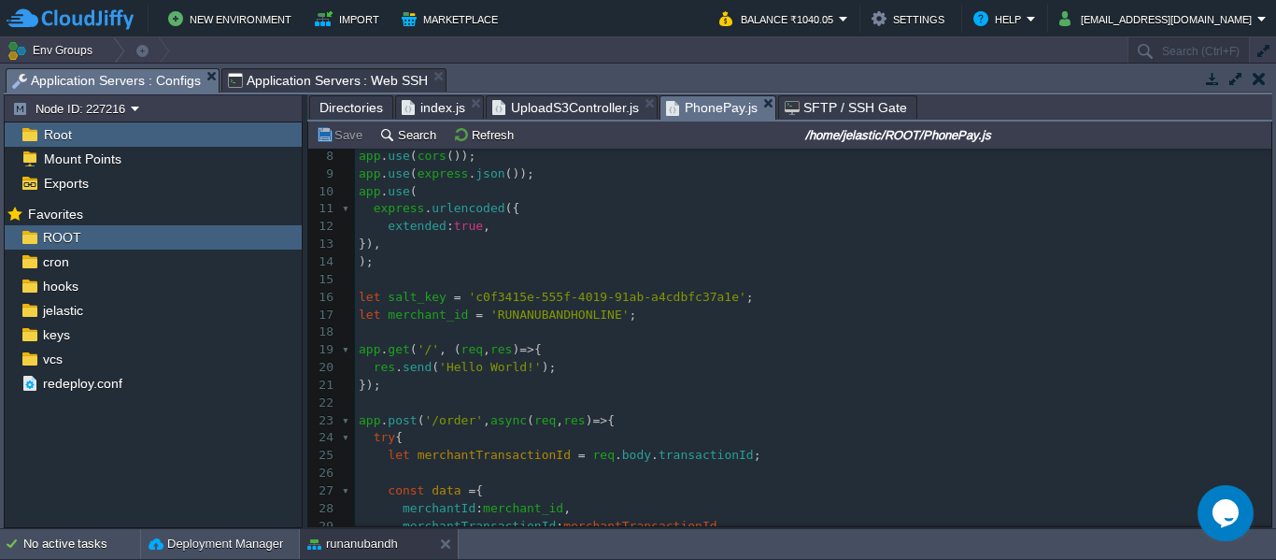
scroll to position [0, 0]
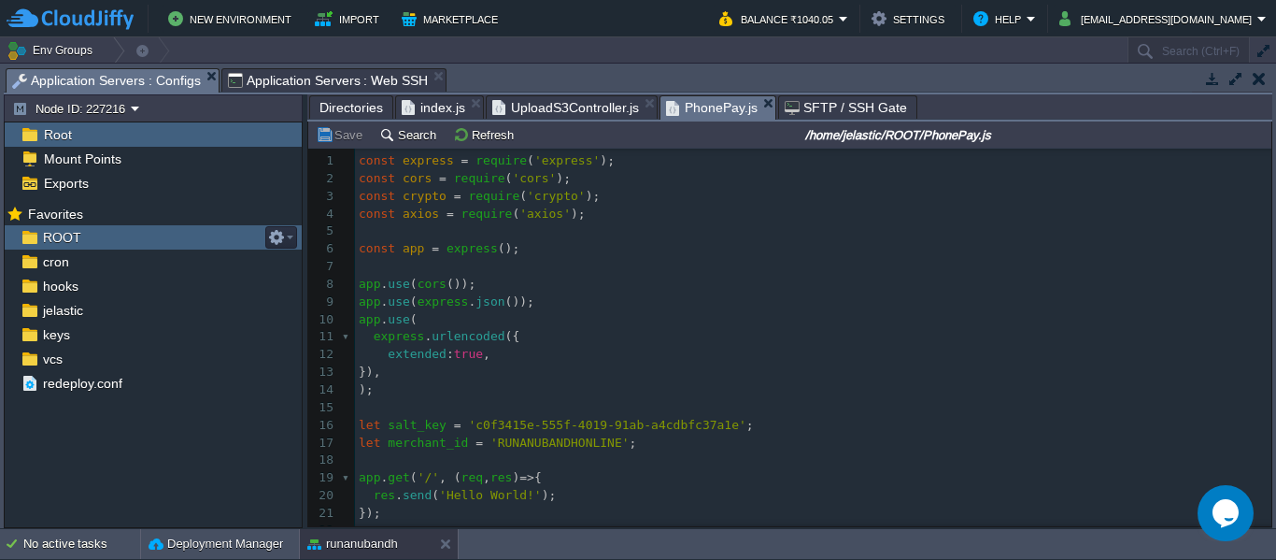
click at [99, 238] on div "ROOT" at bounding box center [153, 237] width 297 height 24
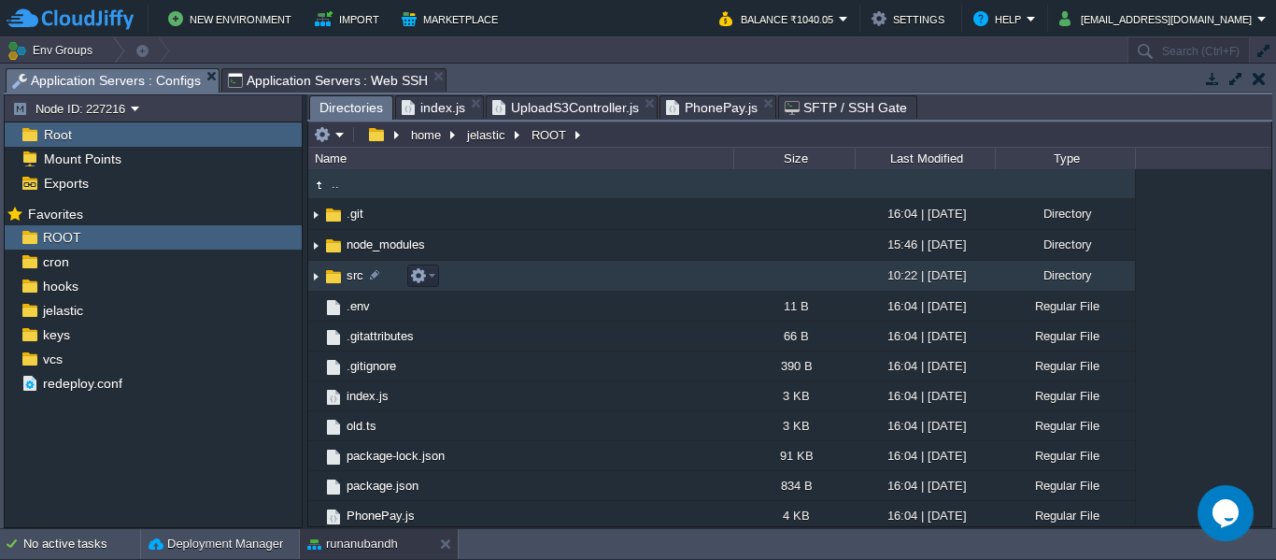
click at [313, 278] on img at bounding box center [315, 276] width 15 height 29
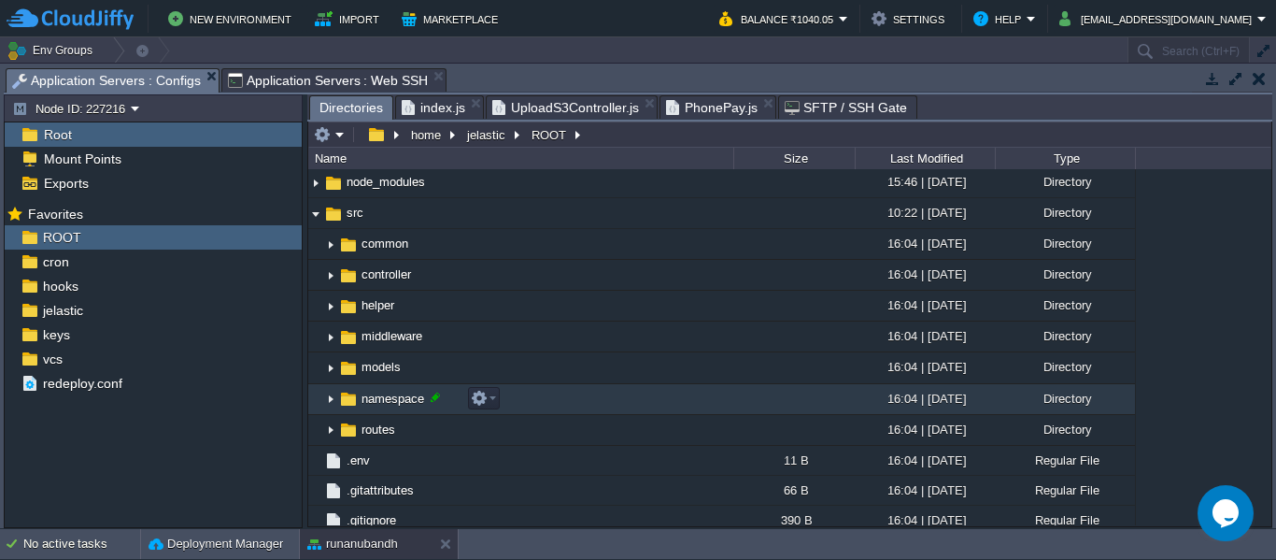
scroll to position [52, 0]
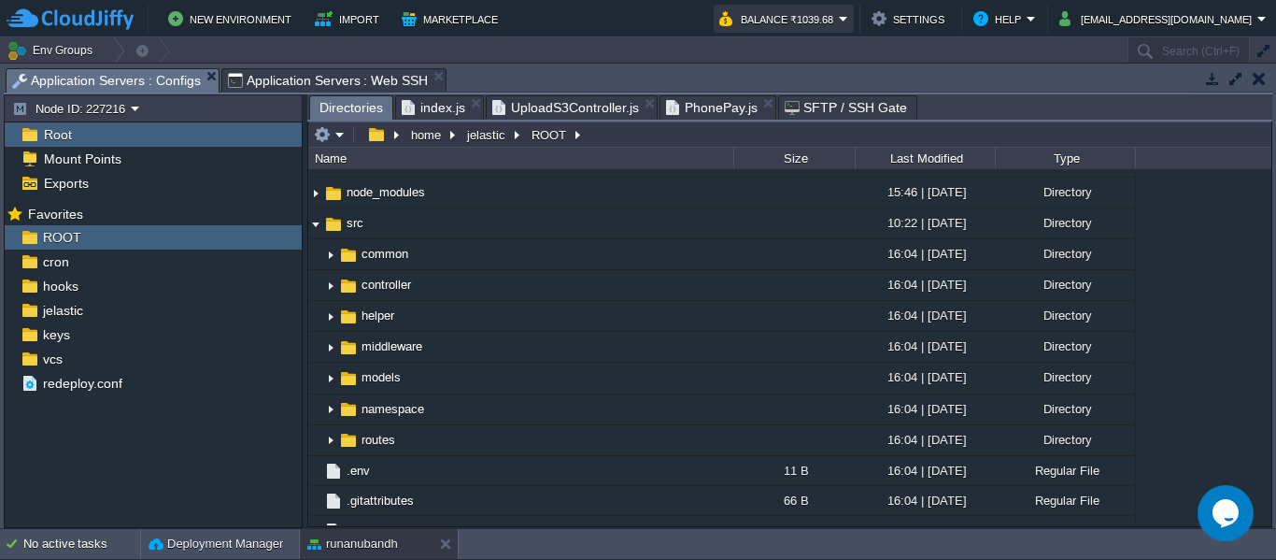
click at [763, 18] on button "Balance ₹1039.68" at bounding box center [780, 18] width 120 height 22
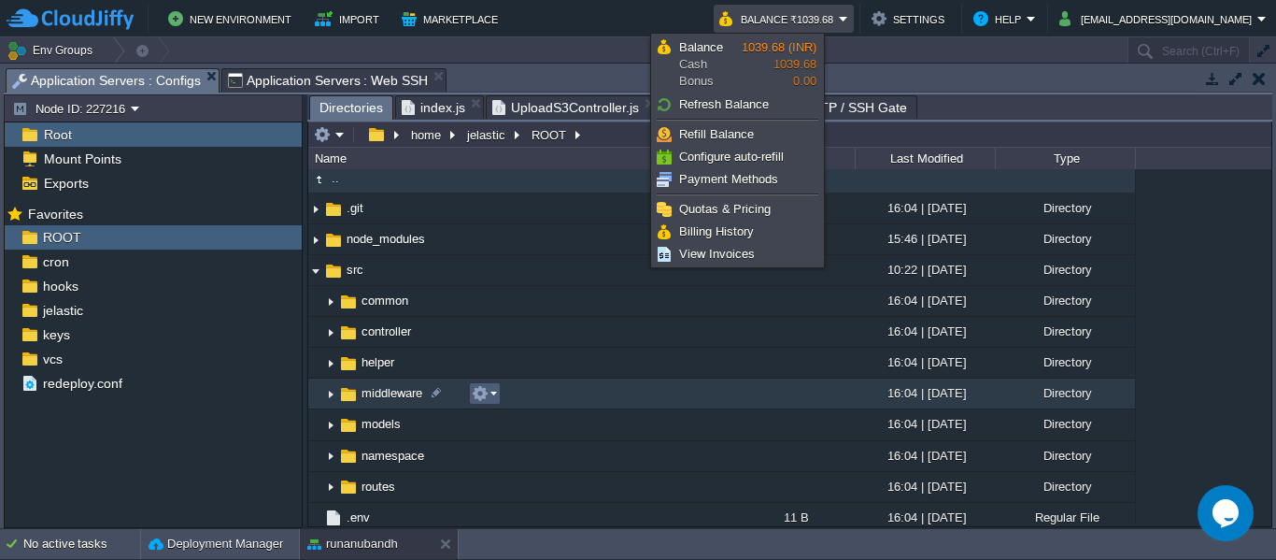
scroll to position [0, 0]
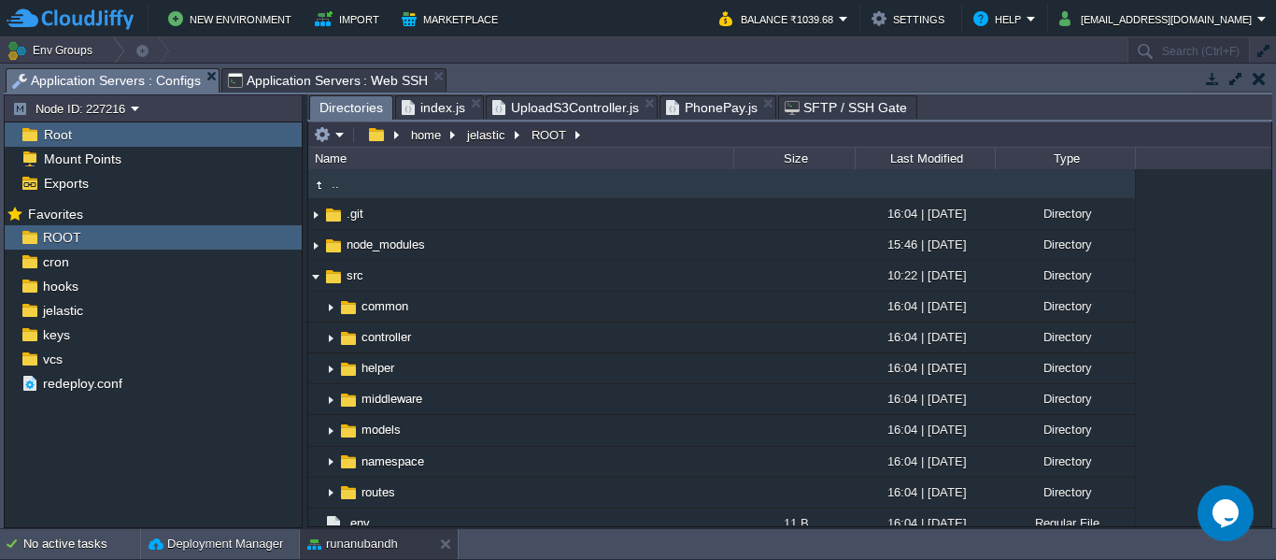
click at [158, 464] on div "Mark the most frequently used files and directories as Favorites to easily acce…" at bounding box center [153, 366] width 297 height 331
